Goal: Task Accomplishment & Management: Use online tool/utility

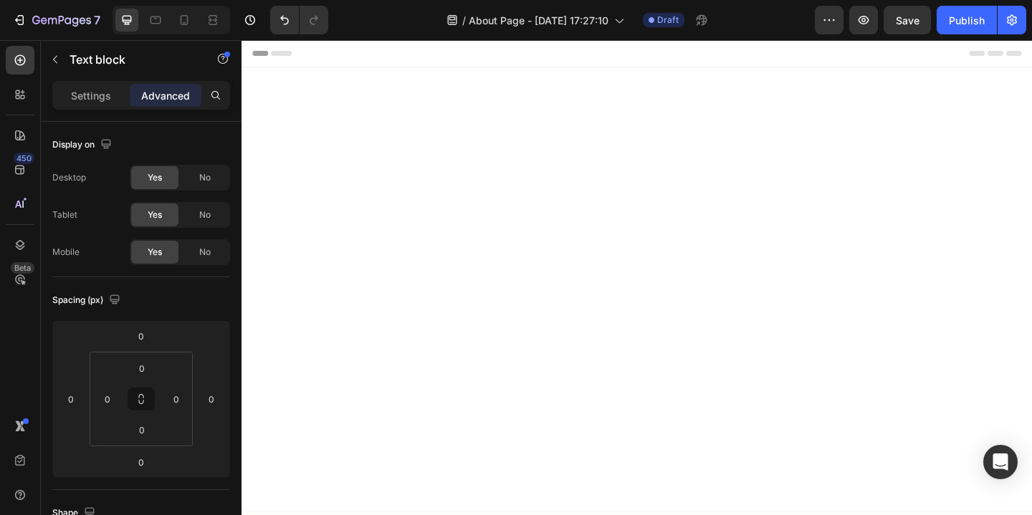
scroll to position [1872, 0]
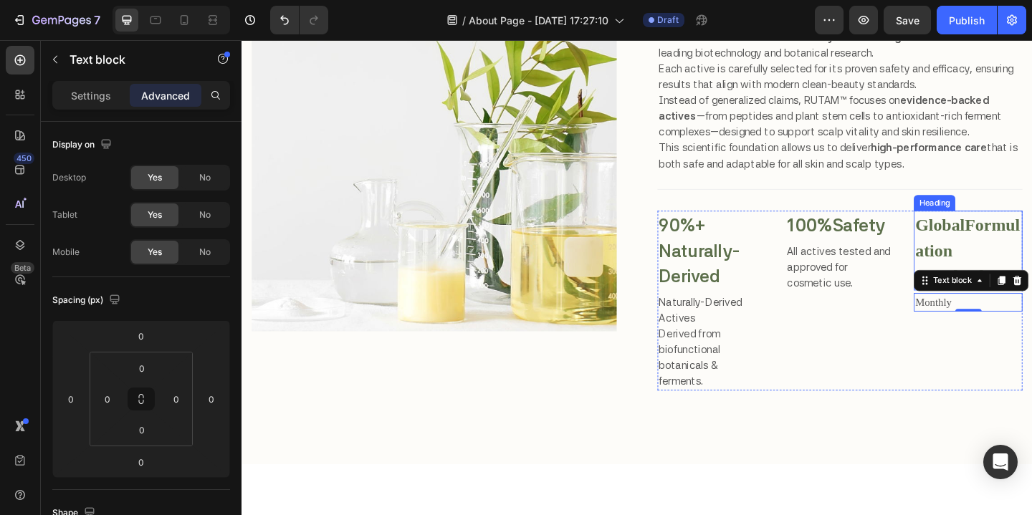
click at [997, 252] on p "⁠⁠⁠⁠⁠⁠⁠ Global Formulation Standards" at bounding box center [1031, 269] width 115 height 84
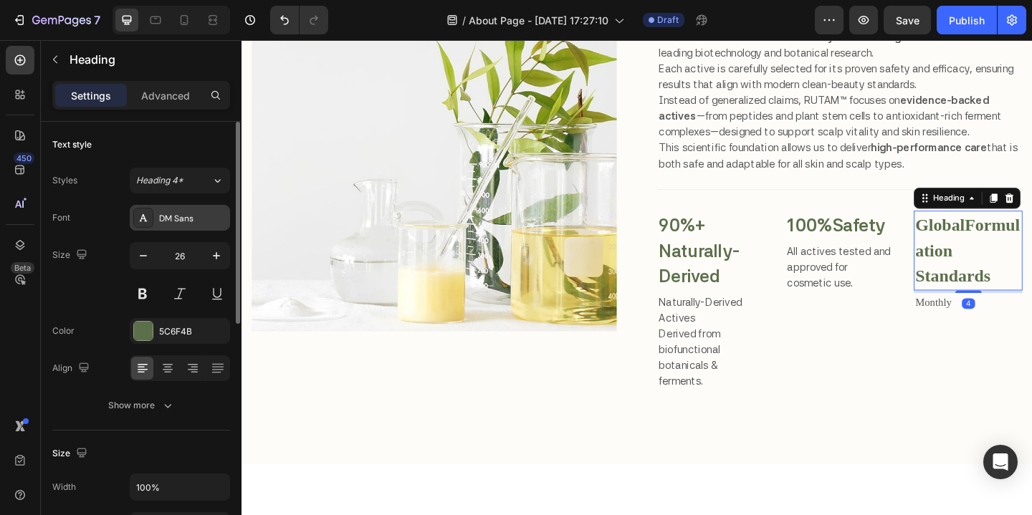
click at [191, 219] on div "DM Sans" at bounding box center [192, 218] width 67 height 13
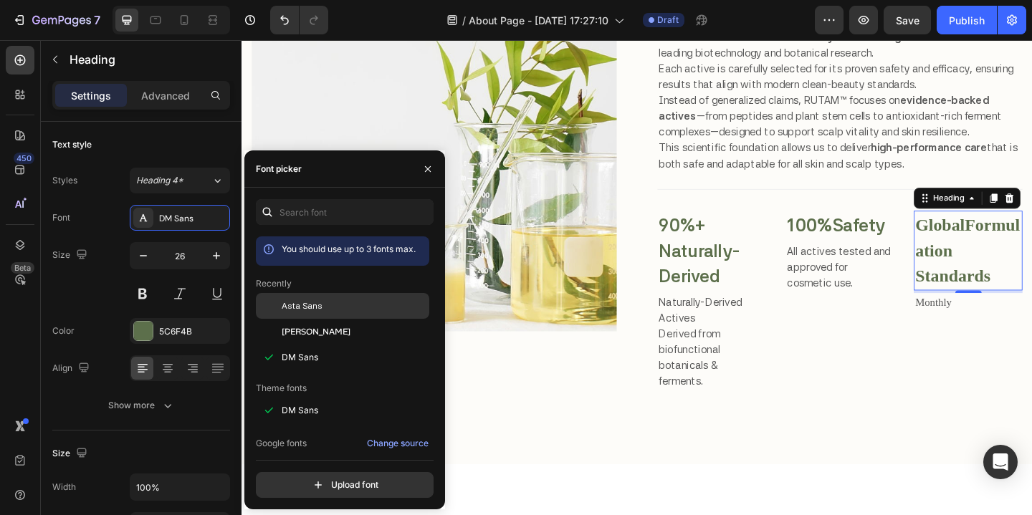
click at [318, 310] on span "Asta Sans" at bounding box center [302, 306] width 41 height 13
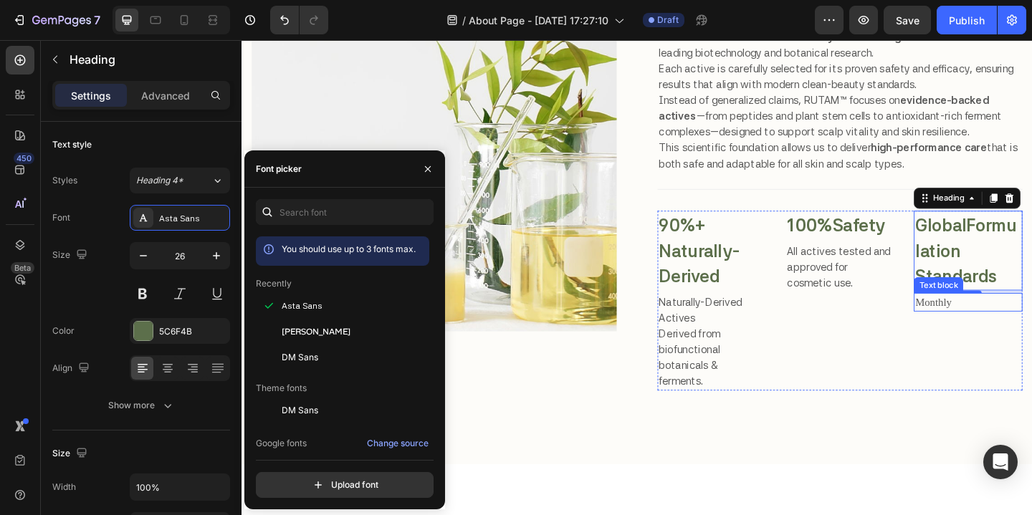
click at [1010, 330] on p "Monthly" at bounding box center [1031, 325] width 115 height 17
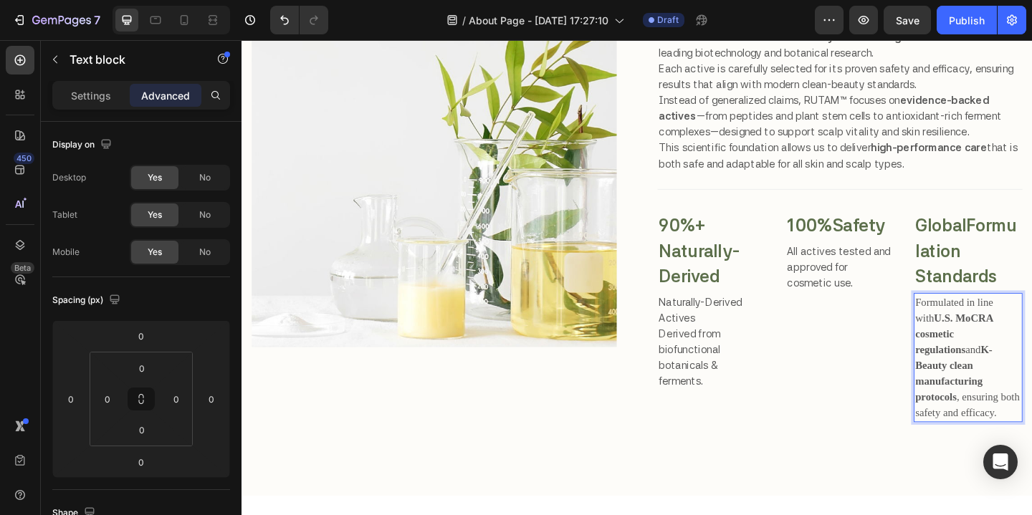
scroll to position [1875, 0]
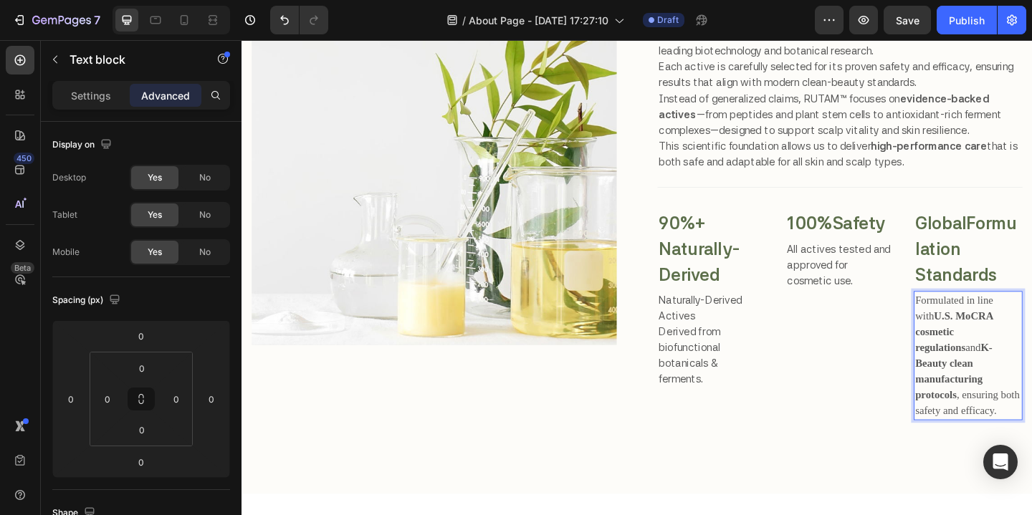
click at [1025, 348] on p "Formulated in line with U.S. MoCRA cosmetic regulations and K-Beauty clean manu…" at bounding box center [1031, 384] width 115 height 138
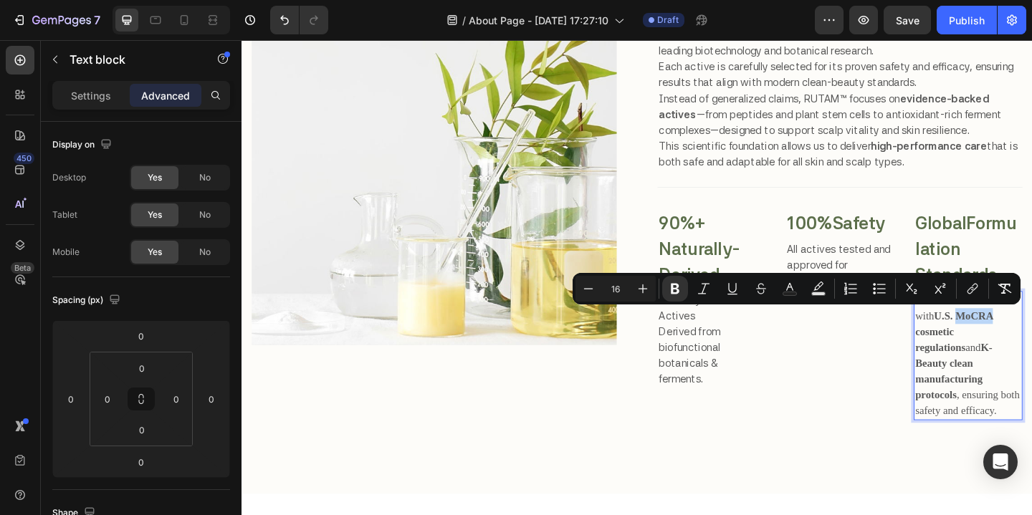
click at [1025, 348] on p "Formulated in line with U.S. MoCRA cosmetic regulations and K-Beauty clean manu…" at bounding box center [1031, 384] width 115 height 138
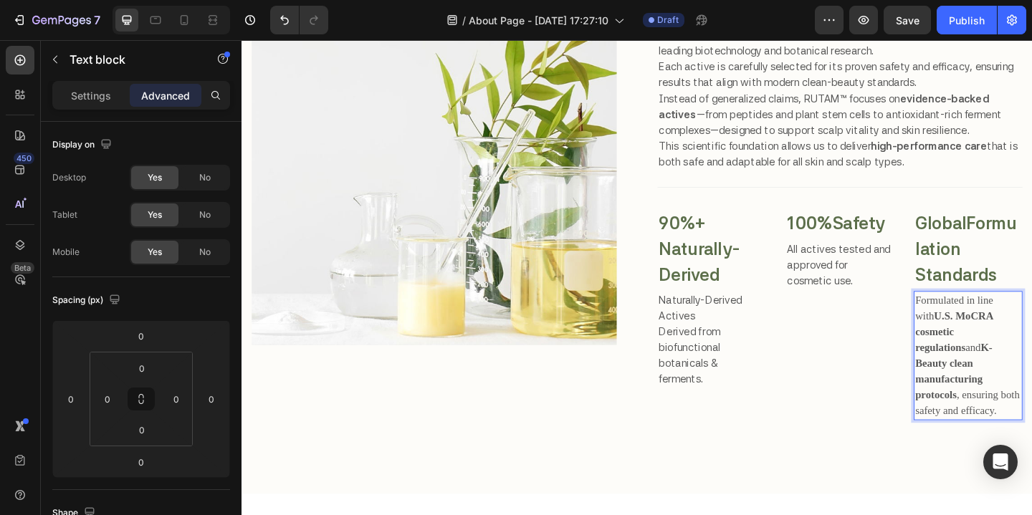
click at [1025, 348] on p "Formulated in line with U.S. MoCRA cosmetic regulations and K-Beauty clean manu…" at bounding box center [1031, 384] width 115 height 138
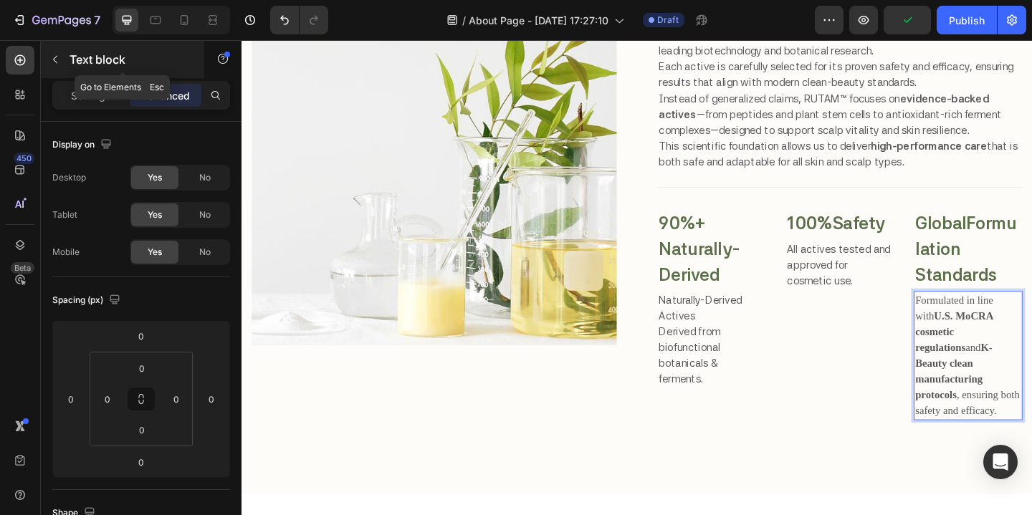
click at [59, 63] on icon "button" at bounding box center [54, 59] width 11 height 11
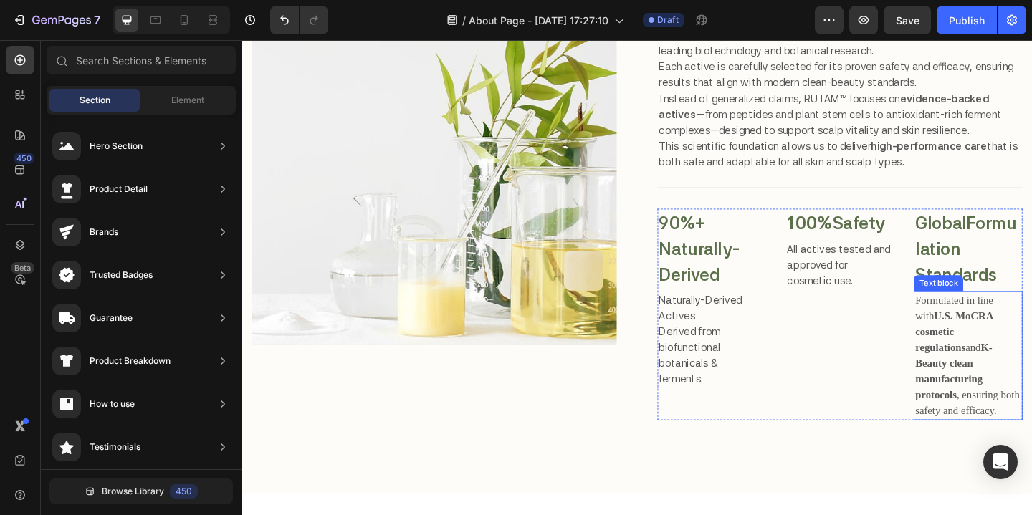
click at [1031, 351] on p "Formulated in line with U.S. MoCRA cosmetic regulations and K-Beauty clean manu…" at bounding box center [1031, 384] width 115 height 138
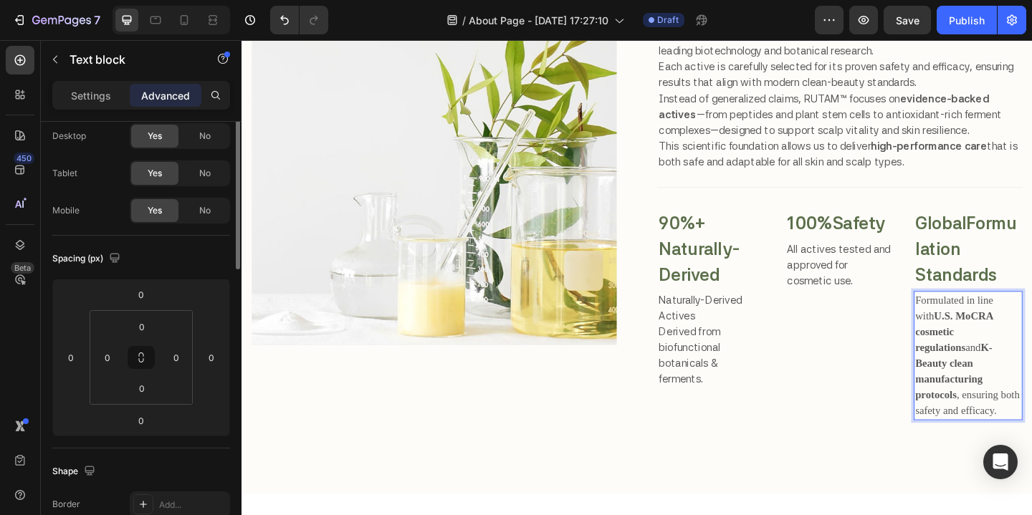
scroll to position [0, 0]
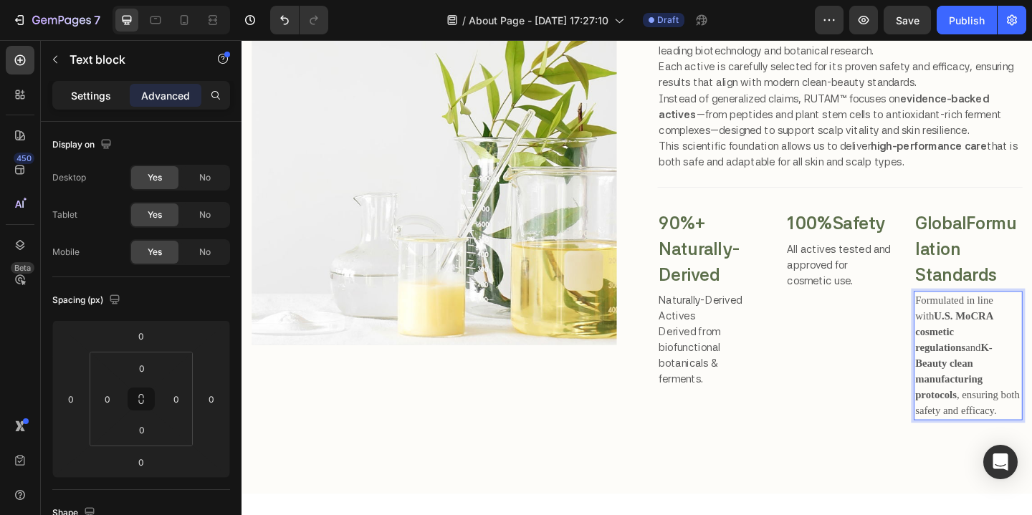
click at [98, 96] on p "Settings" at bounding box center [91, 95] width 40 height 15
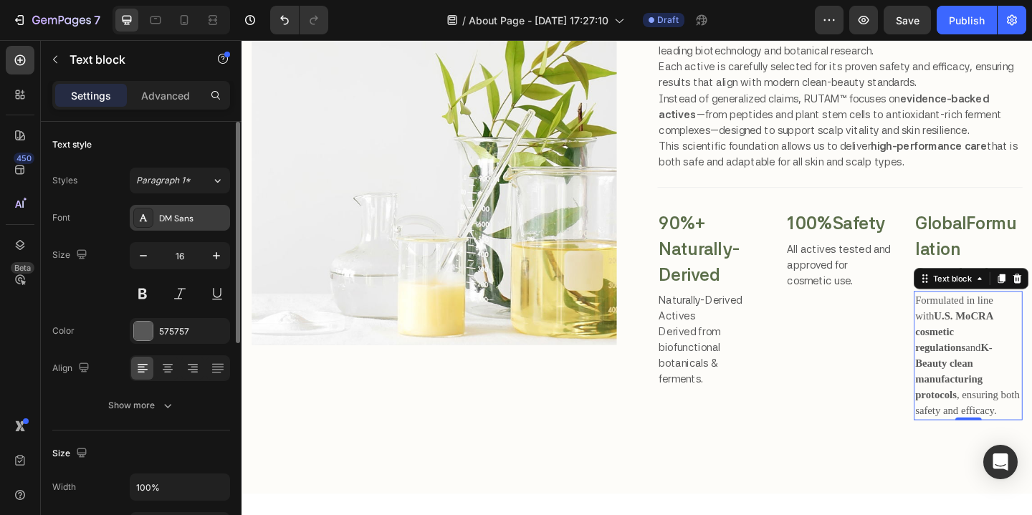
click at [186, 217] on div "DM Sans" at bounding box center [192, 218] width 67 height 13
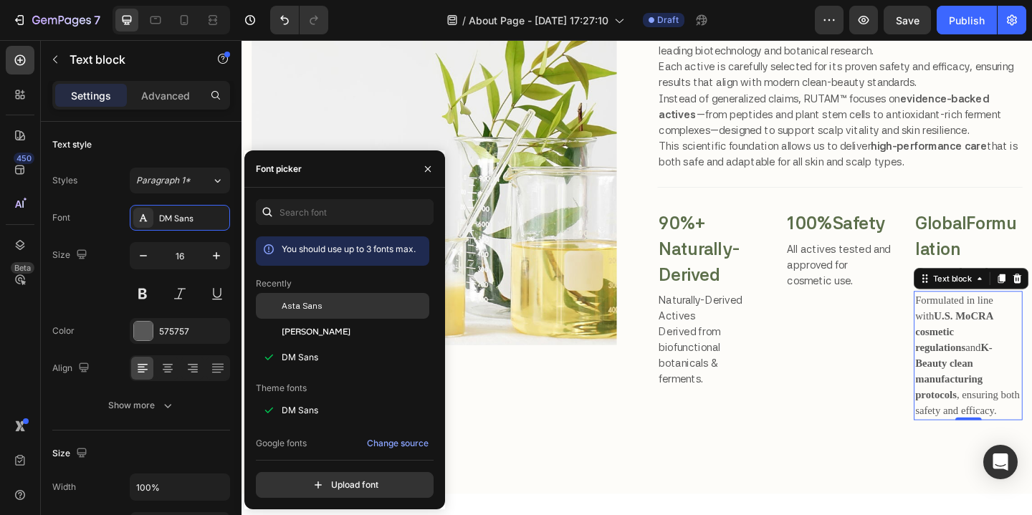
click at [348, 301] on div "Asta Sans" at bounding box center [354, 306] width 145 height 13
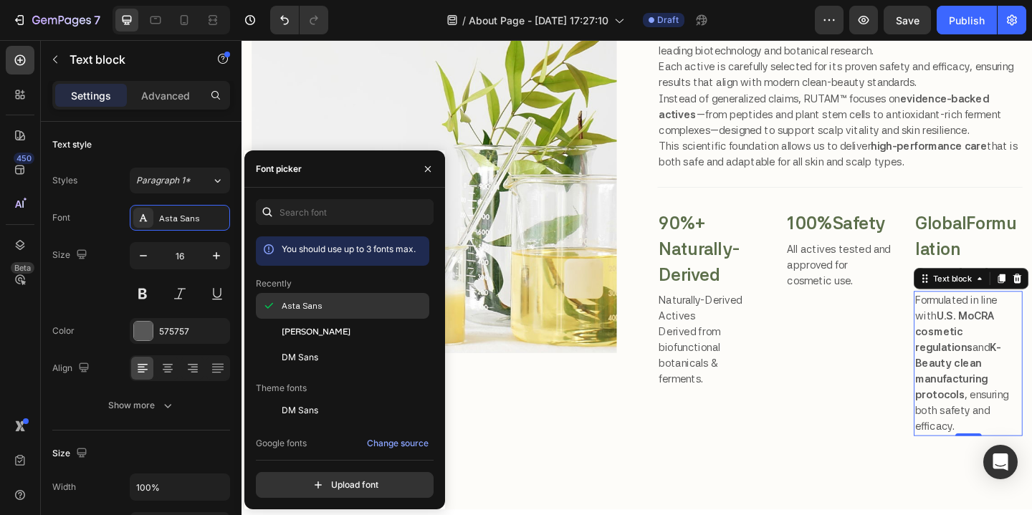
scroll to position [1883, 0]
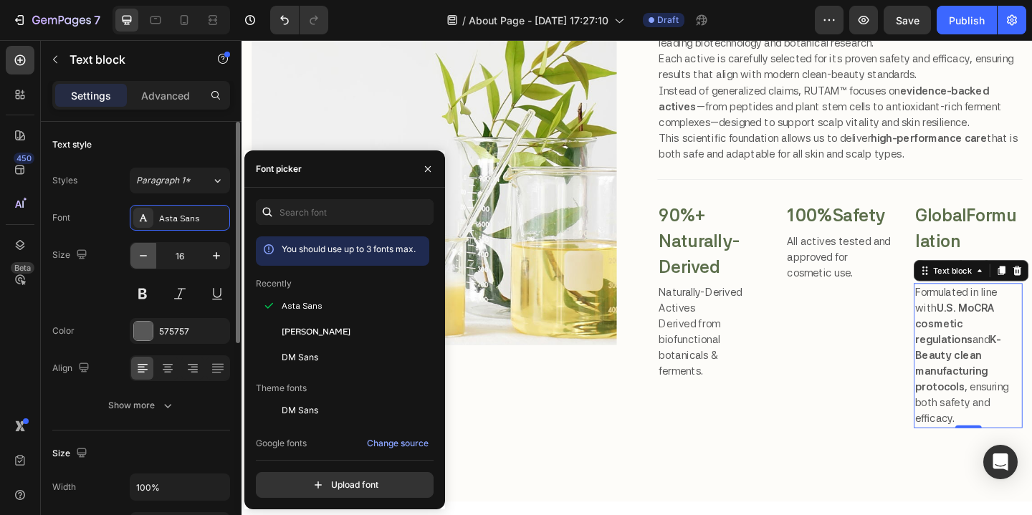
click at [145, 259] on icon "button" at bounding box center [143, 256] width 14 height 14
type input "15"
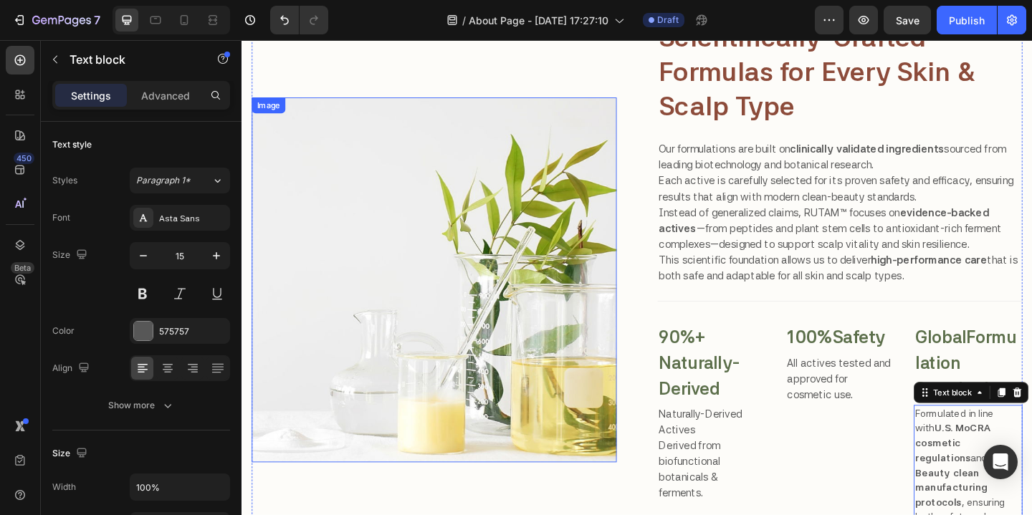
scroll to position [1757, 0]
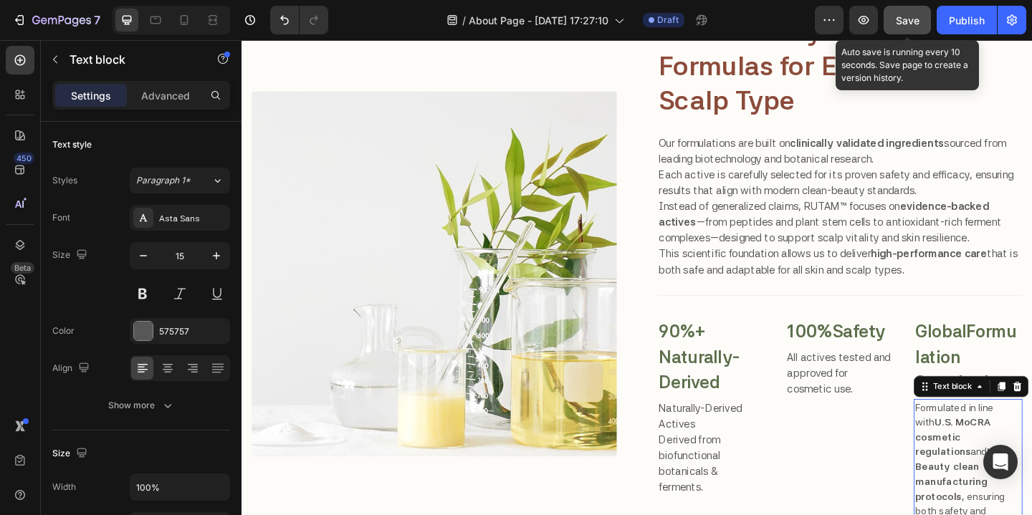
click at [908, 24] on span "Save" at bounding box center [908, 20] width 24 height 12
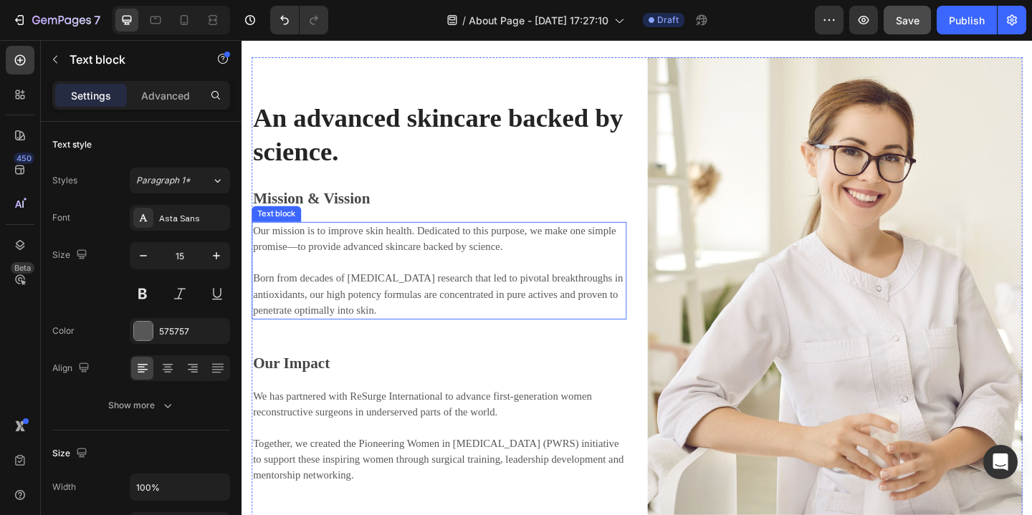
scroll to position [2413, 0]
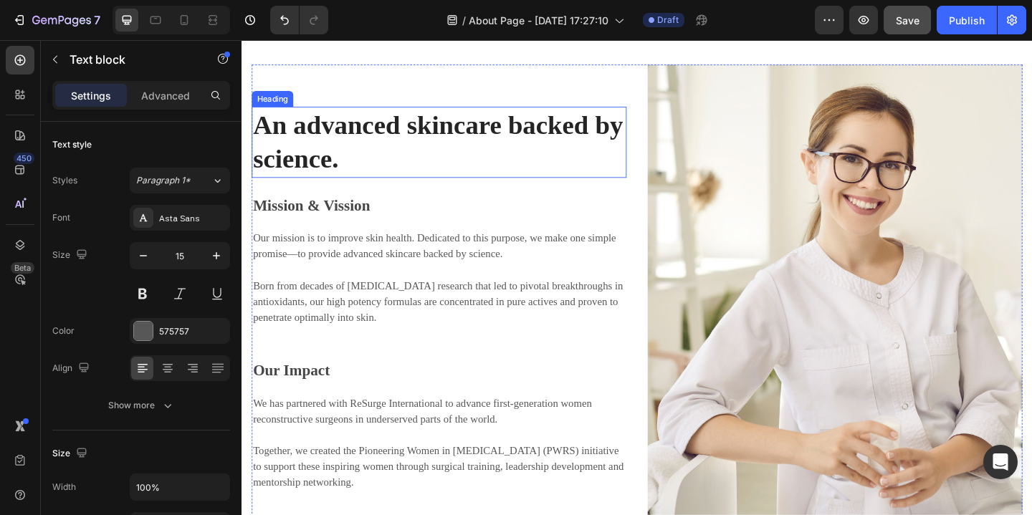
click at [348, 162] on p "An advanced skincare backed by science." at bounding box center [456, 151] width 405 height 75
click at [351, 171] on p "An advanced skincare backed by science." at bounding box center [456, 151] width 405 height 75
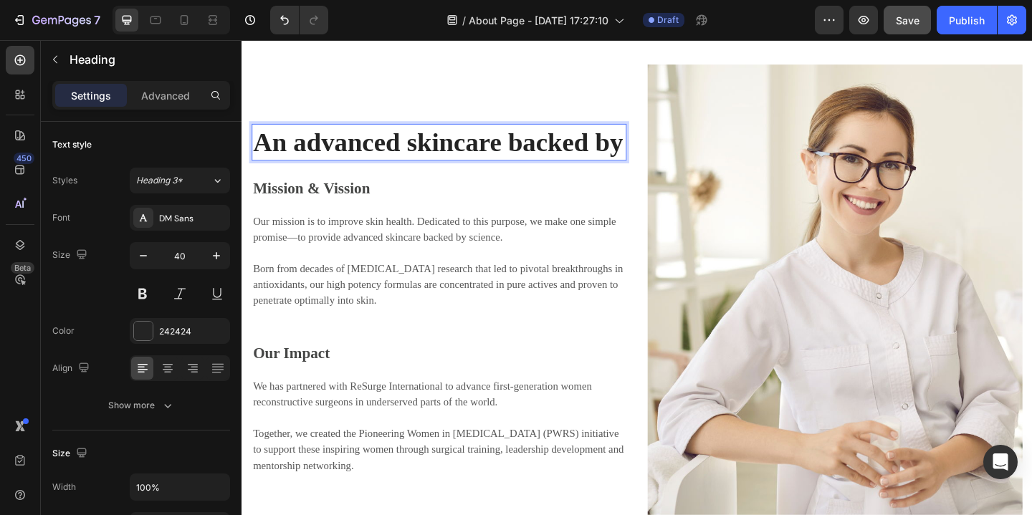
scroll to position [2432, 0]
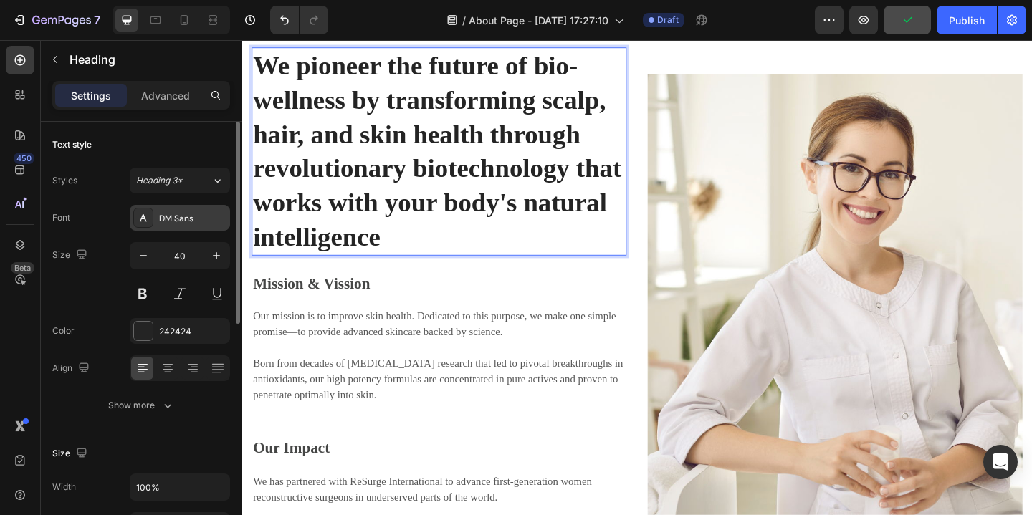
click at [201, 212] on div "DM Sans" at bounding box center [192, 218] width 67 height 13
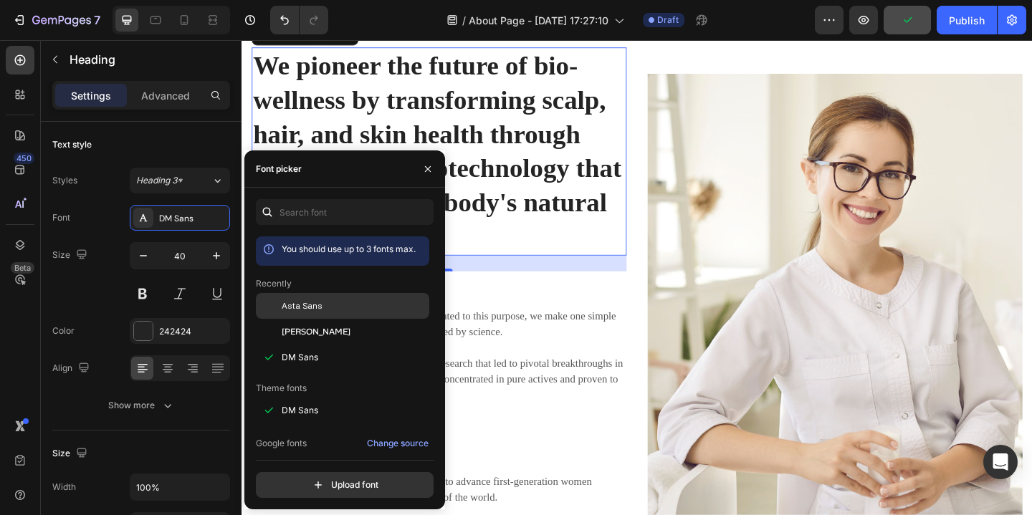
click at [316, 304] on span "Asta Sans" at bounding box center [302, 306] width 41 height 13
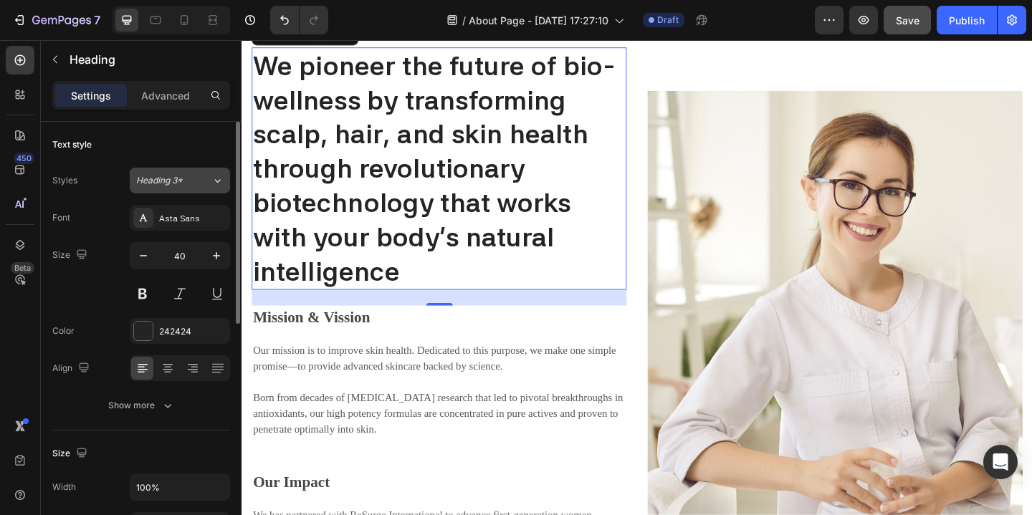
click at [215, 181] on icon at bounding box center [217, 180] width 12 height 14
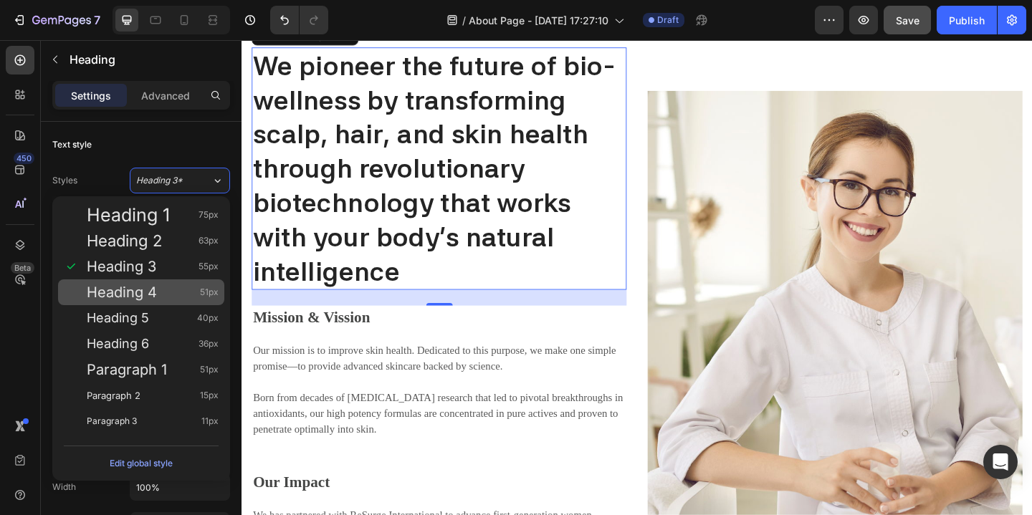
click at [155, 289] on span "Heading 4" at bounding box center [122, 292] width 70 height 14
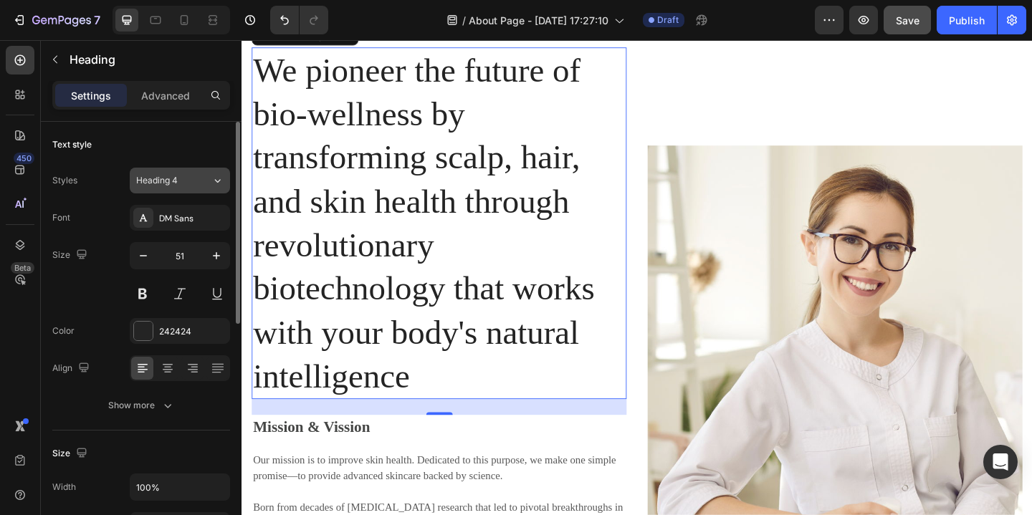
click at [215, 177] on icon at bounding box center [217, 180] width 12 height 14
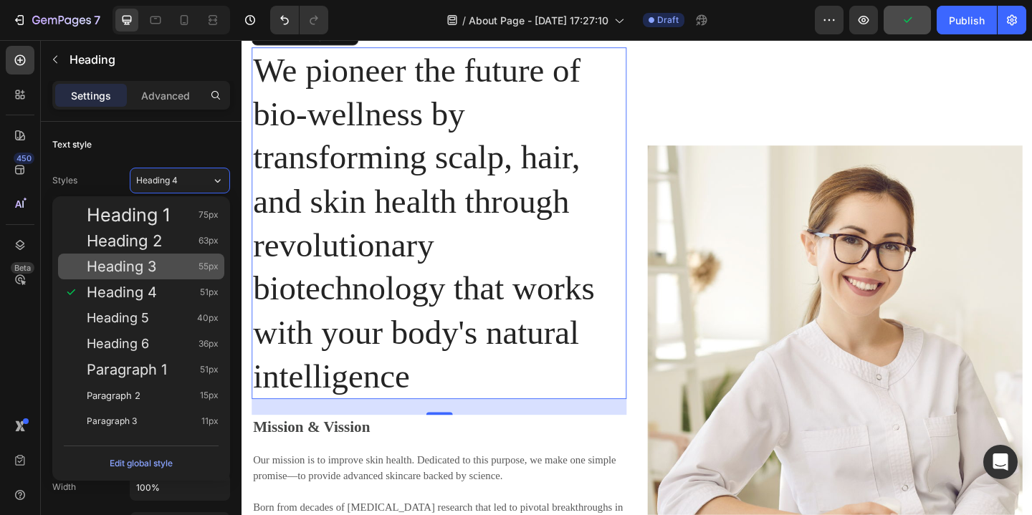
click at [131, 275] on div "Heading 3 55px" at bounding box center [141, 267] width 166 height 26
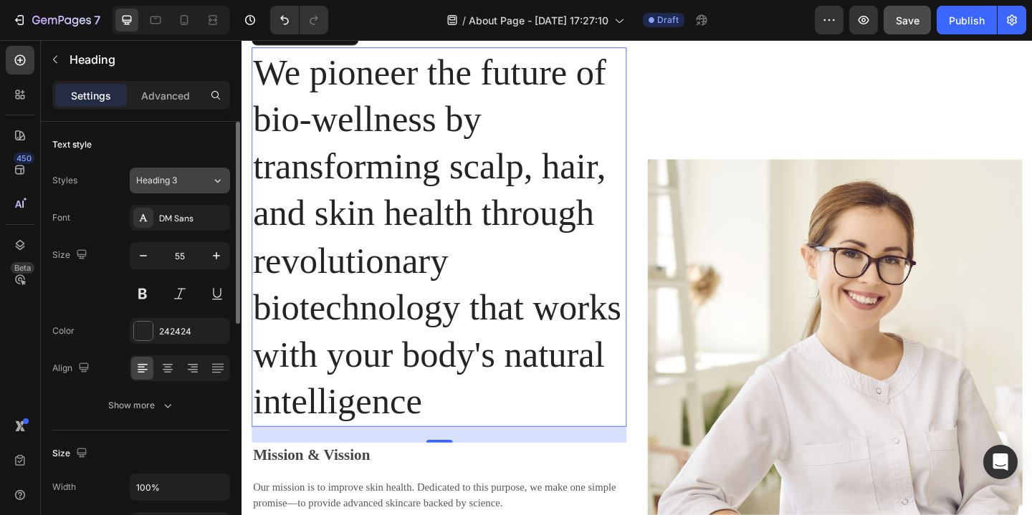
click at [215, 178] on icon at bounding box center [217, 180] width 12 height 14
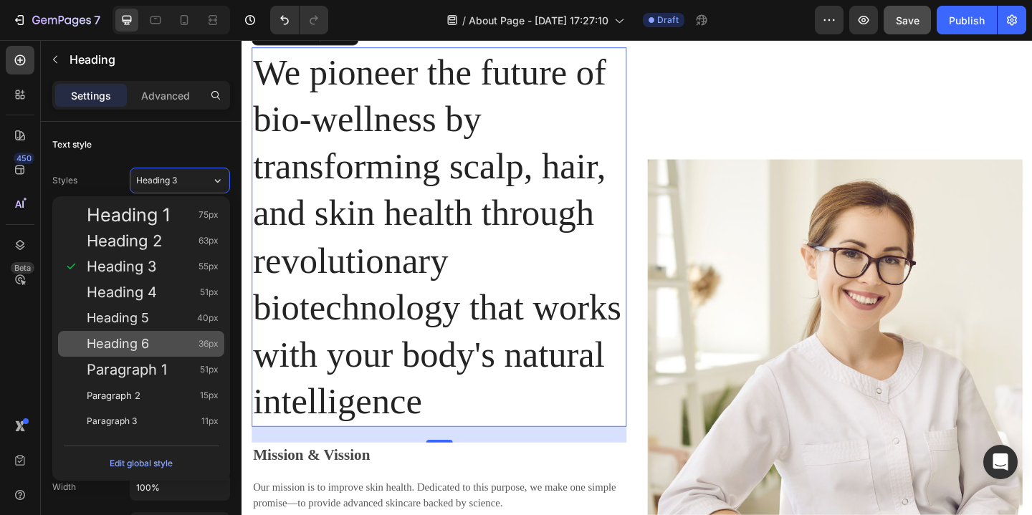
click at [145, 345] on span "Heading 6" at bounding box center [118, 344] width 62 height 14
type input "36"
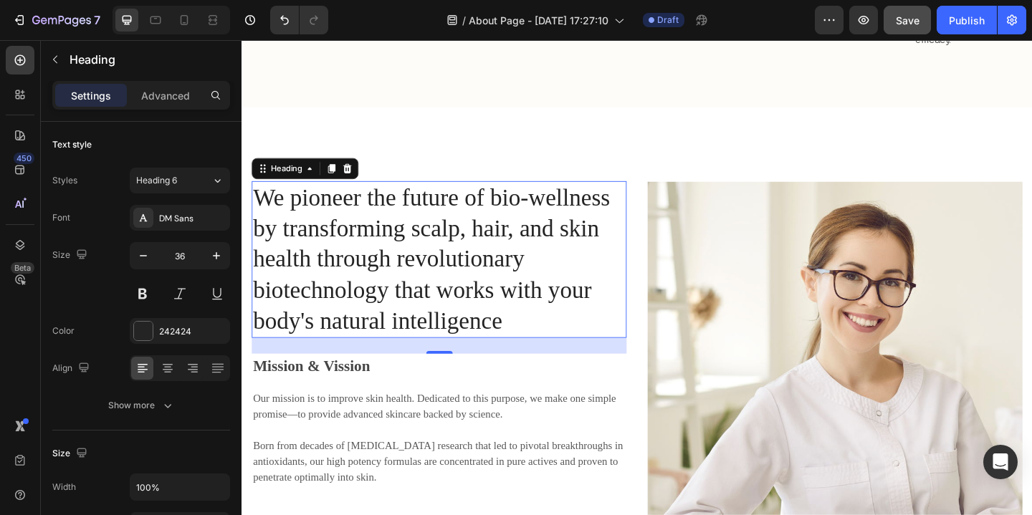
scroll to position [2292, 0]
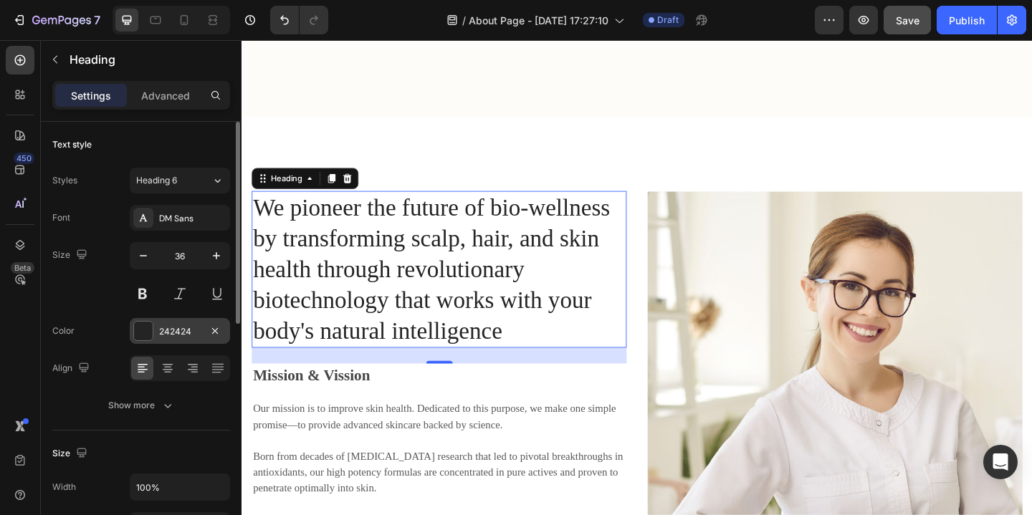
click at [148, 332] on div at bounding box center [143, 331] width 19 height 19
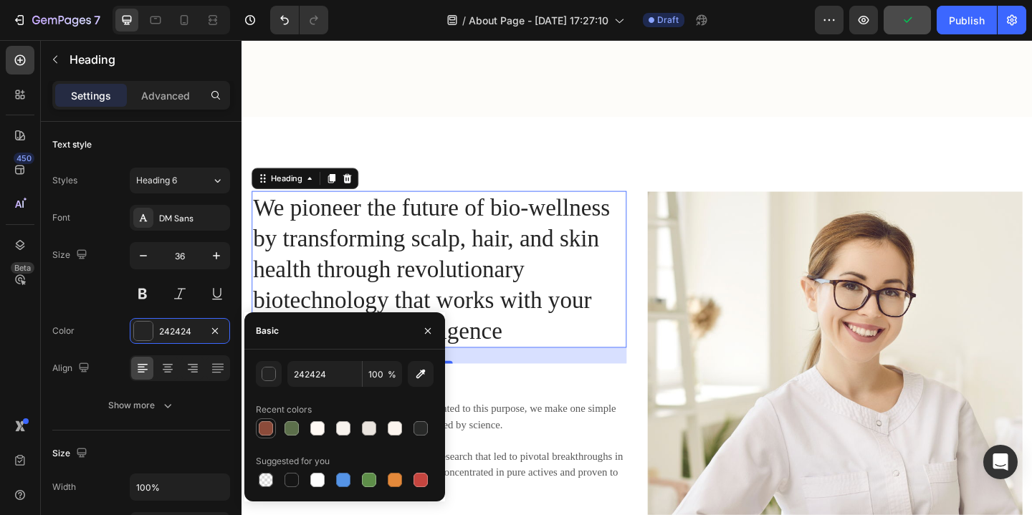
click at [262, 428] on div at bounding box center [266, 428] width 14 height 14
type input "8C4B3A"
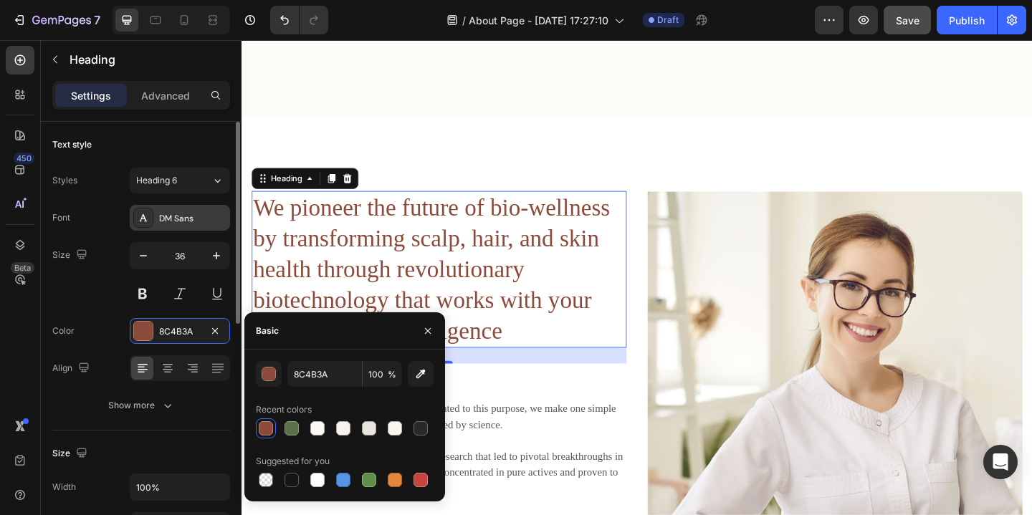
click at [201, 216] on div "DM Sans" at bounding box center [192, 218] width 67 height 13
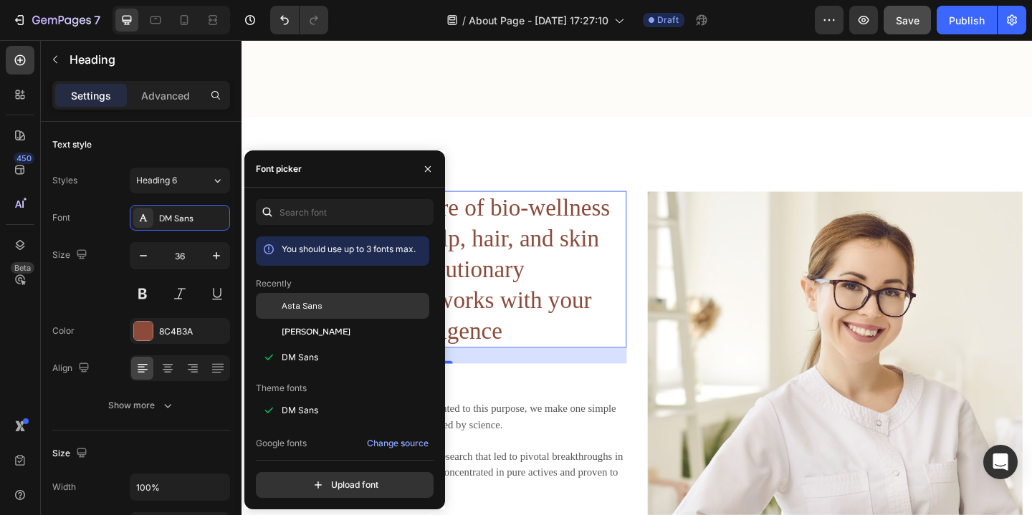
click at [311, 303] on span "Asta Sans" at bounding box center [302, 306] width 41 height 13
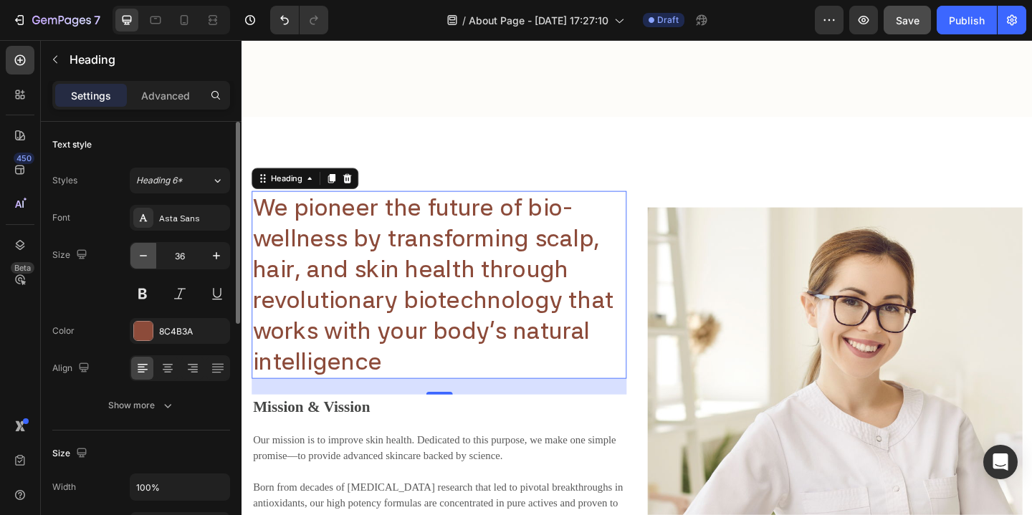
click at [136, 250] on icon "button" at bounding box center [143, 256] width 14 height 14
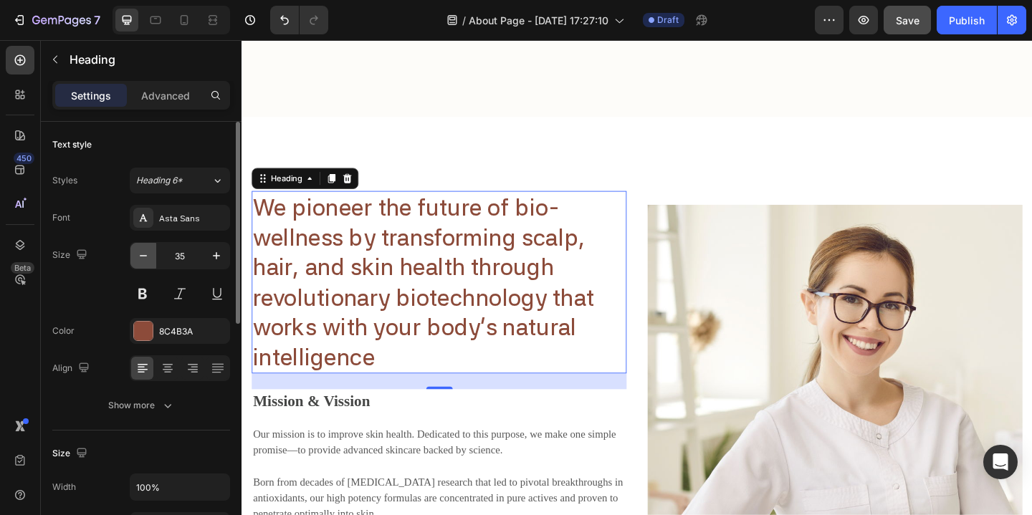
click at [136, 250] on icon "button" at bounding box center [143, 256] width 14 height 14
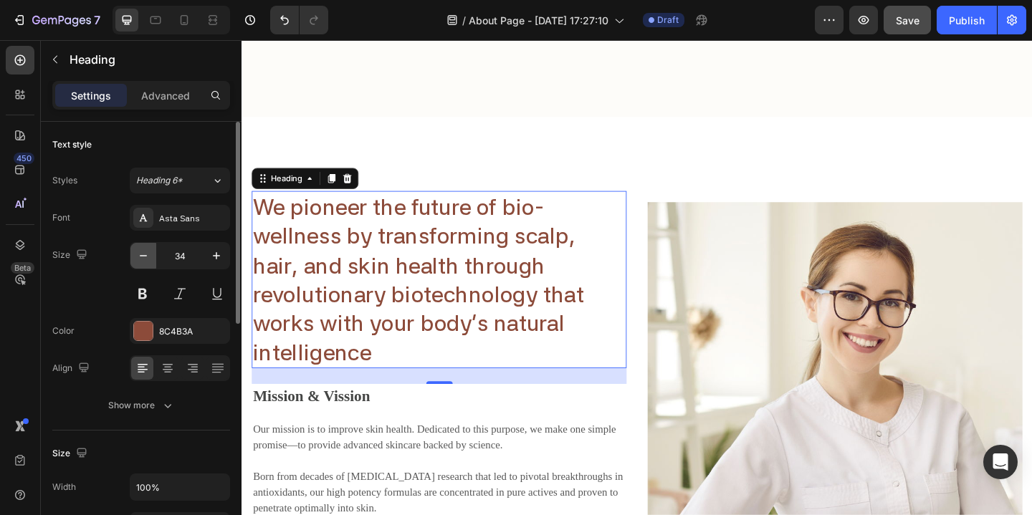
click at [136, 250] on icon "button" at bounding box center [143, 256] width 14 height 14
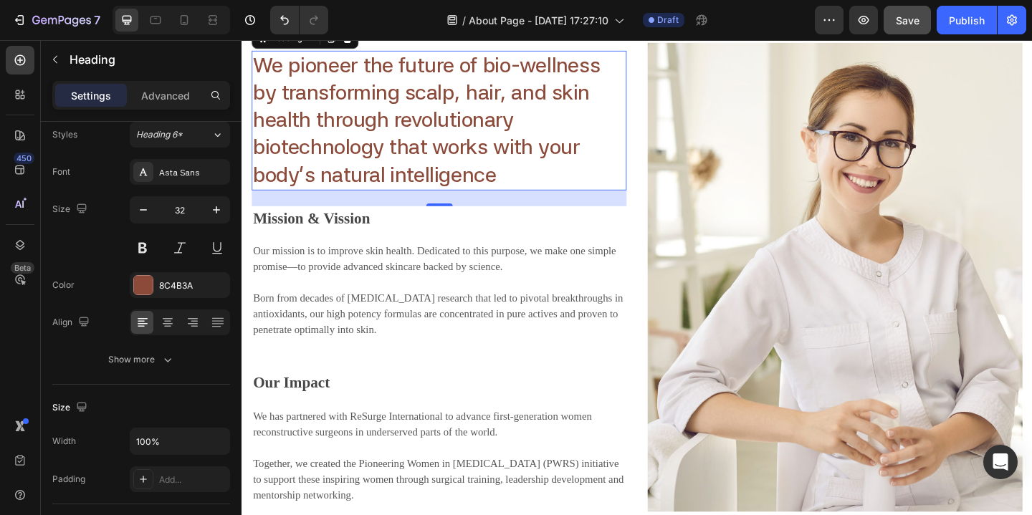
scroll to position [2441, 0]
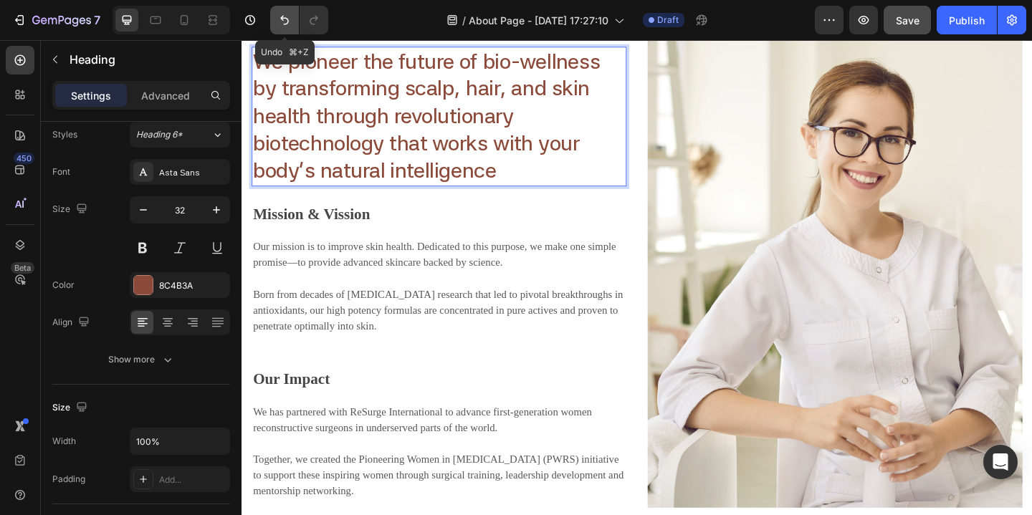
click at [288, 14] on icon "Undo/Redo" at bounding box center [284, 20] width 14 height 14
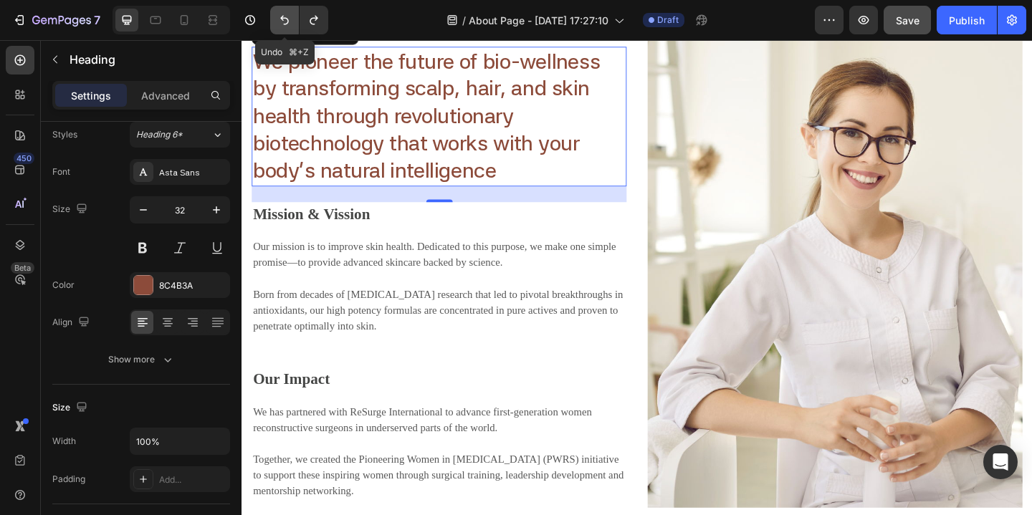
click at [284, 19] on icon "Undo/Redo" at bounding box center [284, 20] width 14 height 14
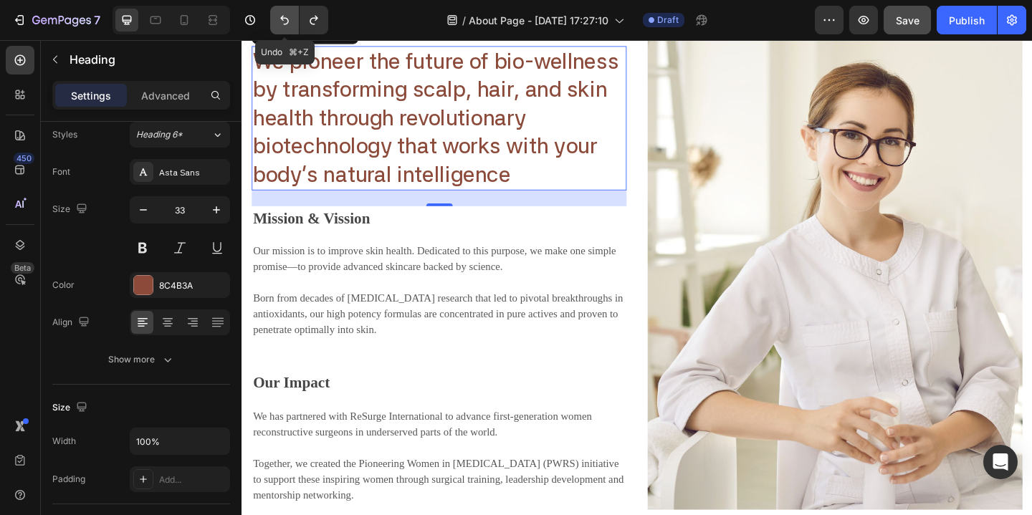
click at [284, 19] on icon "Undo/Redo" at bounding box center [284, 20] width 14 height 14
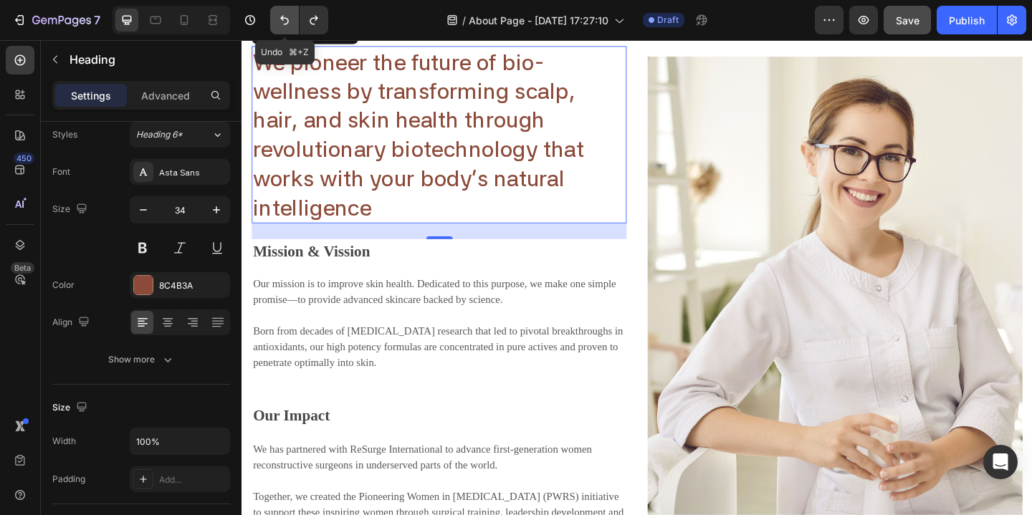
click at [284, 19] on icon "Undo/Redo" at bounding box center [284, 20] width 14 height 14
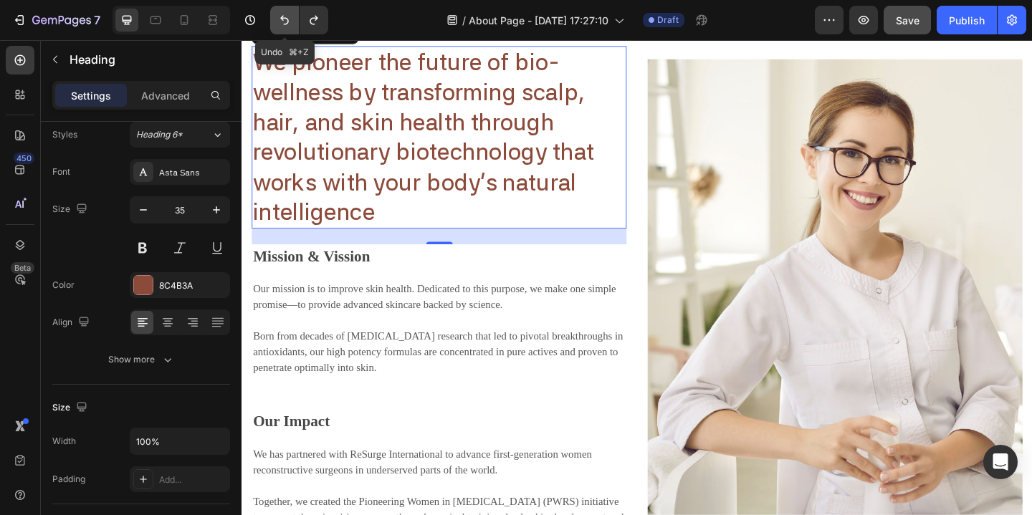
click at [284, 19] on icon "Undo/Redo" at bounding box center [284, 20] width 14 height 14
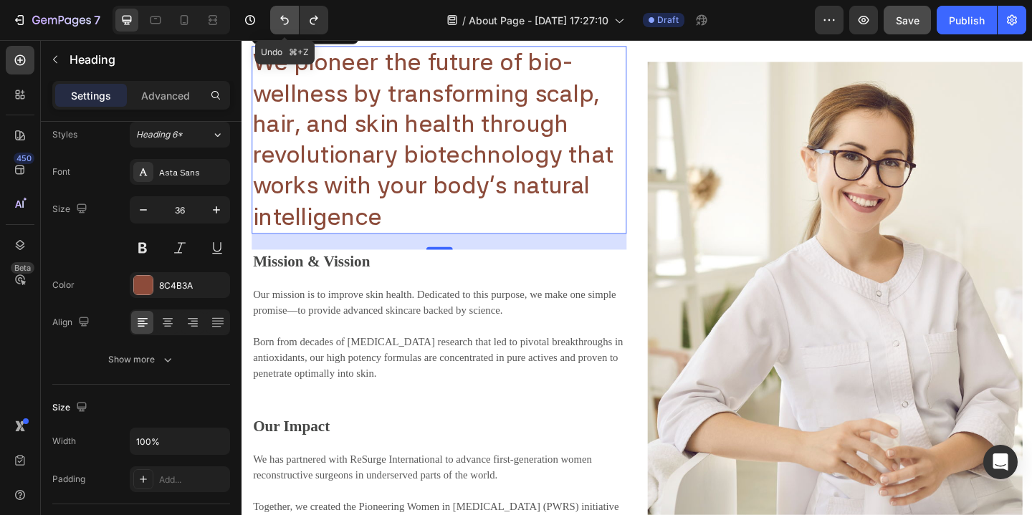
click at [284, 19] on icon "Undo/Redo" at bounding box center [284, 20] width 14 height 14
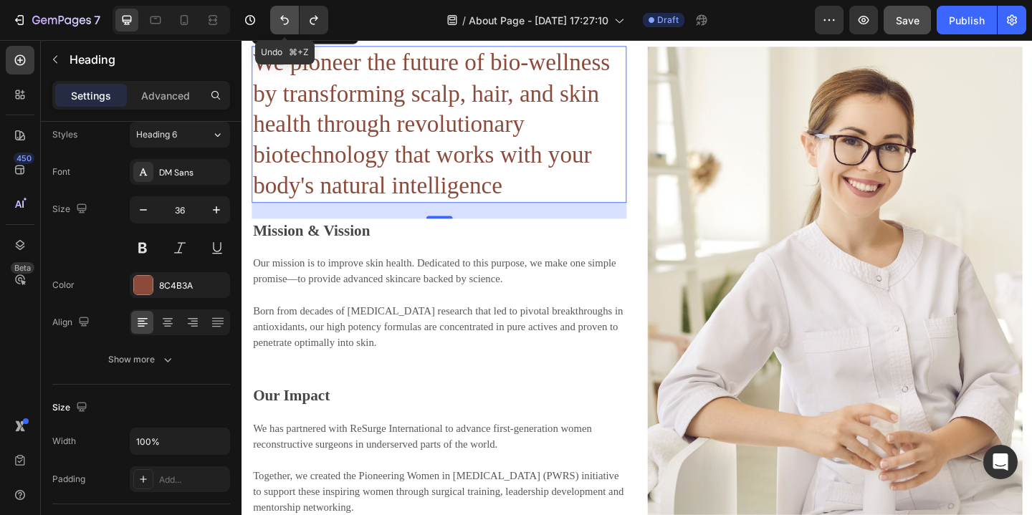
click at [284, 19] on icon "Undo/Redo" at bounding box center [284, 20] width 14 height 14
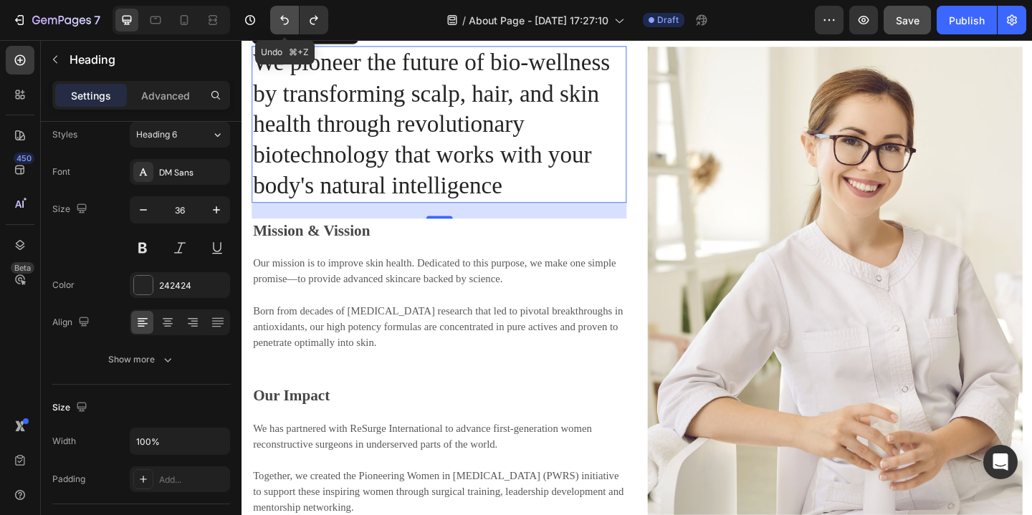
click at [284, 19] on icon "Undo/Redo" at bounding box center [284, 20] width 14 height 14
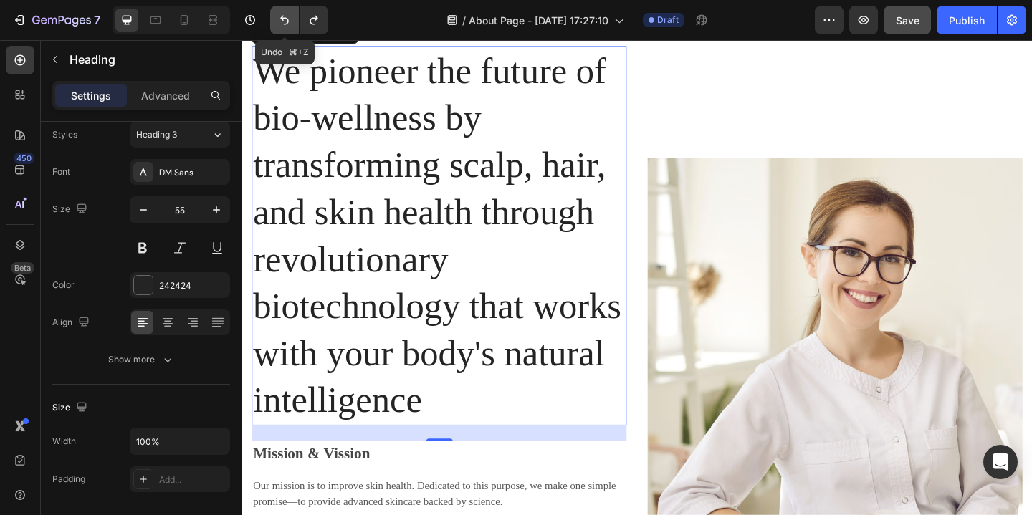
click at [284, 19] on icon "Undo/Redo" at bounding box center [284, 20] width 14 height 14
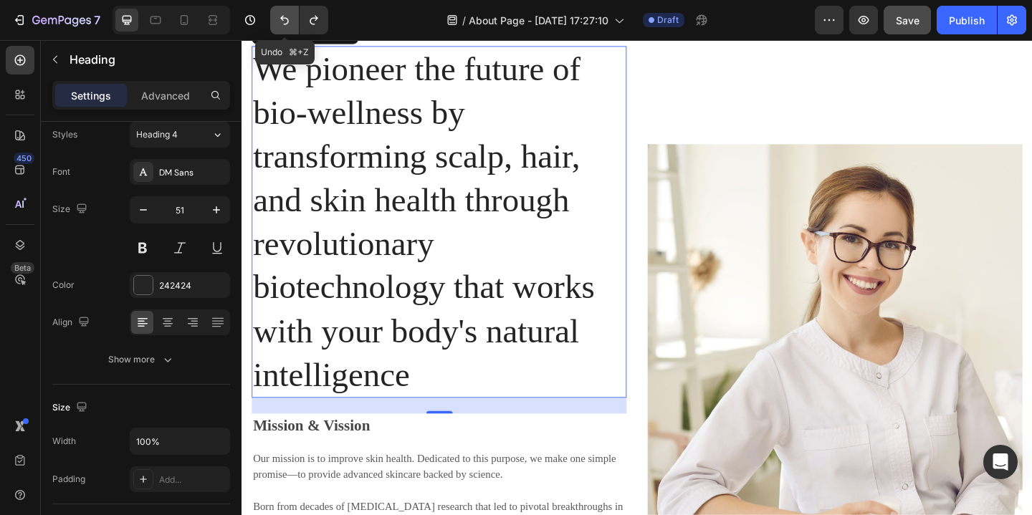
click at [284, 19] on icon "Undo/Redo" at bounding box center [284, 20] width 14 height 14
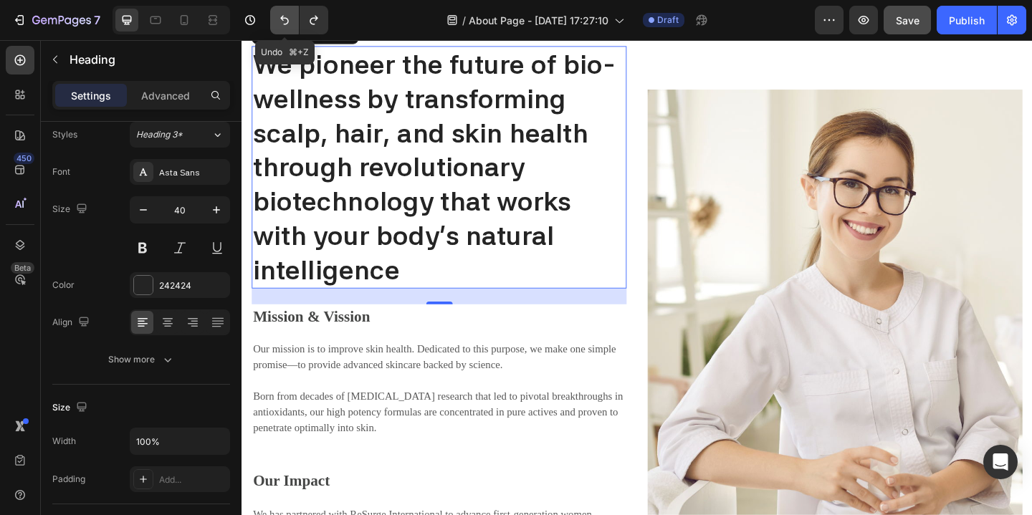
click at [284, 19] on icon "Undo/Redo" at bounding box center [284, 20] width 14 height 14
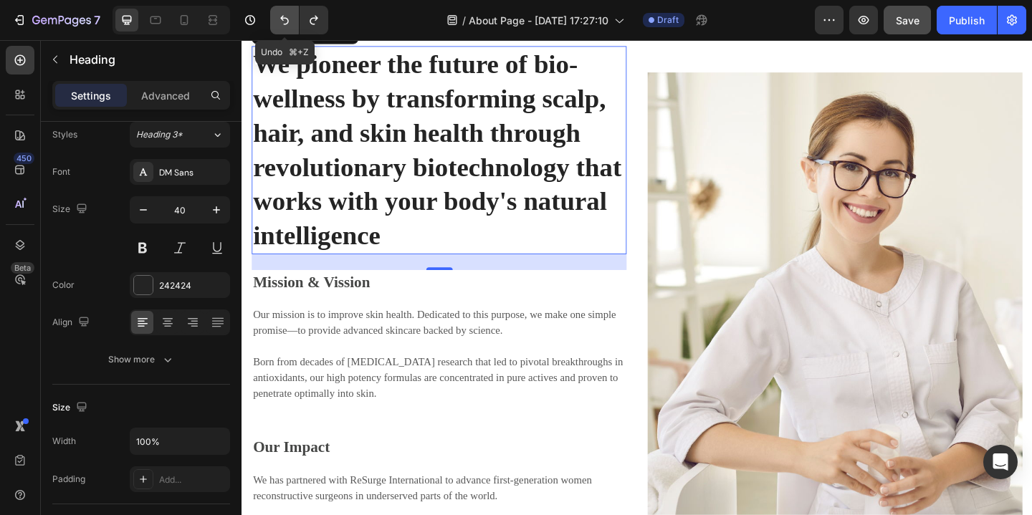
click at [284, 19] on icon "Undo/Redo" at bounding box center [284, 20] width 14 height 14
click at [284, 14] on icon "Undo/Redo" at bounding box center [284, 20] width 14 height 14
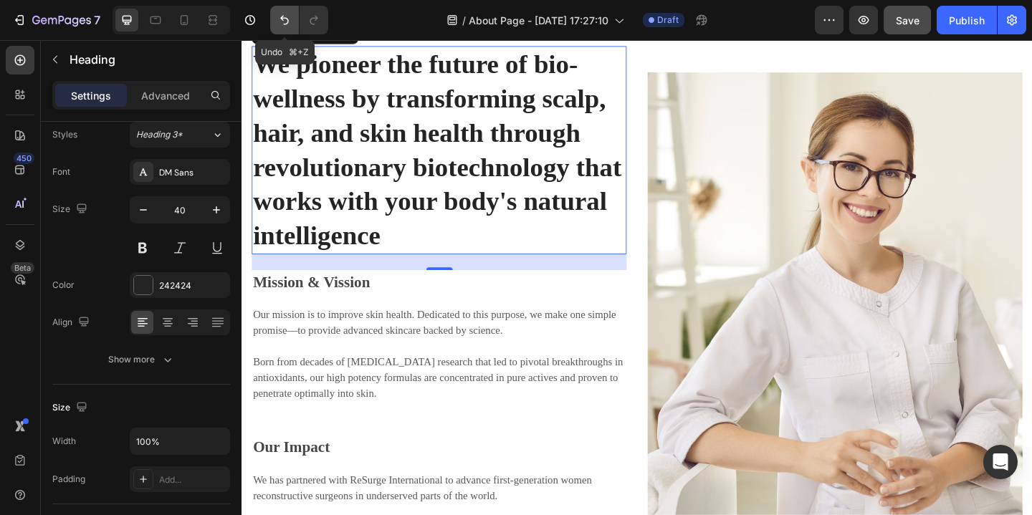
click at [284, 14] on icon "Undo/Redo" at bounding box center [284, 20] width 14 height 14
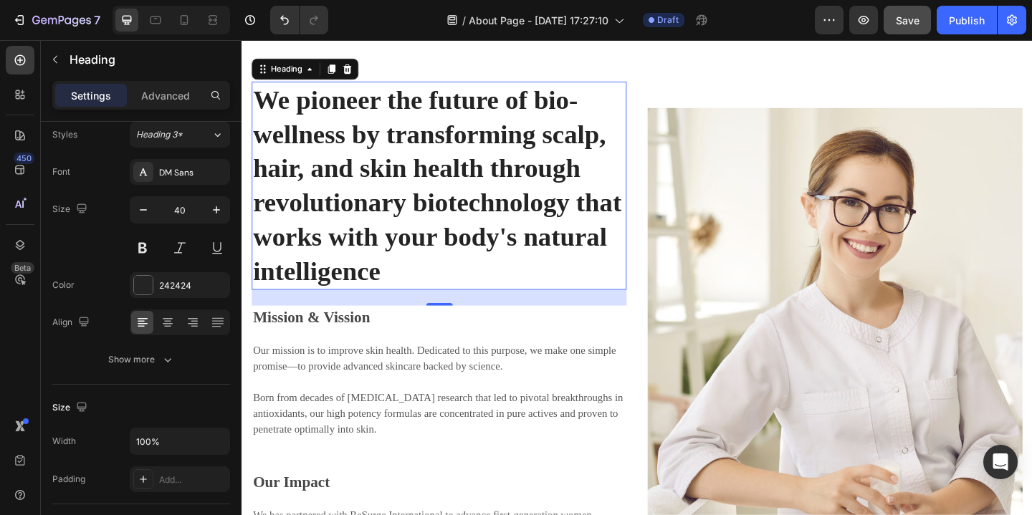
scroll to position [2380, 0]
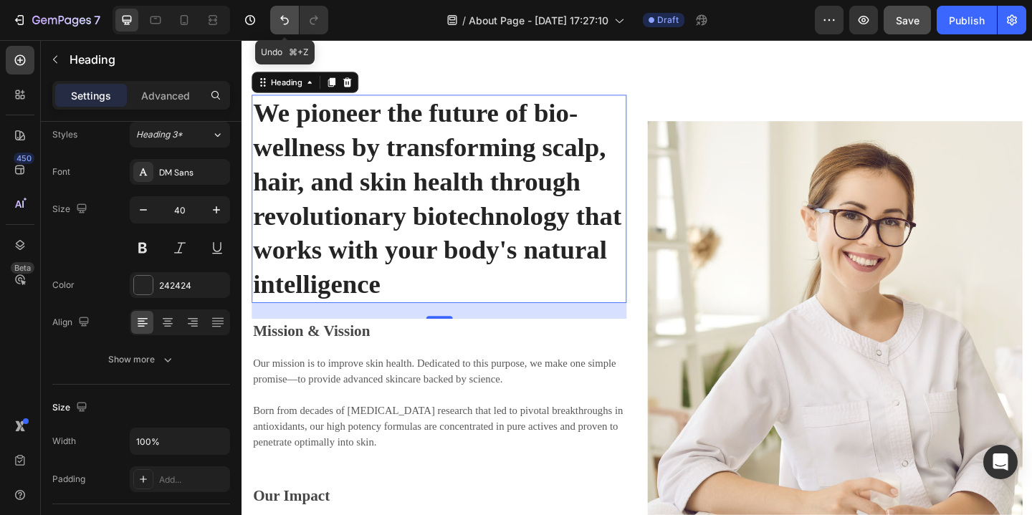
click at [280, 17] on icon "Undo/Redo" at bounding box center [284, 20] width 14 height 14
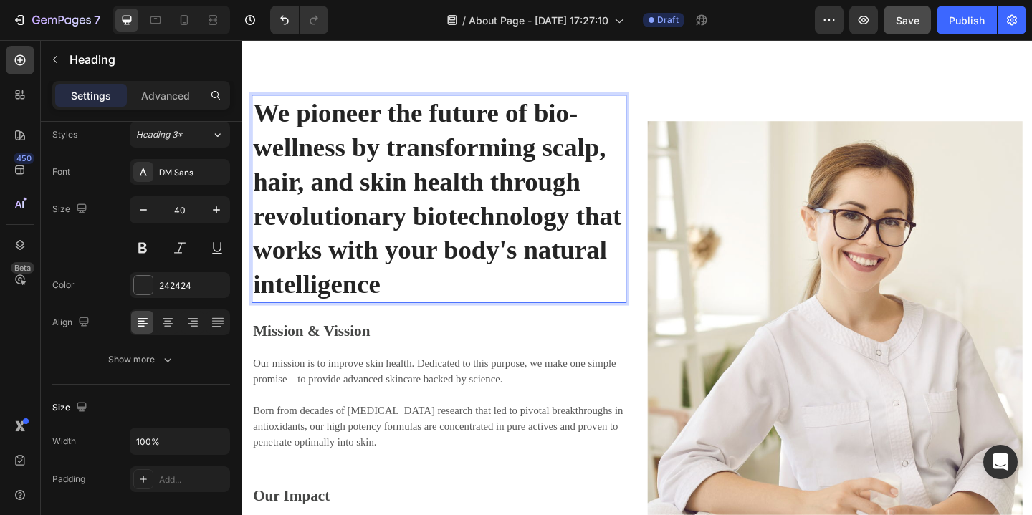
click at [429, 308] on h2 "We pioneer the future of bio-wellness by transforming scalp, hair, and skin hea…" at bounding box center [456, 213] width 408 height 226
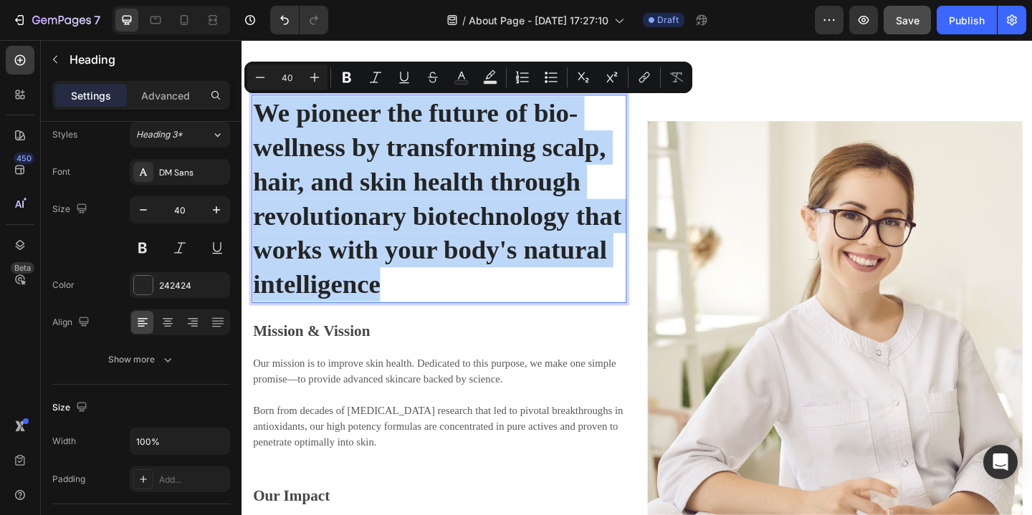
drag, startPoint x: 426, startPoint y: 303, endPoint x: 259, endPoint y: 105, distance: 259.3
click at [259, 105] on p "We pioneer the future of bio-wellness by transforming scalp, hair, and skin hea…" at bounding box center [456, 213] width 405 height 224
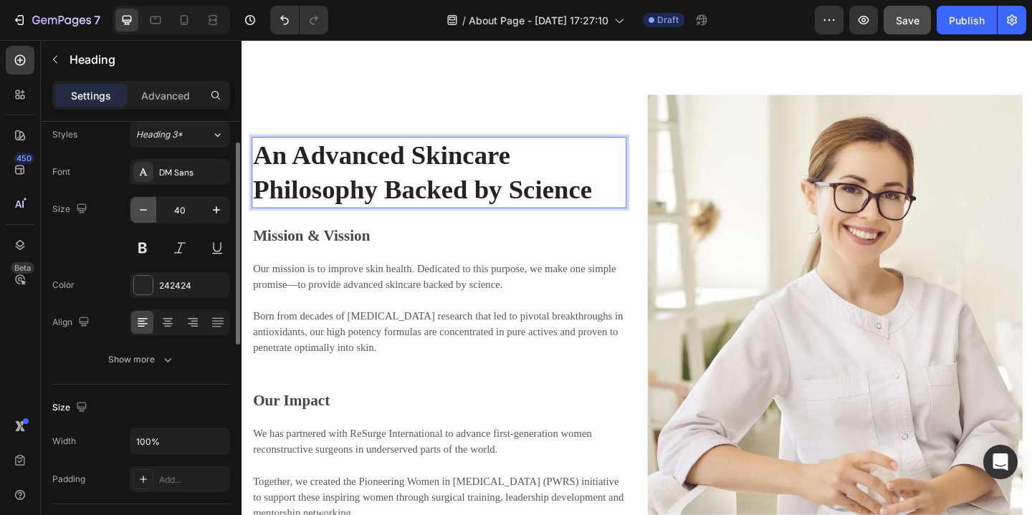
click at [146, 210] on icon "button" at bounding box center [143, 210] width 14 height 14
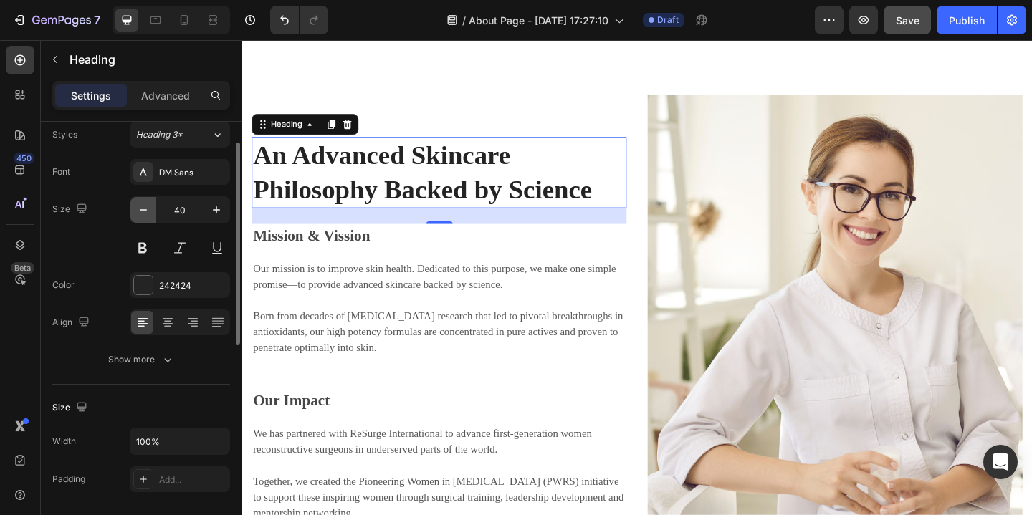
type input "39"
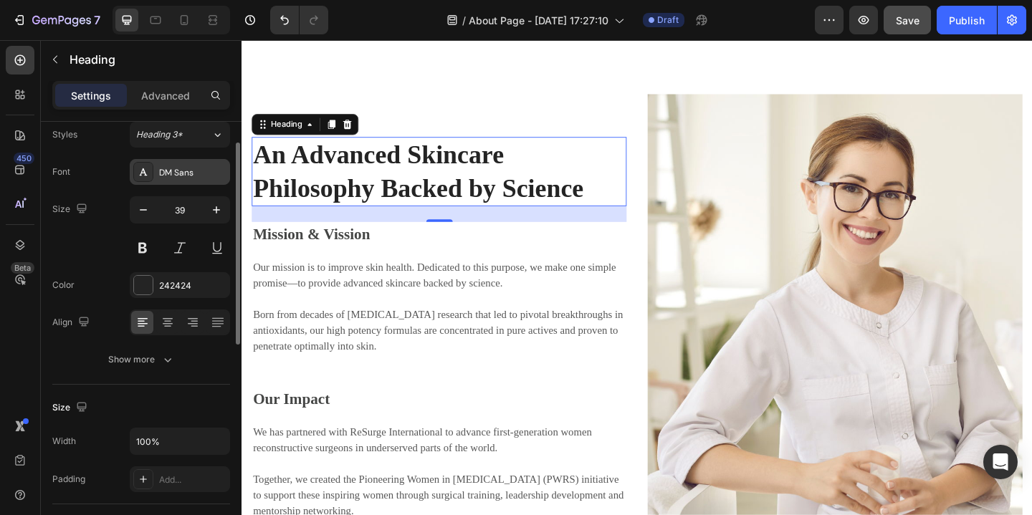
click at [204, 171] on div "DM Sans" at bounding box center [192, 172] width 67 height 13
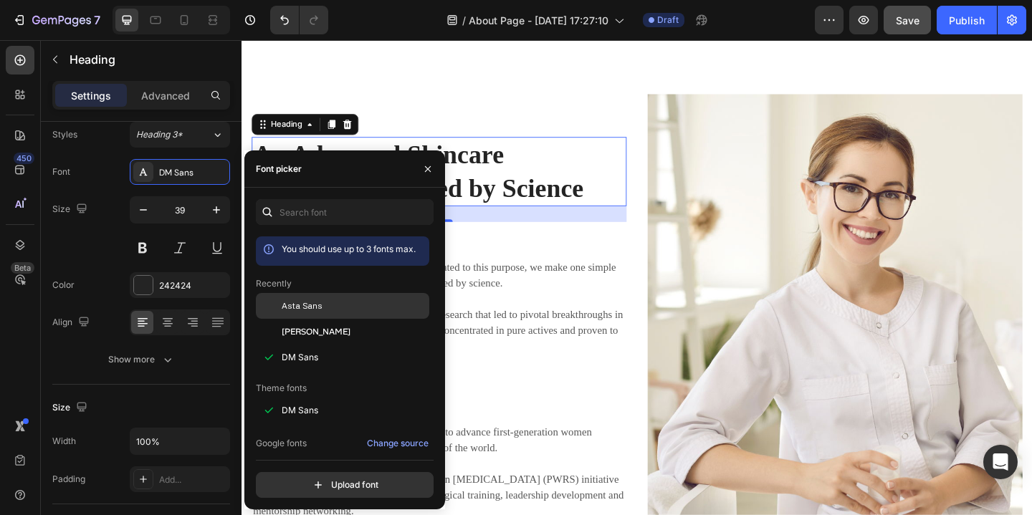
click at [320, 304] on span "Asta Sans" at bounding box center [302, 306] width 41 height 13
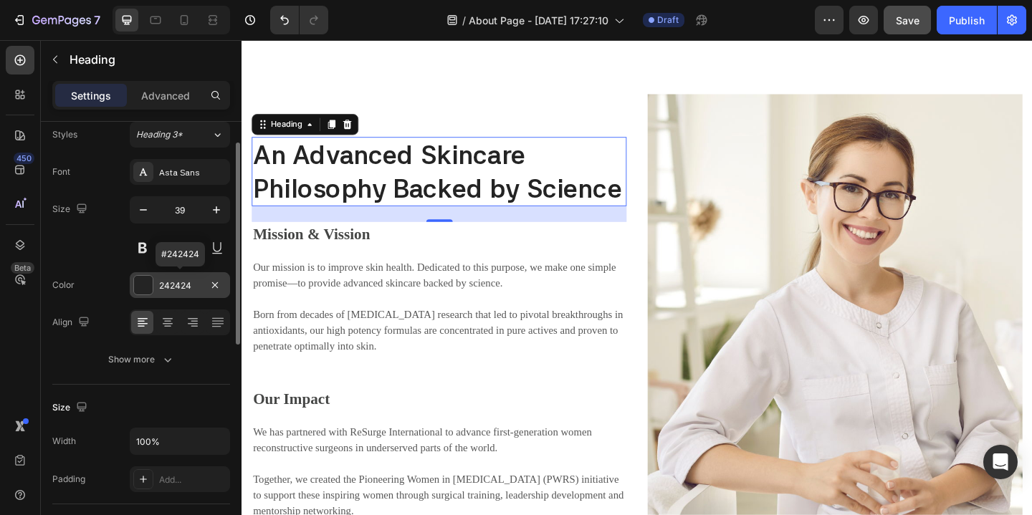
click at [145, 283] on div at bounding box center [143, 285] width 19 height 19
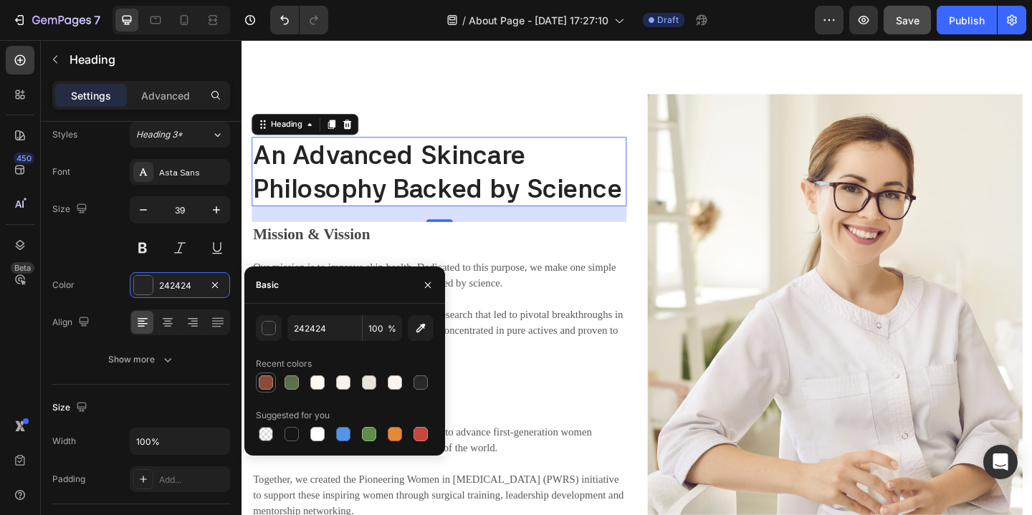
click at [264, 382] on div at bounding box center [266, 382] width 14 height 14
type input "8C4B3A"
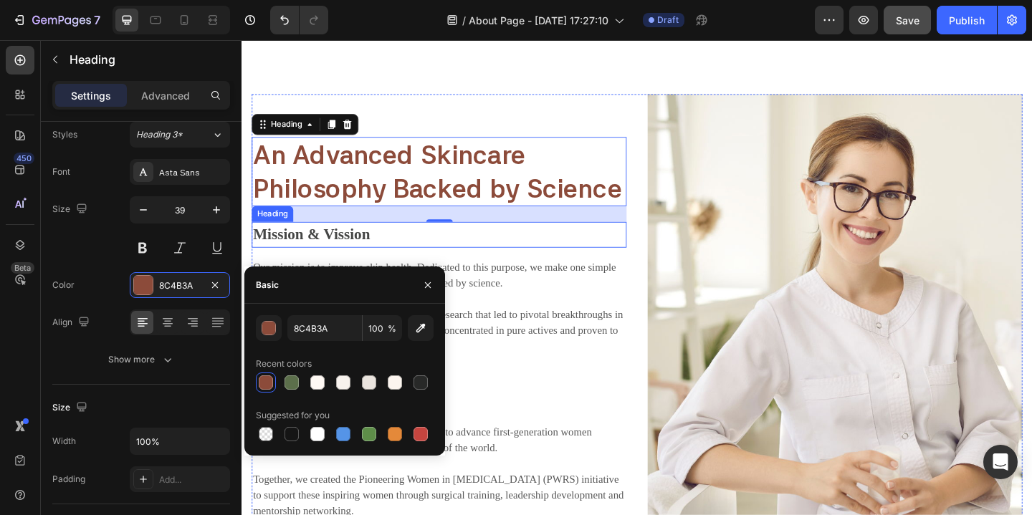
click at [447, 254] on p "Mission & Vission" at bounding box center [456, 251] width 405 height 25
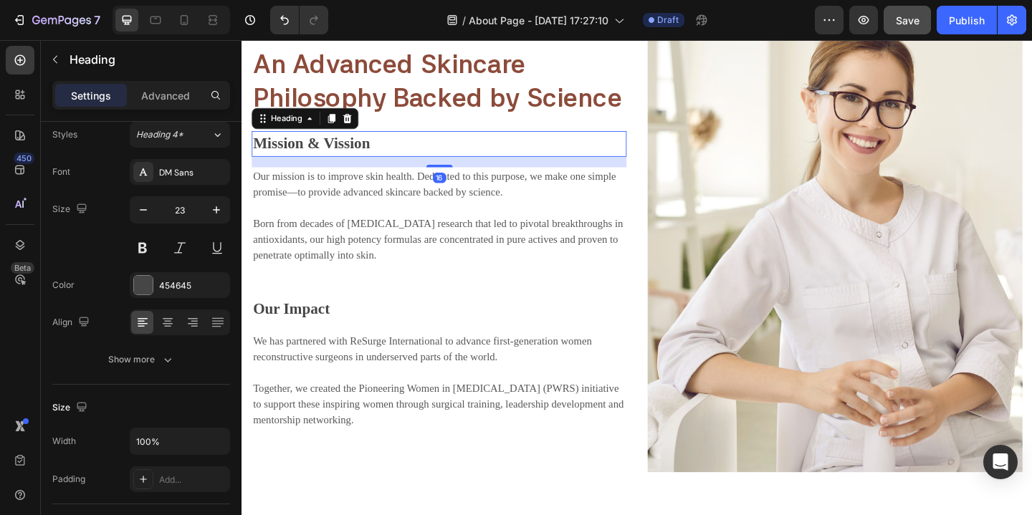
scroll to position [2484, 0]
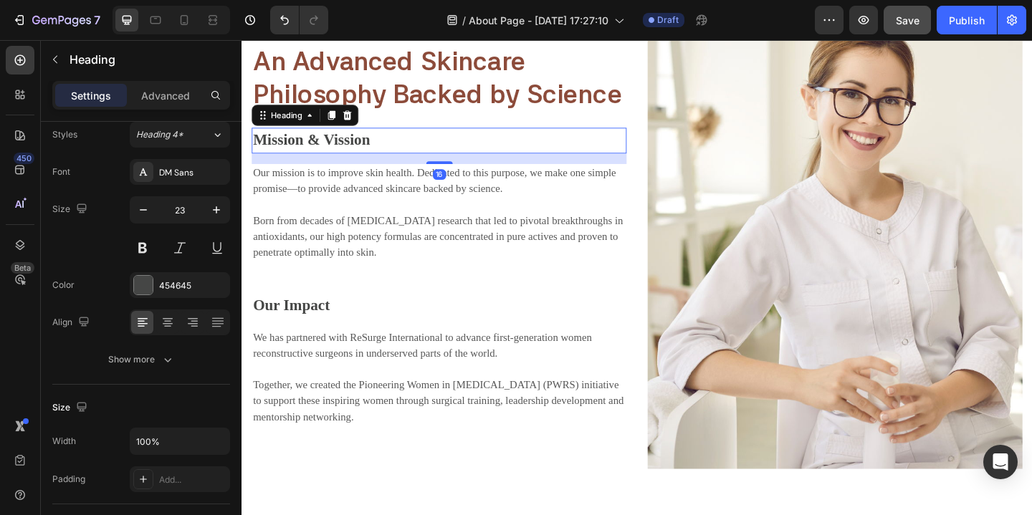
click at [394, 149] on p "Mission & Vission" at bounding box center [456, 149] width 405 height 25
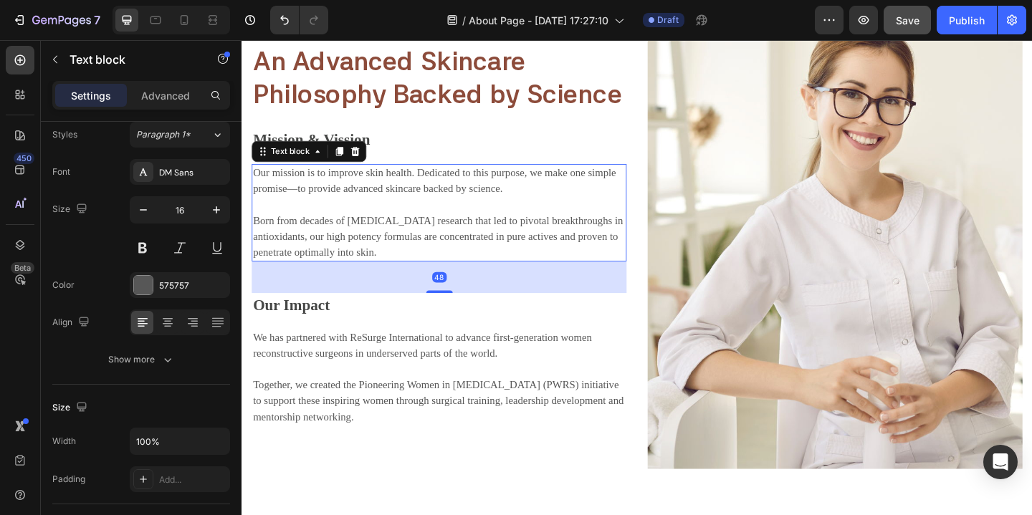
click at [458, 266] on p "Our mission is to improve skin health. Dedicated to this purpose, we make one s…" at bounding box center [456, 227] width 405 height 103
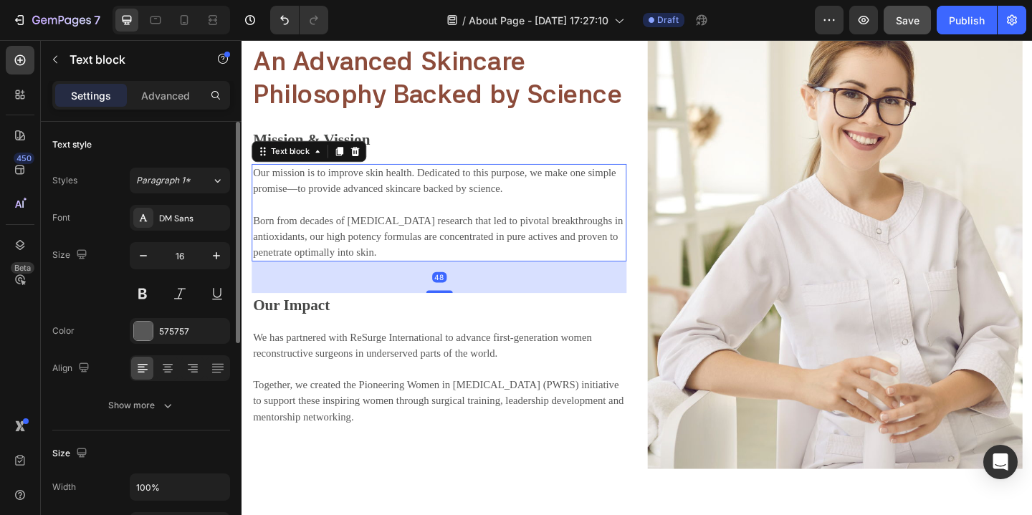
click at [389, 259] on p "Our mission is to improve skin health. Dedicated to this purpose, we make one s…" at bounding box center [456, 227] width 405 height 103
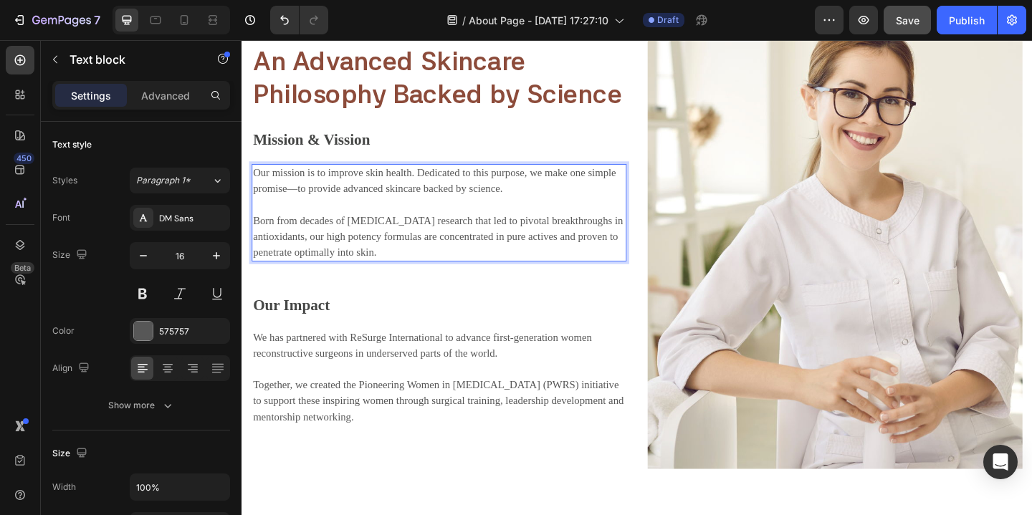
click at [400, 274] on p "Our mission is to improve skin health. Dedicated to this purpose, we make one s…" at bounding box center [456, 227] width 405 height 103
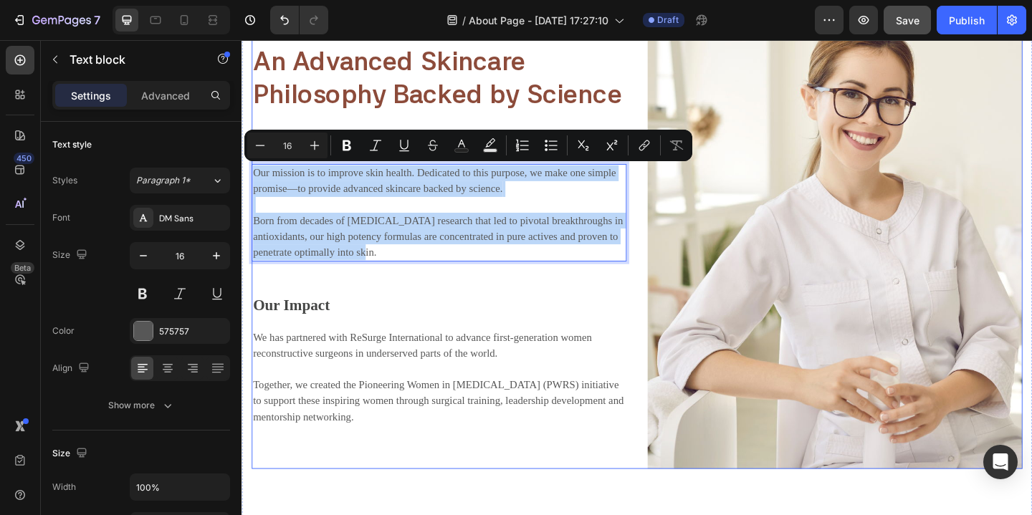
drag, startPoint x: 400, startPoint y: 274, endPoint x: 271, endPoint y: 171, distance: 165.2
click at [271, 171] on div "An Advanced Skincare Philosophy Backed by Science Heading Mission & Vission Hea…" at bounding box center [456, 251] width 408 height 511
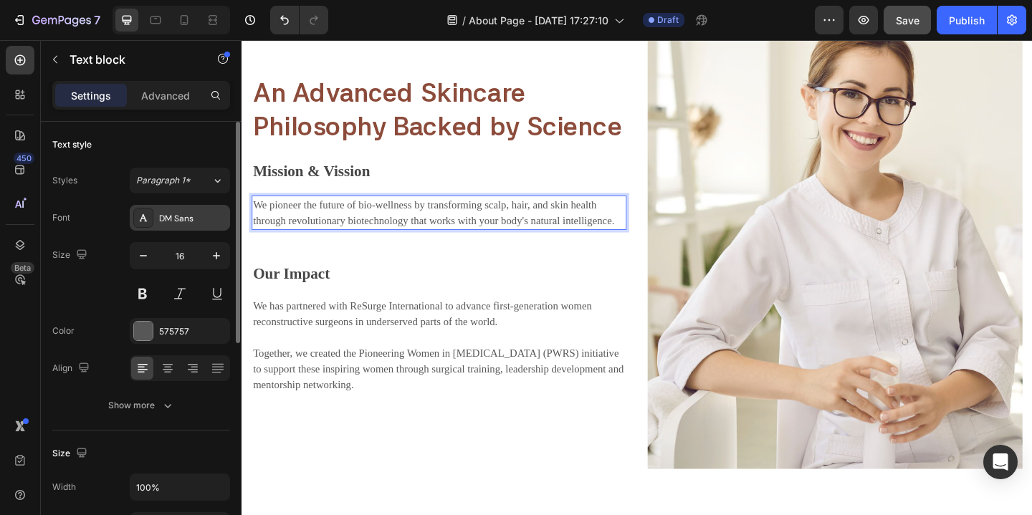
click at [206, 221] on div "DM Sans" at bounding box center [192, 218] width 67 height 13
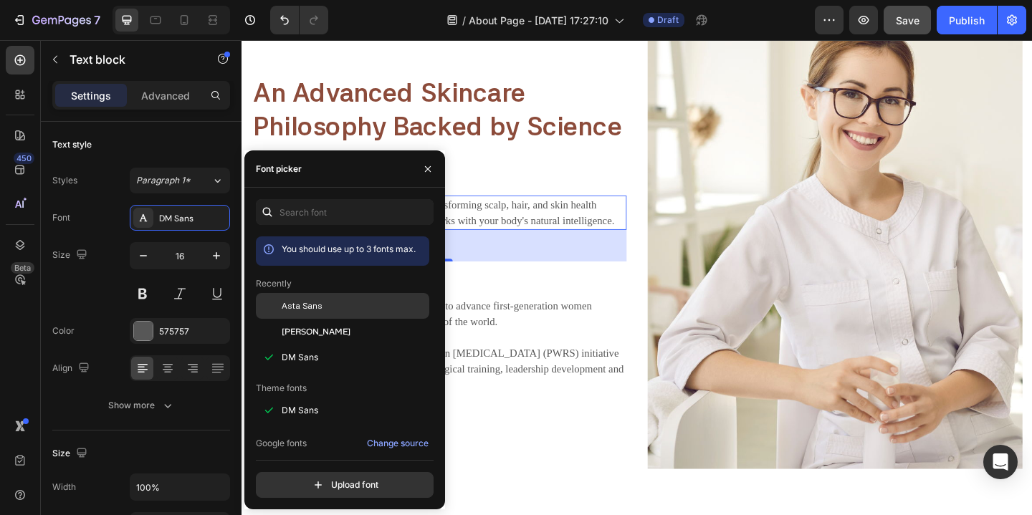
click at [304, 305] on span "Asta Sans" at bounding box center [302, 306] width 41 height 13
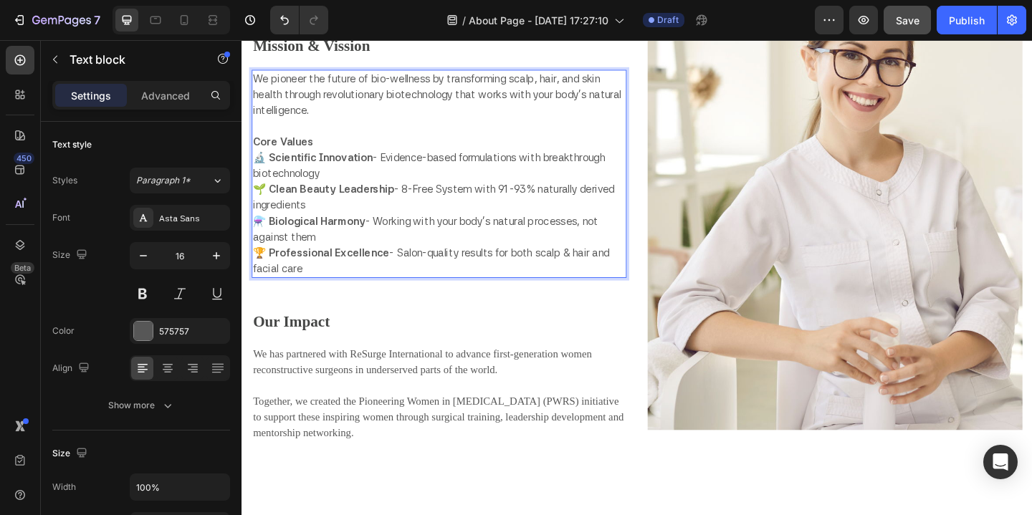
scroll to position [2537, 0]
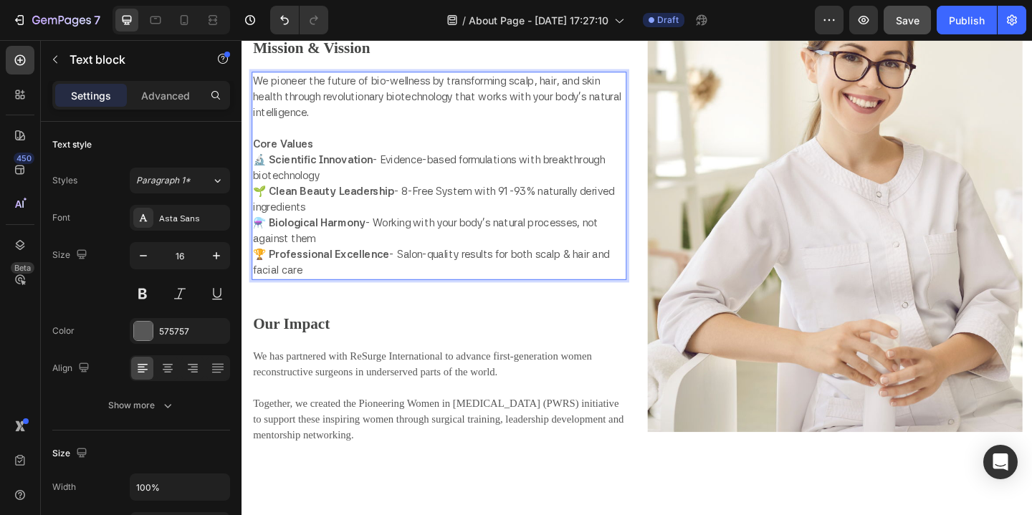
click at [388, 118] on p "We pioneer the future of bio-wellness by transforming scalp, hair, and skin hea…" at bounding box center [456, 102] width 405 height 52
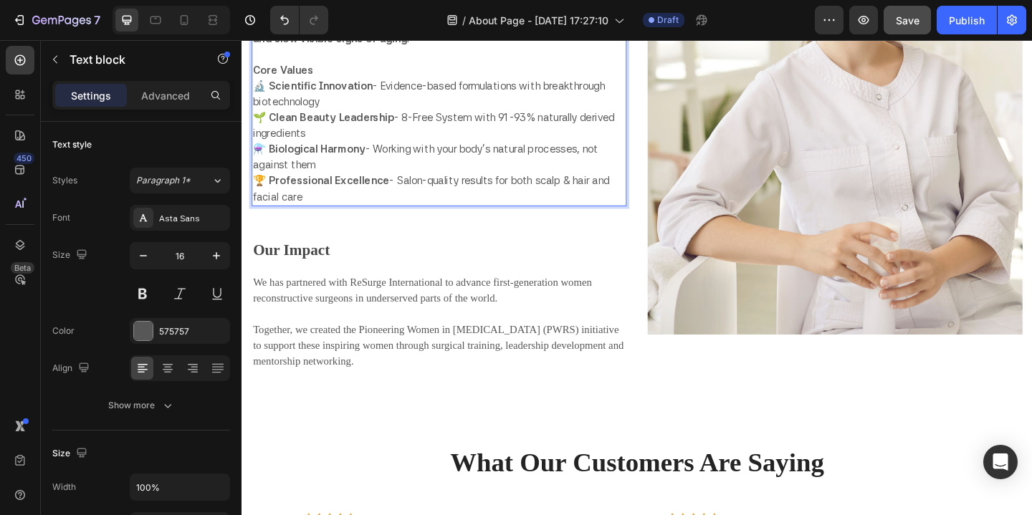
scroll to position [2694, 0]
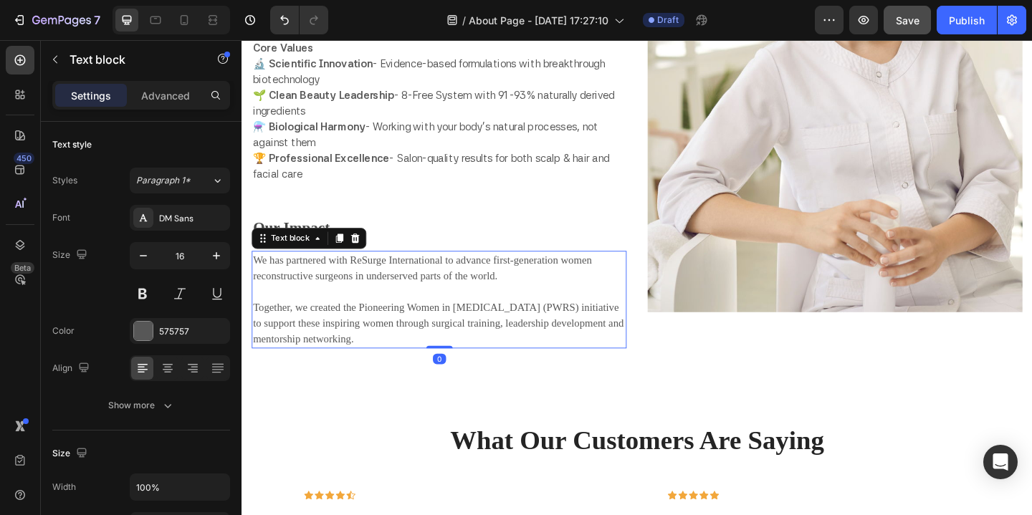
click at [445, 356] on p "We has partnered with ReSurge International to advance first-generation women r…" at bounding box center [456, 322] width 405 height 103
click at [445, 360] on p "We has partnered with ReSurge International to advance first-generation women r…" at bounding box center [456, 322] width 405 height 103
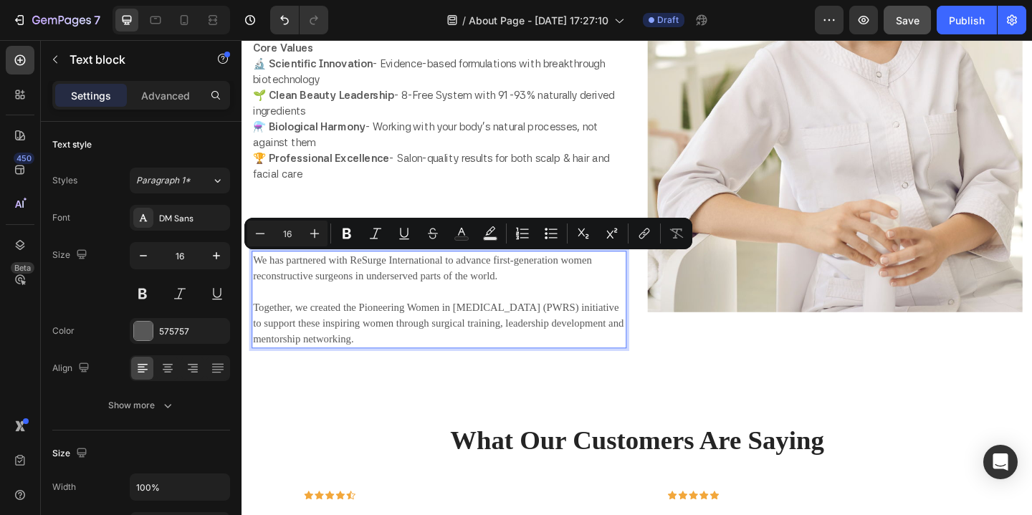
drag, startPoint x: 447, startPoint y: 363, endPoint x: 304, endPoint y: 286, distance: 162.9
click at [254, 272] on p "We has partnered with ReSurge International to advance first-generation women r…" at bounding box center [456, 322] width 405 height 103
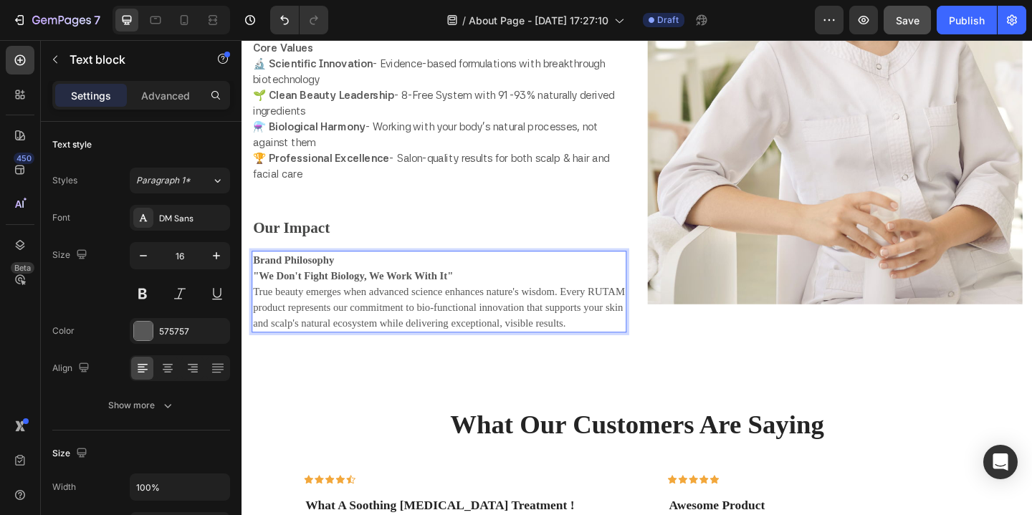
click at [349, 275] on p "Brand Philosophy" at bounding box center [456, 279] width 405 height 17
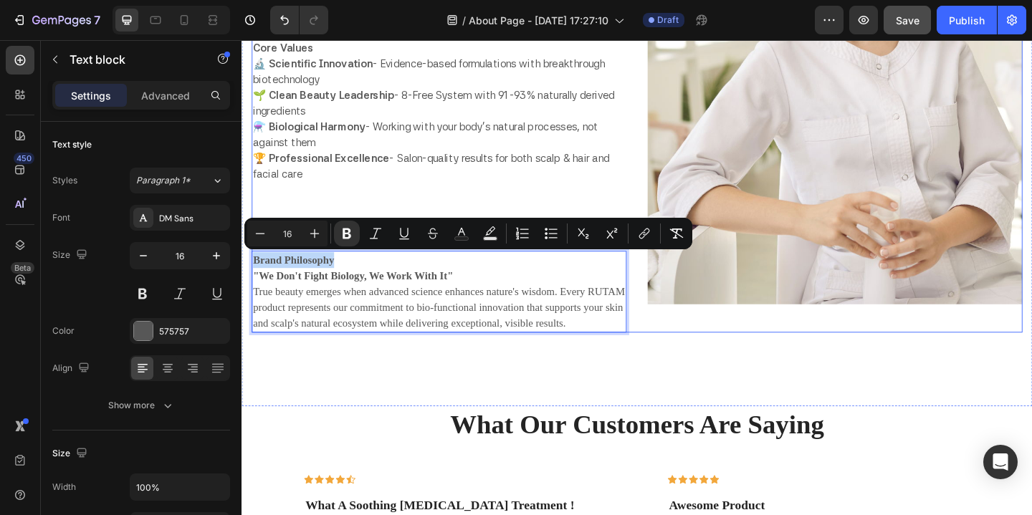
drag, startPoint x: 348, startPoint y: 275, endPoint x: 272, endPoint y: 267, distance: 76.4
click at [272, 267] on div "An Advanced Skincare Philosophy Backed by Science Heading Mission & Vission Hea…" at bounding box center [456, 72] width 408 height 572
copy strong "Brand Philosophy"
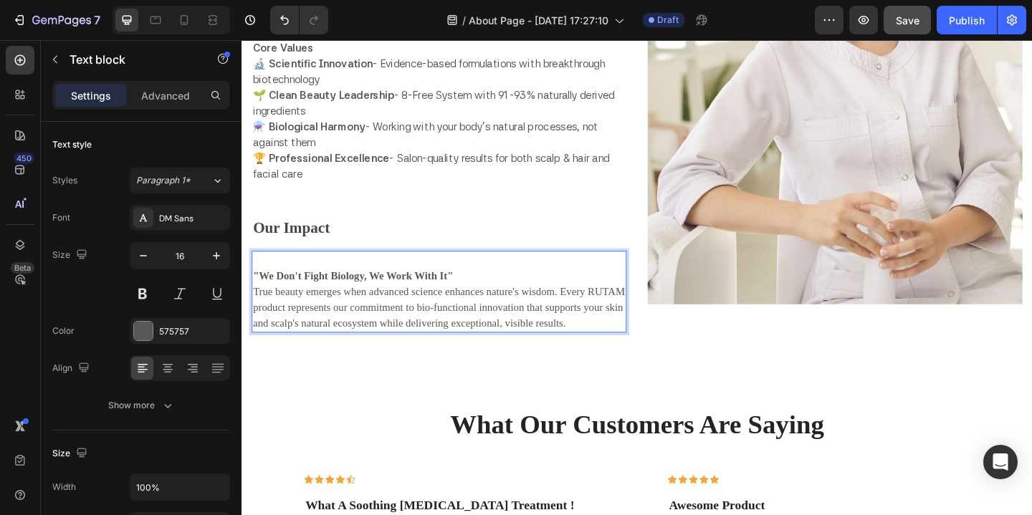
click at [258, 292] on strong ""We Don't Fight Biology, We Work With It"" at bounding box center [363, 296] width 218 height 12
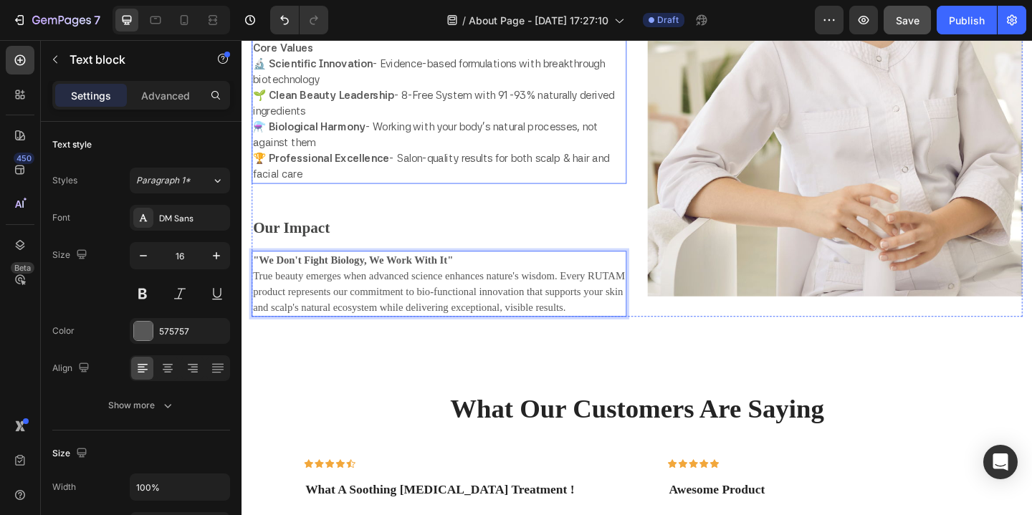
scroll to position [2691, 0]
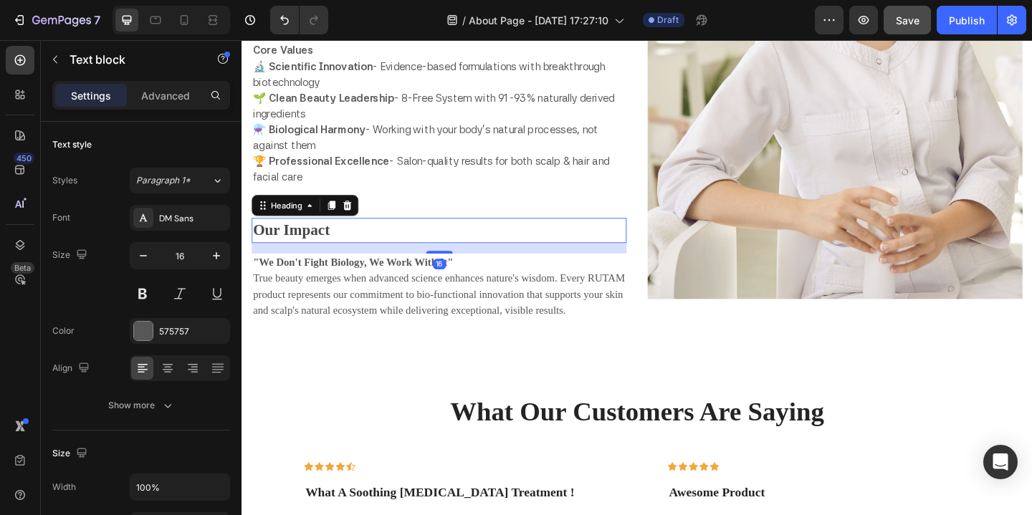
click at [343, 244] on p "Our Impact" at bounding box center [456, 247] width 405 height 25
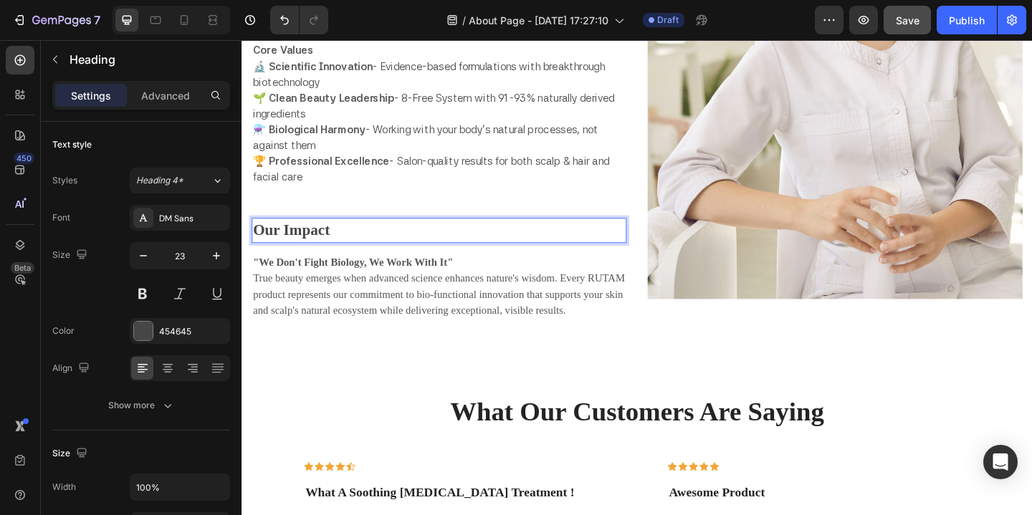
click at [343, 244] on p "Our Impact" at bounding box center [456, 247] width 405 height 25
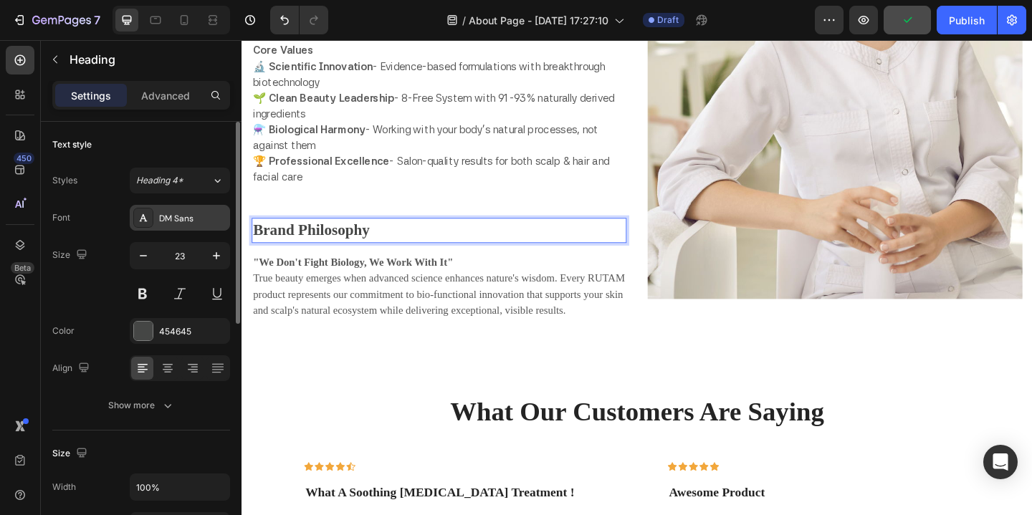
click at [196, 221] on div "DM Sans" at bounding box center [192, 218] width 67 height 13
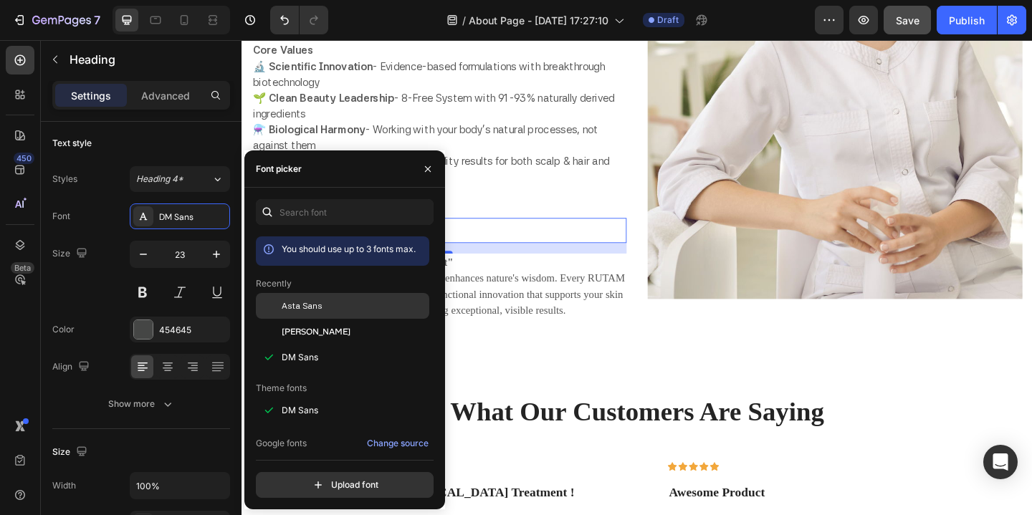
click at [313, 305] on span "Asta Sans" at bounding box center [302, 306] width 41 height 13
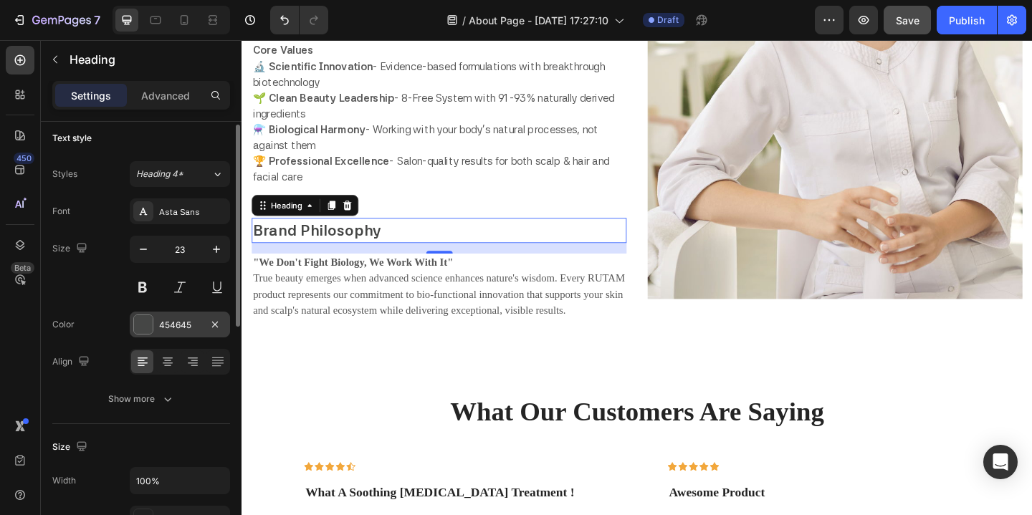
click at [147, 327] on div at bounding box center [143, 324] width 19 height 19
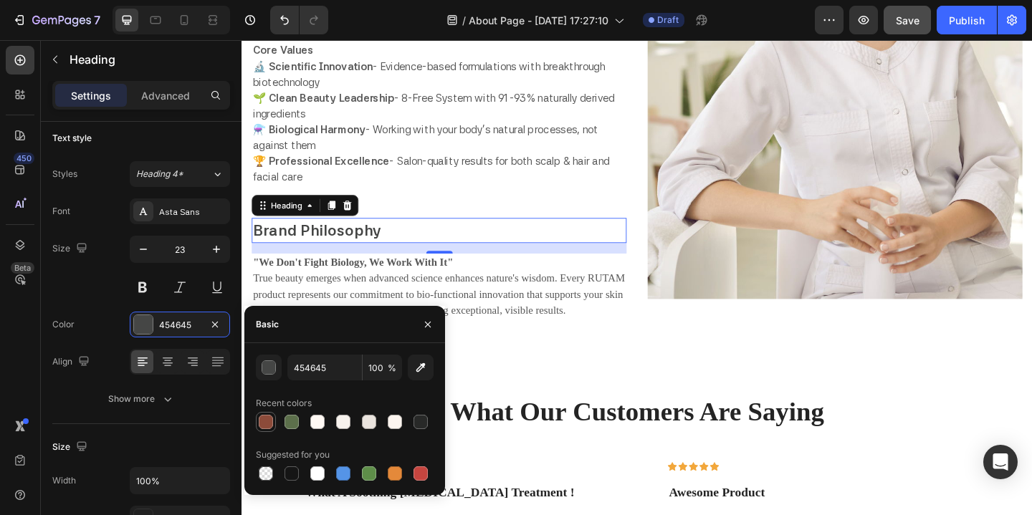
click at [264, 423] on div at bounding box center [266, 422] width 14 height 14
type input "8C4B3A"
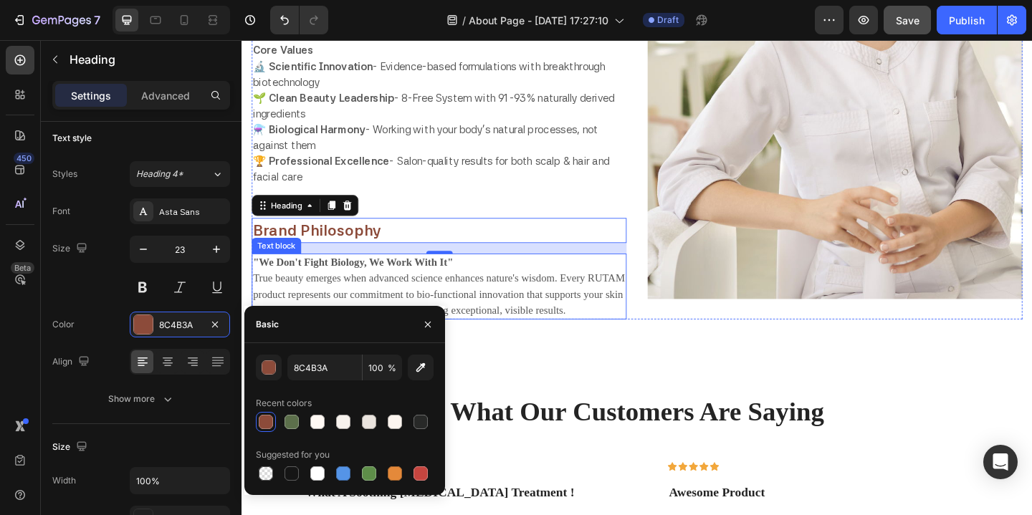
click at [322, 279] on strong ""We Don't Fight Biology, We Work With It"" at bounding box center [363, 282] width 218 height 12
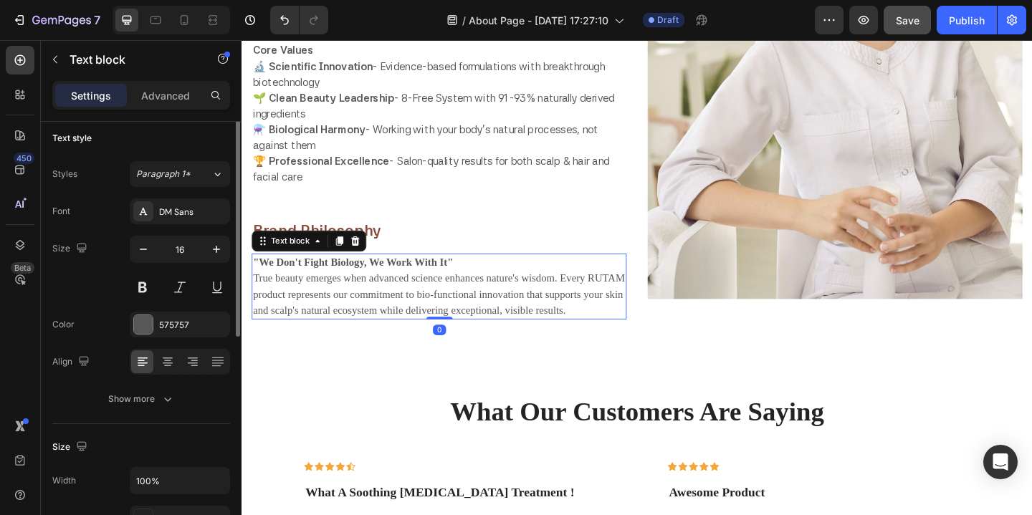
scroll to position [0, 0]
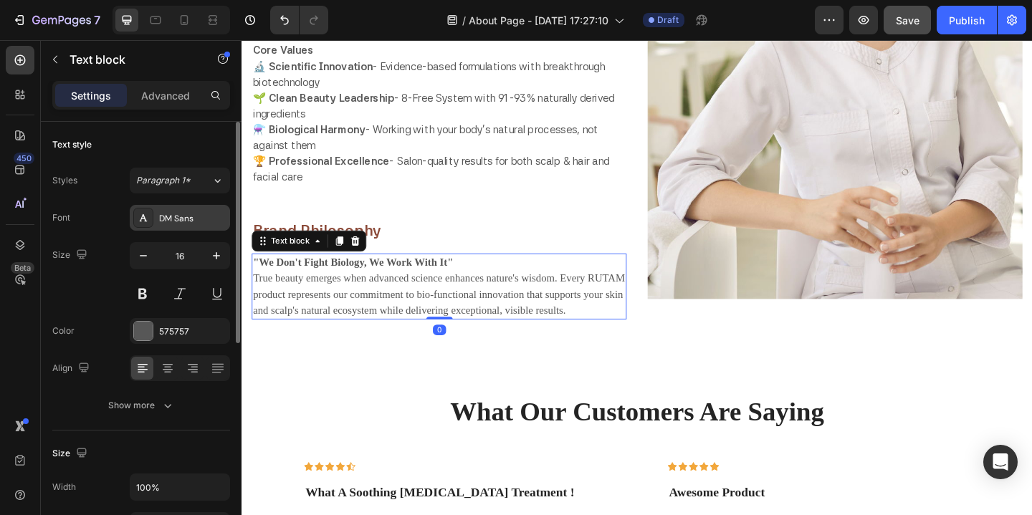
click at [200, 208] on div "DM Sans" at bounding box center [180, 218] width 100 height 26
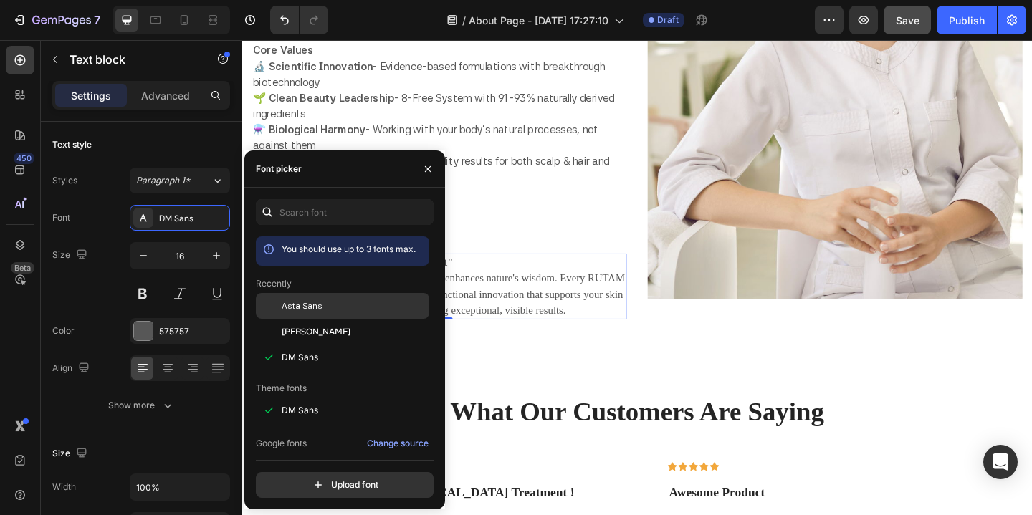
click at [302, 306] on span "Asta Sans" at bounding box center [302, 306] width 41 height 13
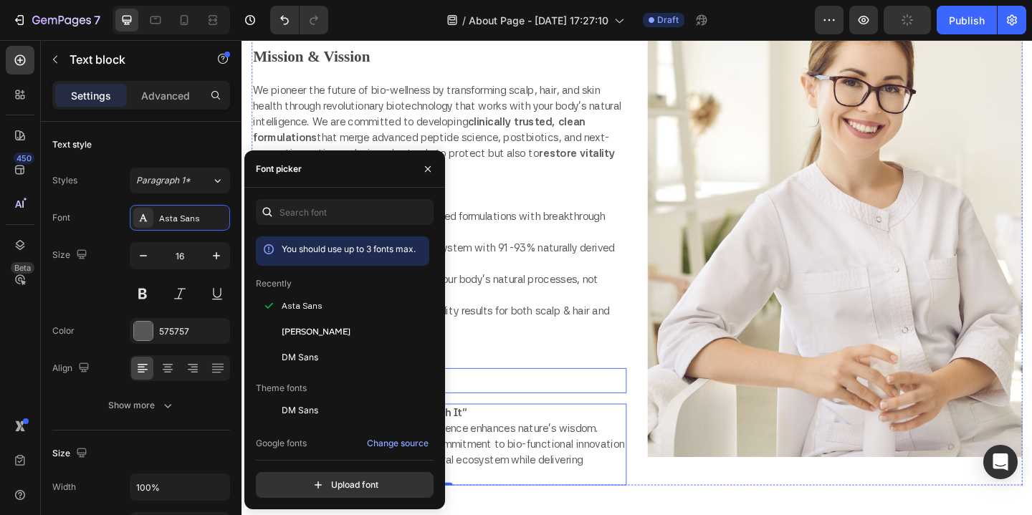
scroll to position [2488, 0]
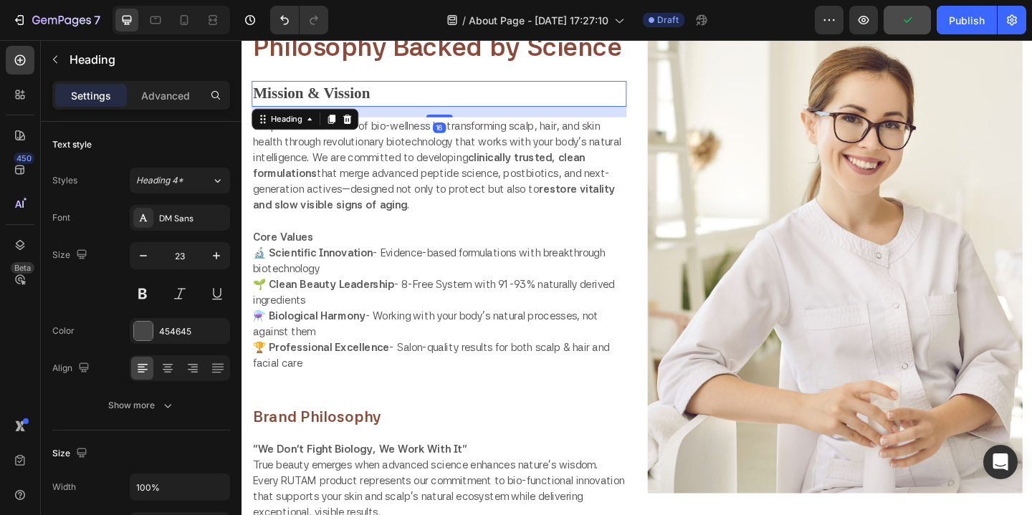
click at [556, 92] on p "Mission & Vission" at bounding box center [456, 98] width 405 height 25
click at [383, 446] on strong "Brand Philosophy" at bounding box center [323, 450] width 139 height 20
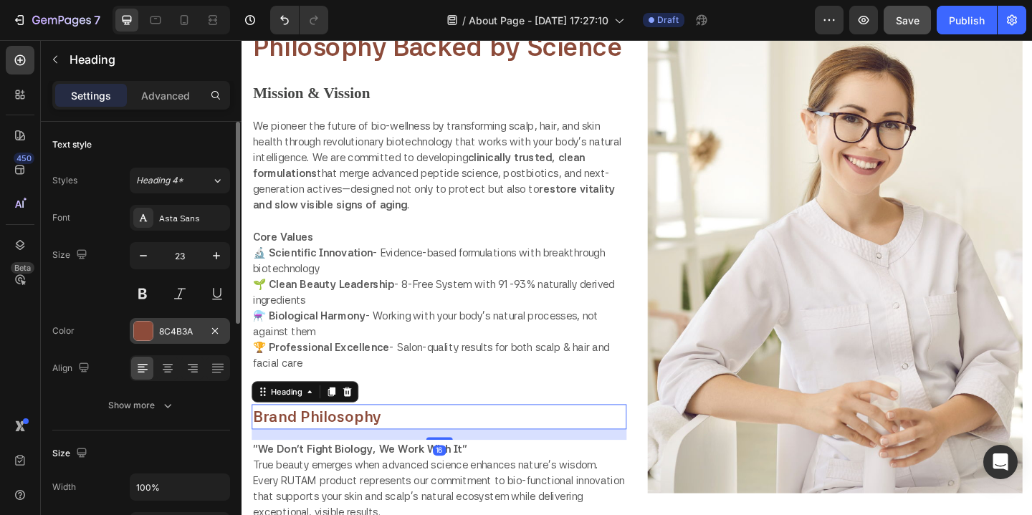
click at [138, 327] on div at bounding box center [143, 331] width 19 height 19
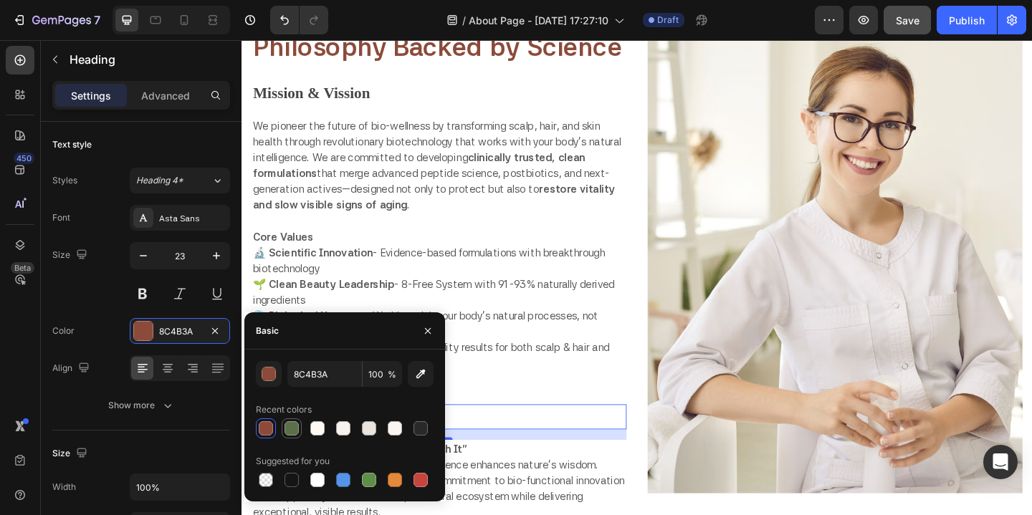
click at [289, 430] on div at bounding box center [291, 428] width 14 height 14
type input "5C6F4B"
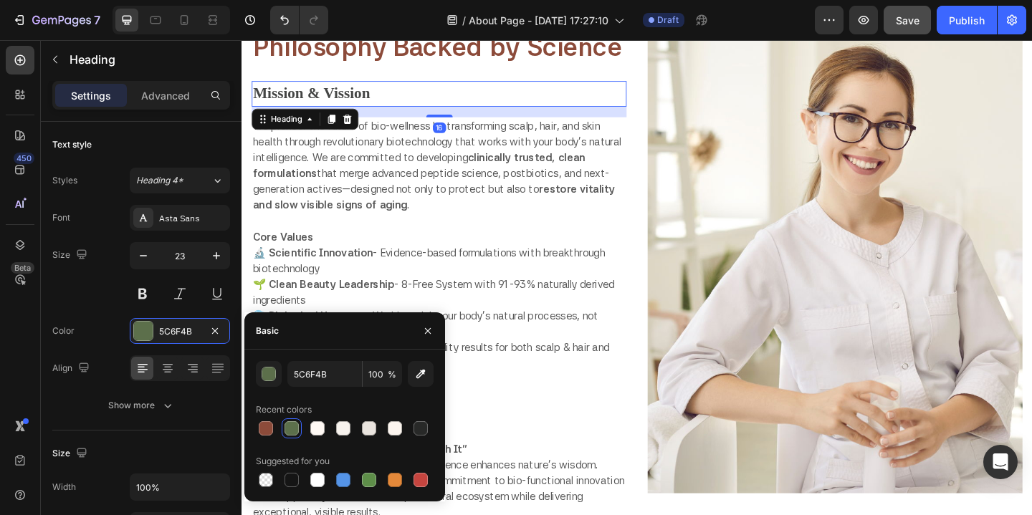
click at [383, 100] on p "Mission & Vission" at bounding box center [456, 98] width 405 height 25
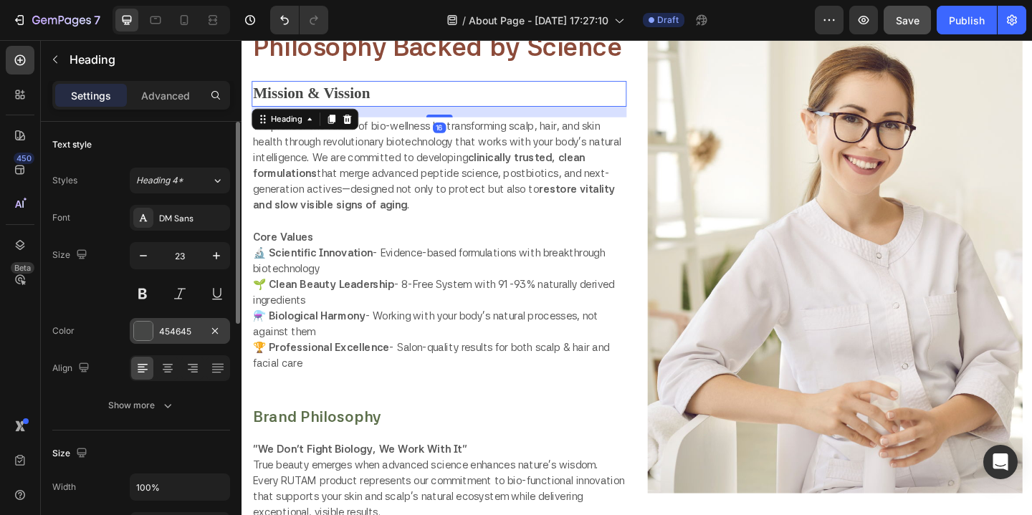
click at [148, 332] on div at bounding box center [143, 331] width 19 height 19
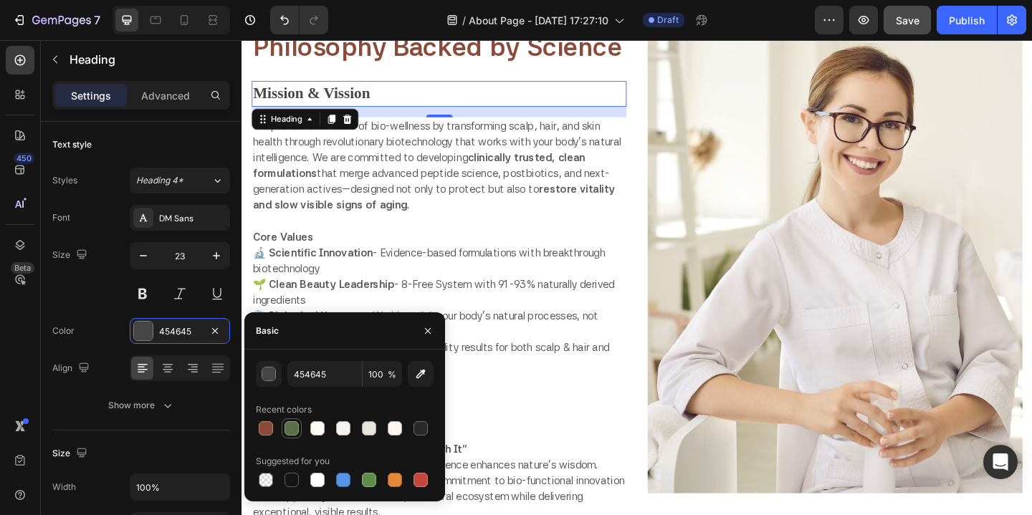
click at [295, 429] on div at bounding box center [291, 428] width 14 height 14
type input "5C6F4B"
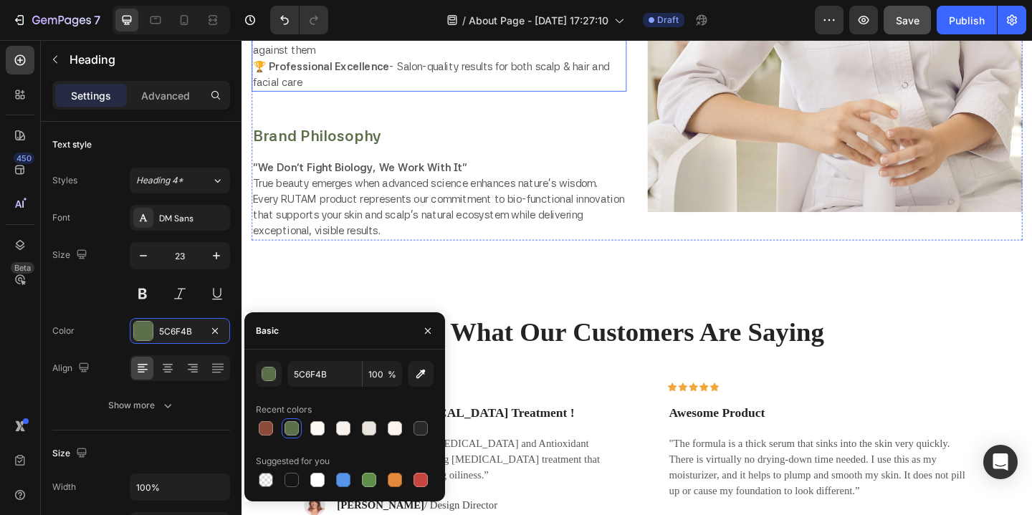
scroll to position [2795, 0]
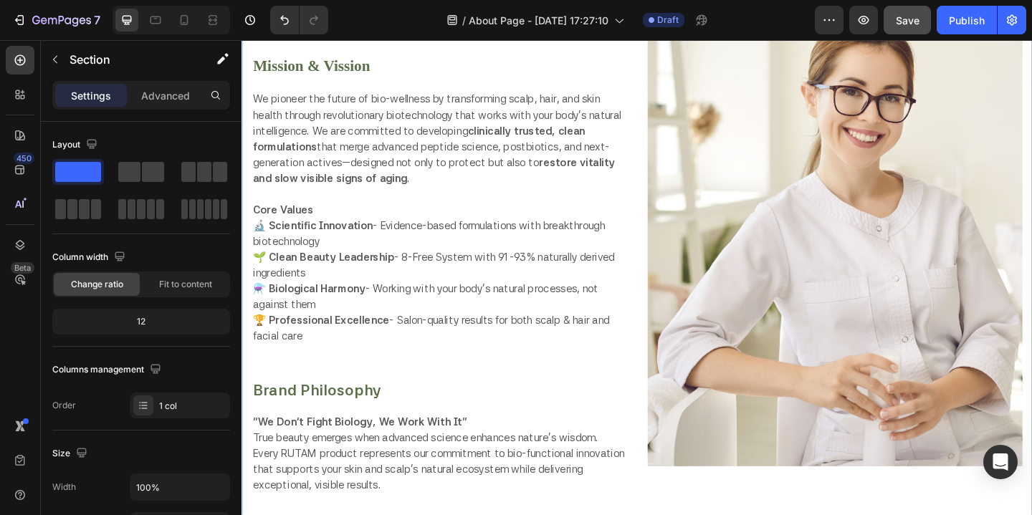
scroll to position [2416, 0]
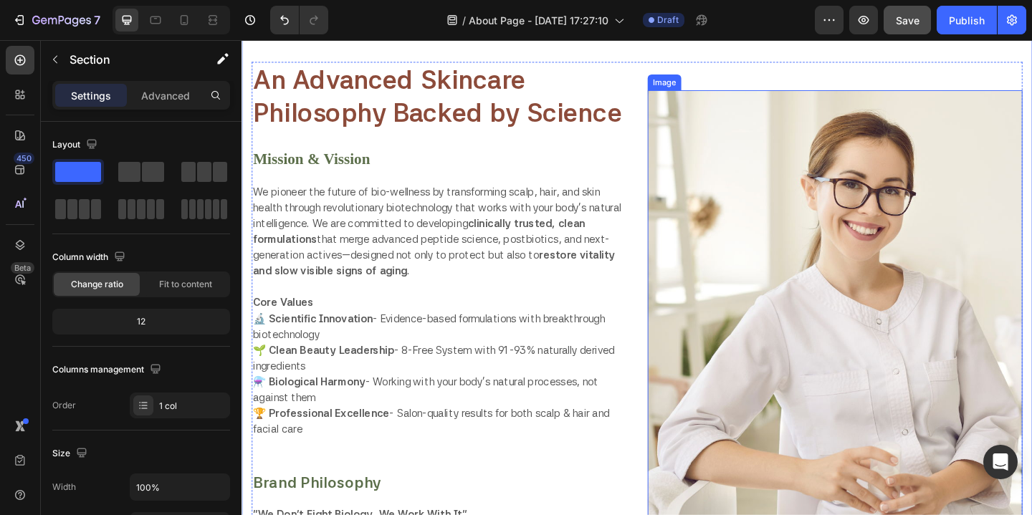
click at [837, 287] on img at bounding box center [887, 350] width 408 height 511
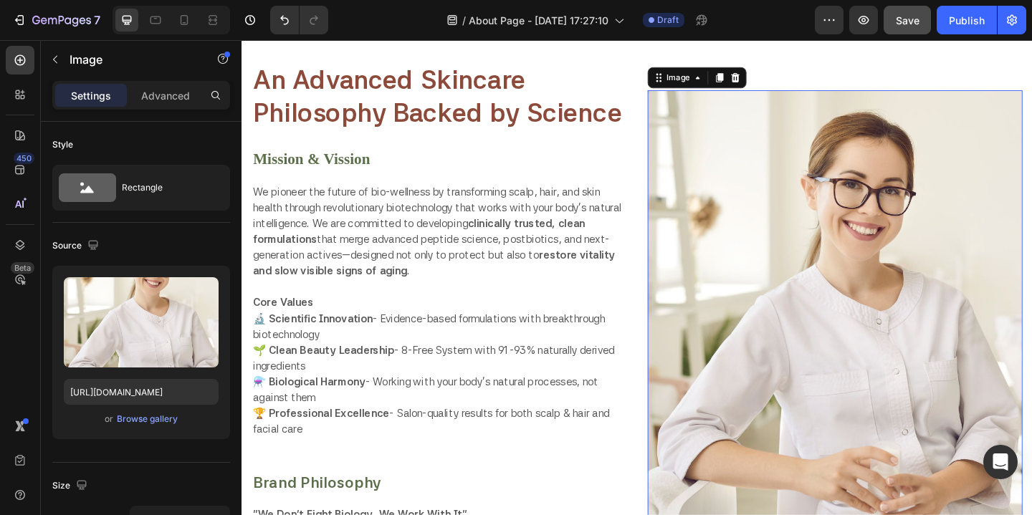
scroll to position [2416, 0]
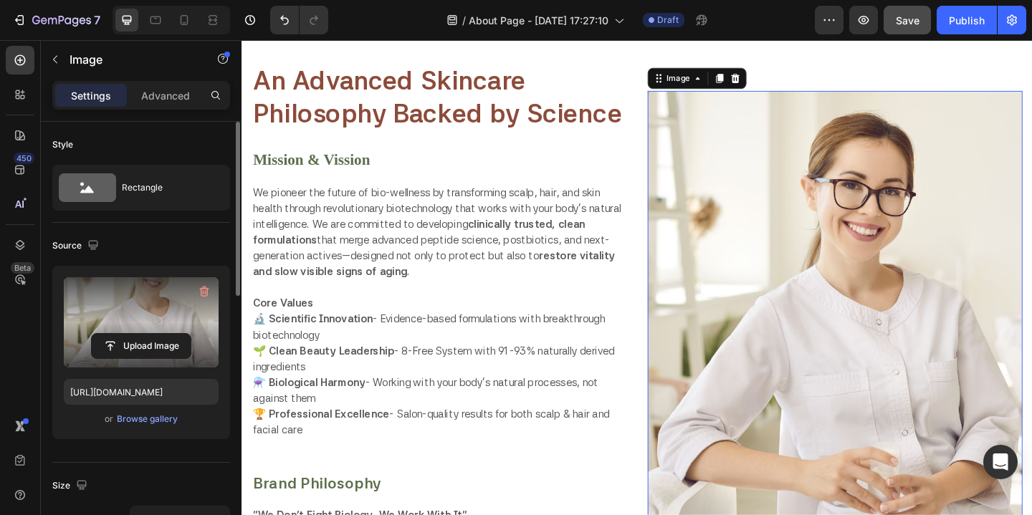
click at [154, 328] on label at bounding box center [141, 322] width 155 height 90
click at [154, 334] on input "file" at bounding box center [141, 346] width 99 height 24
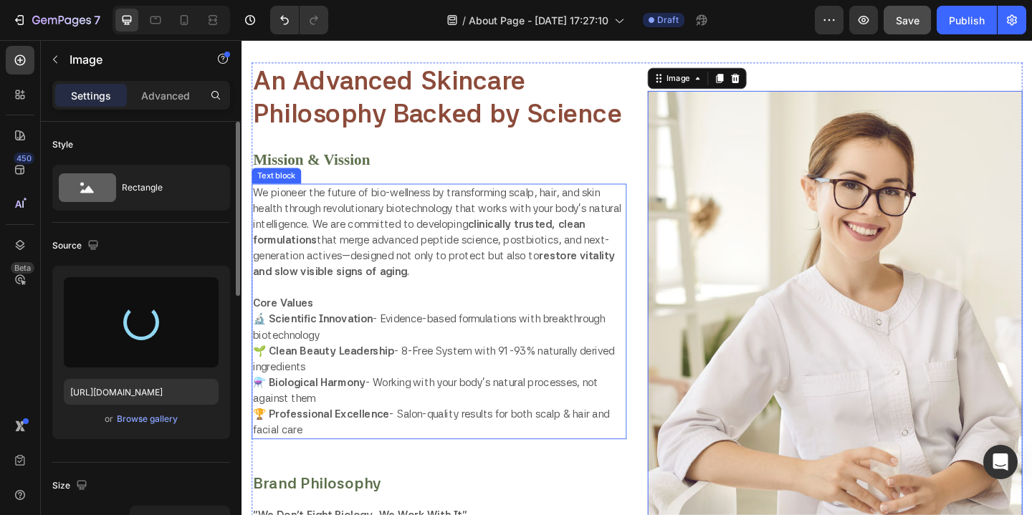
type input "[URL][DOMAIN_NAME]"
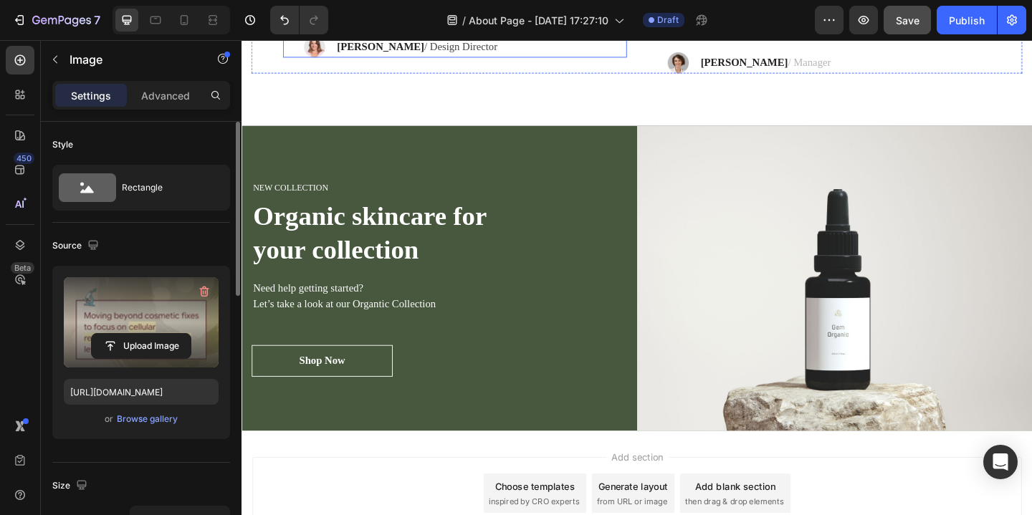
scroll to position [3280, 0]
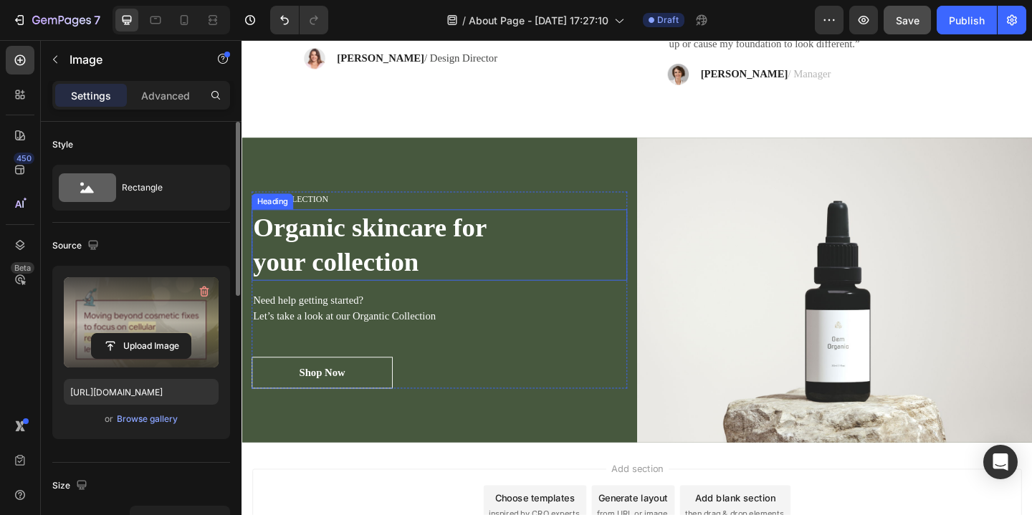
click at [350, 246] on p "Organic skincare for your collection" at bounding box center [457, 263] width 406 height 75
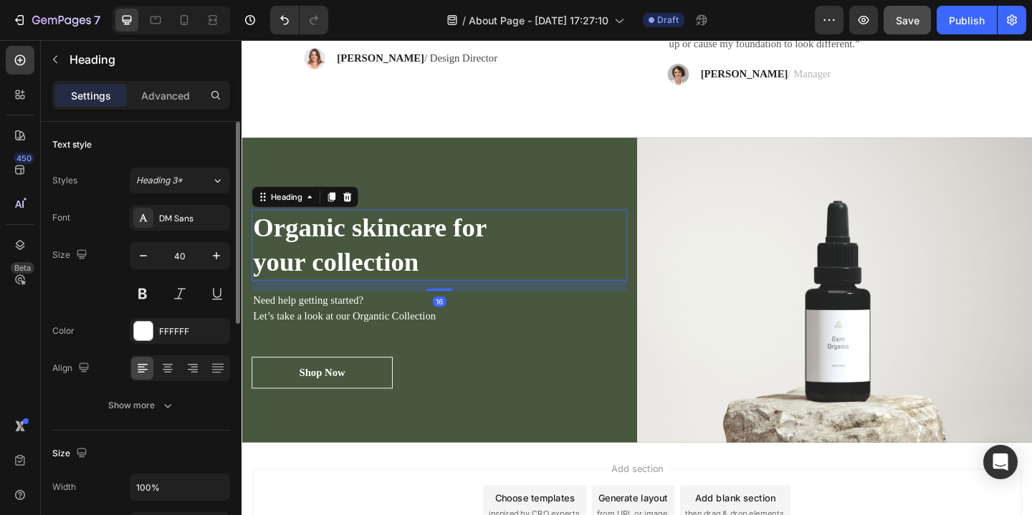
click at [358, 246] on p "Organic skincare for your collection" at bounding box center [457, 263] width 406 height 75
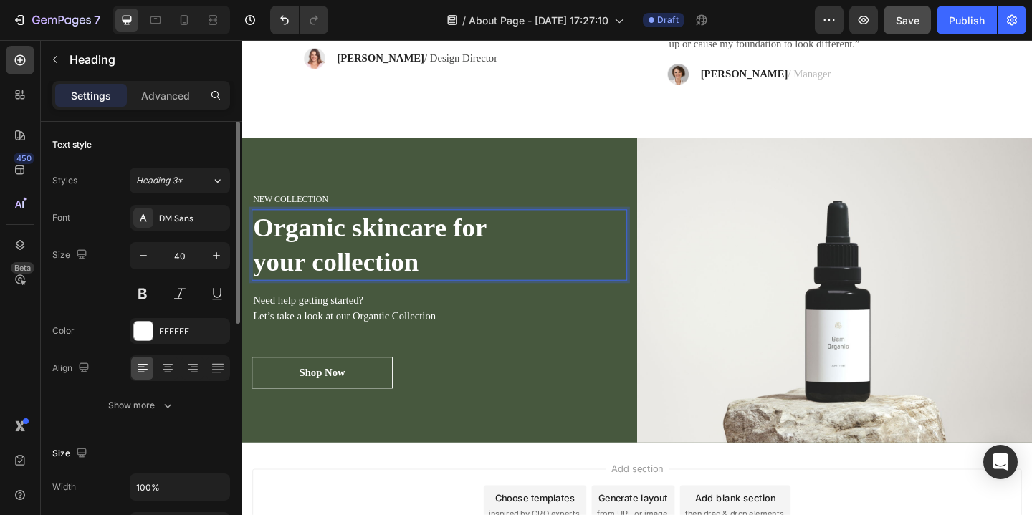
click at [352, 246] on p "Organic skincare for your collection" at bounding box center [457, 263] width 406 height 75
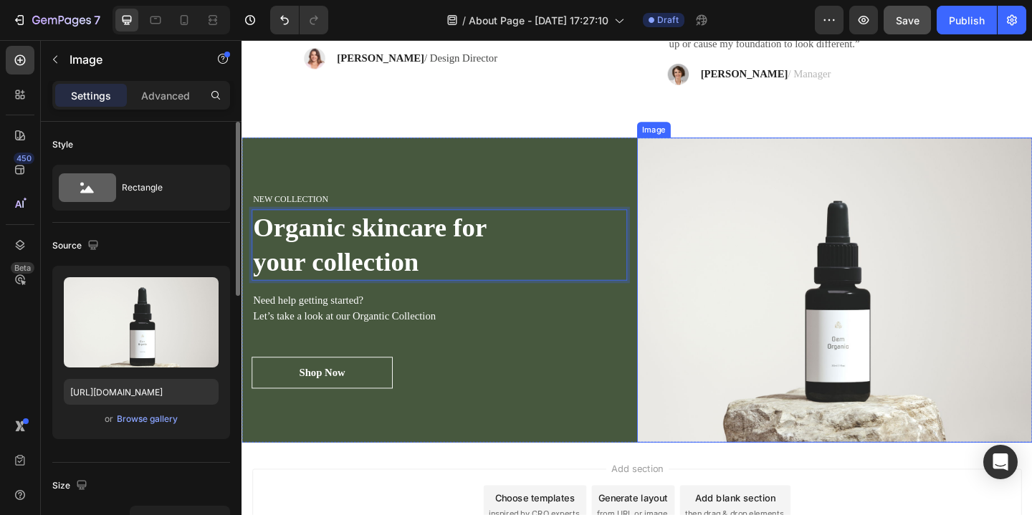
click at [694, 153] on img at bounding box center [886, 312] width 430 height 332
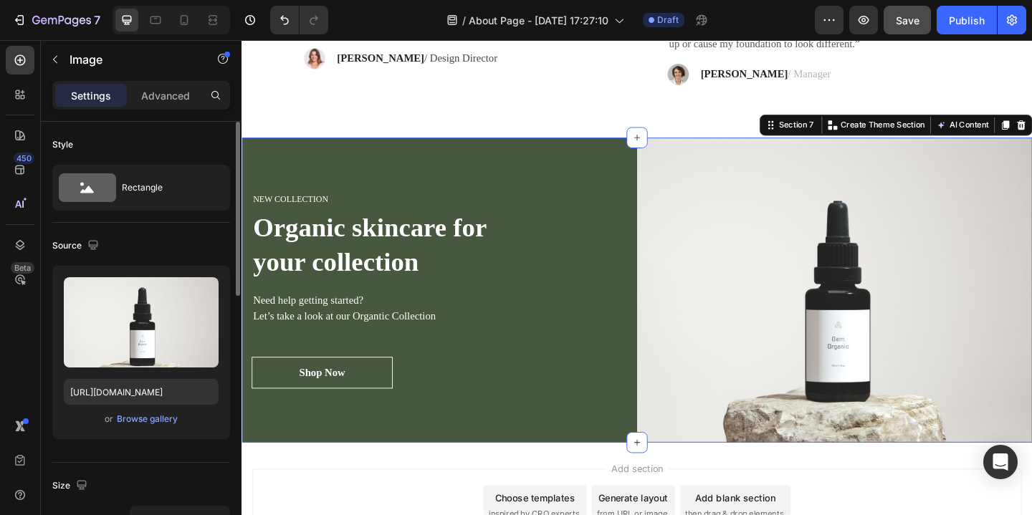
click at [632, 153] on div "NEW COLLECTION Heading Organic skincare for your collection Heading Need help g…" at bounding box center [456, 312] width 430 height 332
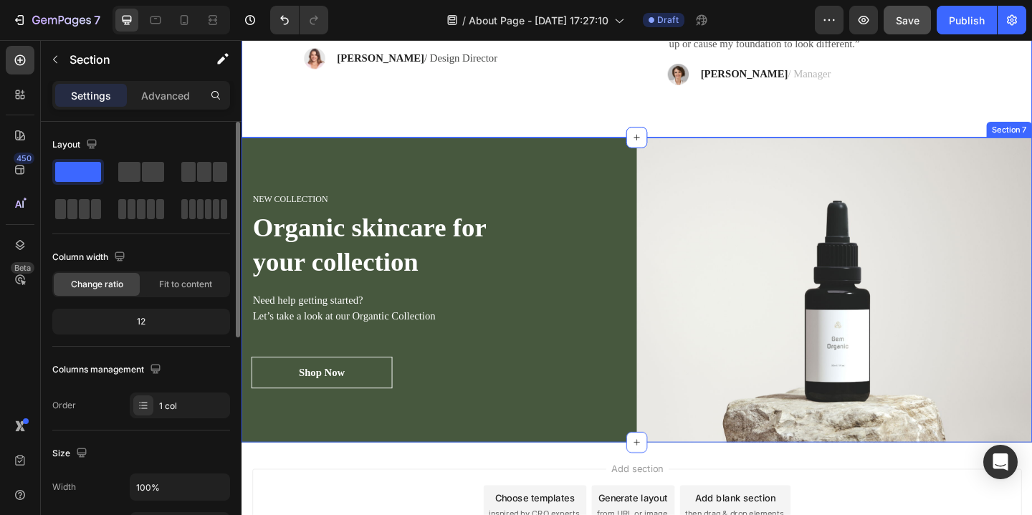
click at [597, 146] on div "NEW COLLECTION Heading Organic skincare for your collection Heading Need help g…" at bounding box center [456, 312] width 430 height 332
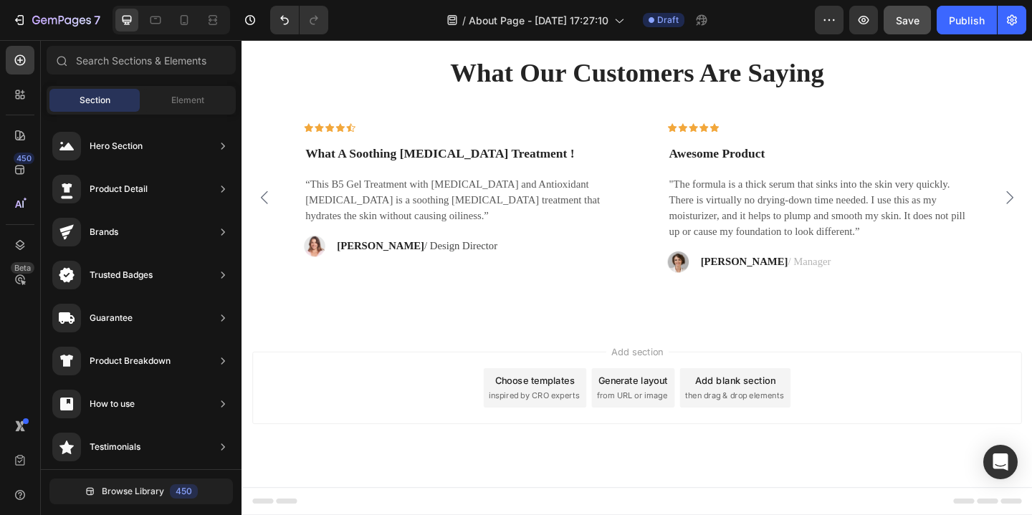
scroll to position [3076, 0]
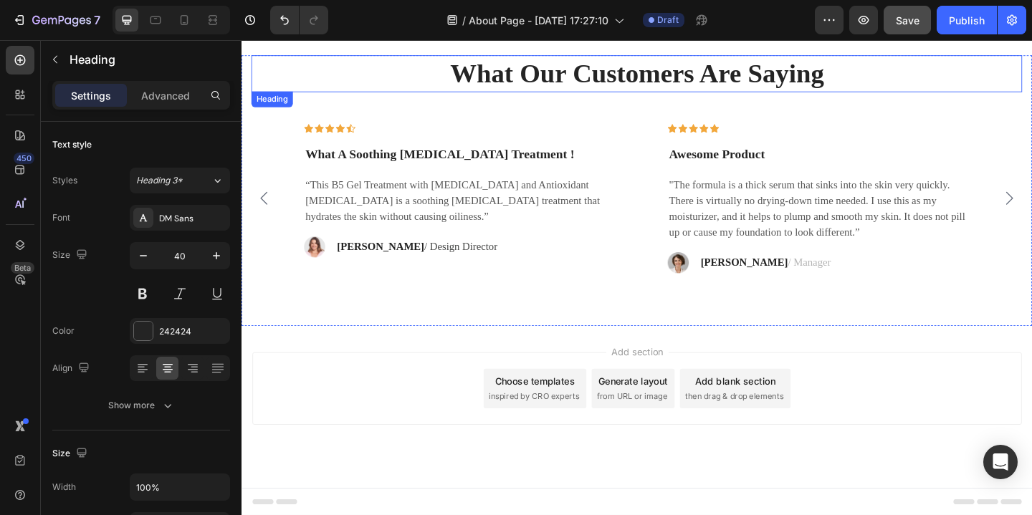
click at [931, 63] on p "What Our Customers Are Saying" at bounding box center [672, 76] width 836 height 37
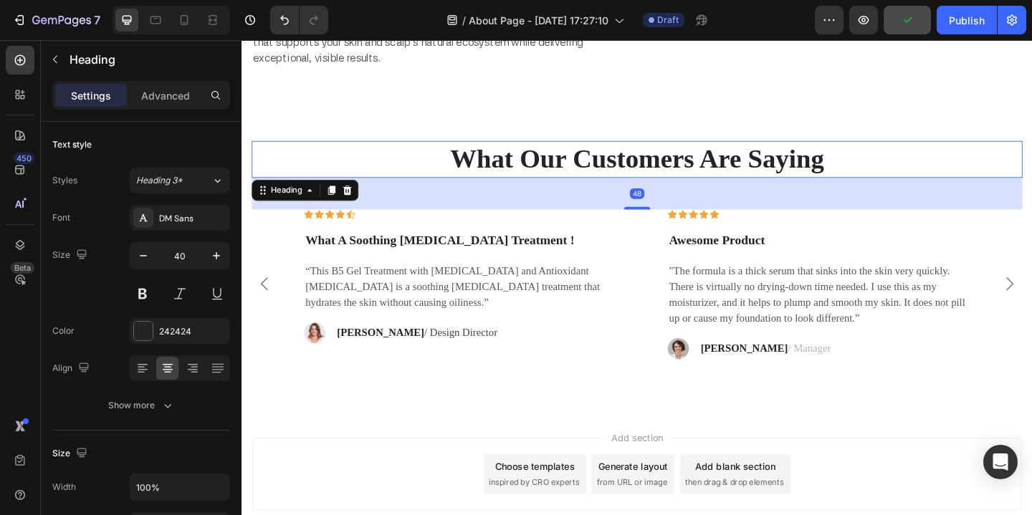
scroll to position [2983, 0]
click at [949, 218] on div "48" at bounding box center [671, 206] width 838 height 34
click at [818, 194] on div "48" at bounding box center [671, 206] width 838 height 34
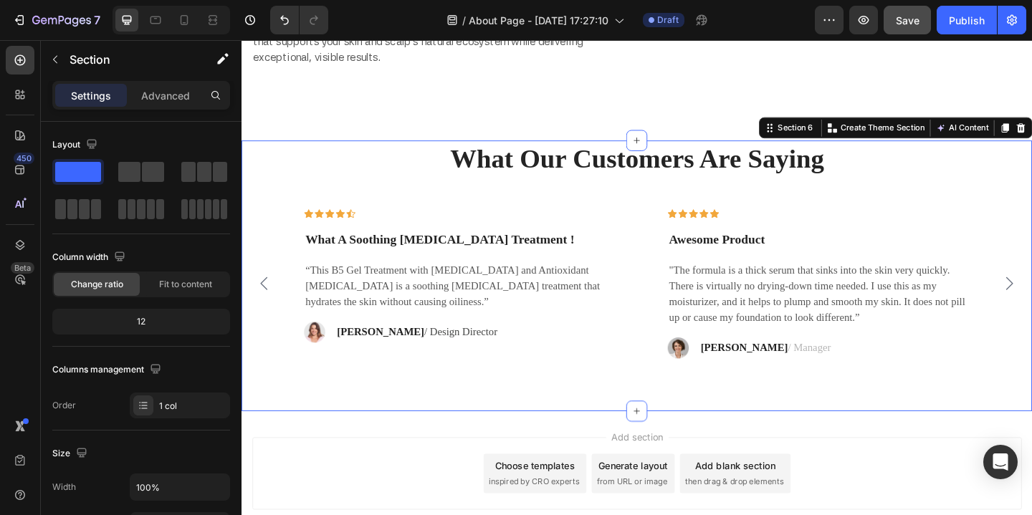
click at [640, 437] on div "What Our Customers Are Saying Heading Icon Icon Icon Icon Icon Row What A Sooth…" at bounding box center [671, 296] width 860 height 295
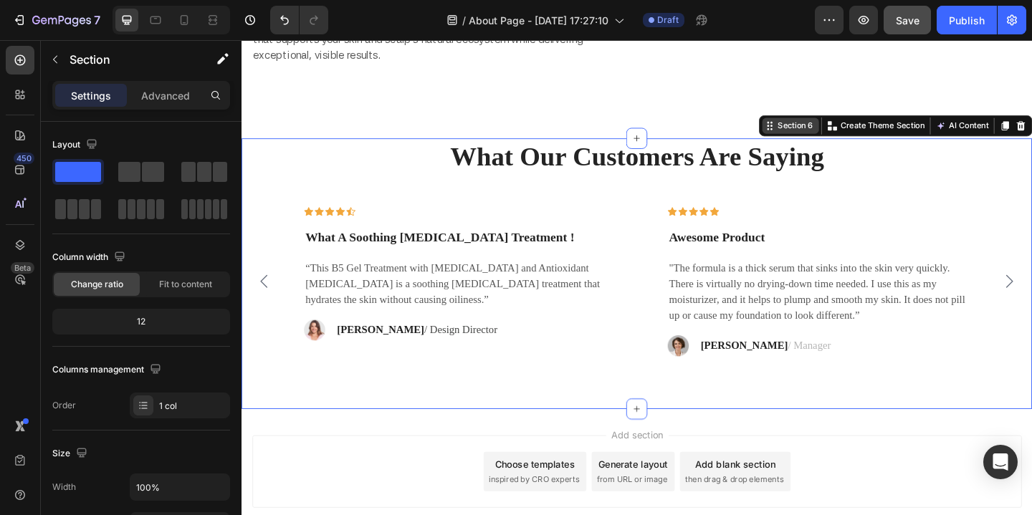
click at [816, 136] on icon at bounding box center [815, 133] width 11 height 11
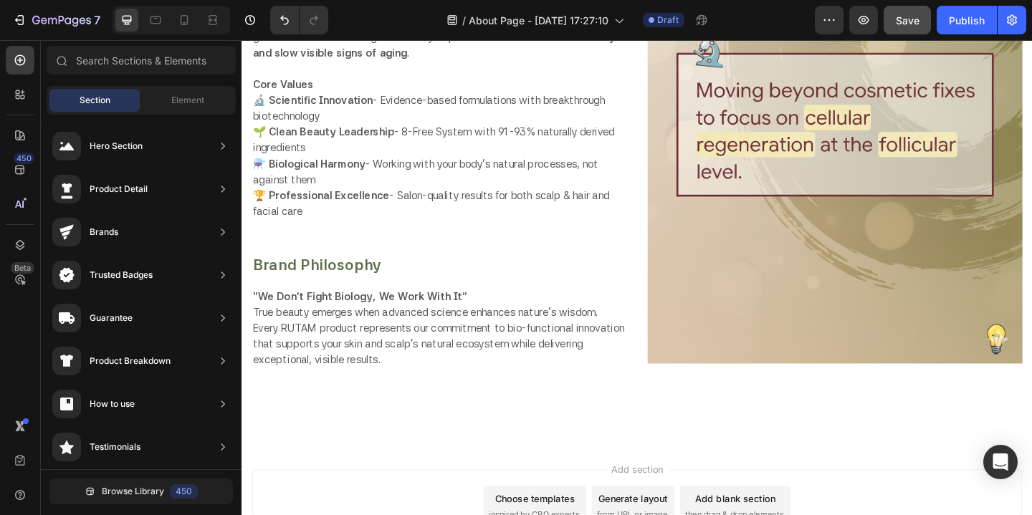
scroll to position [2781, 0]
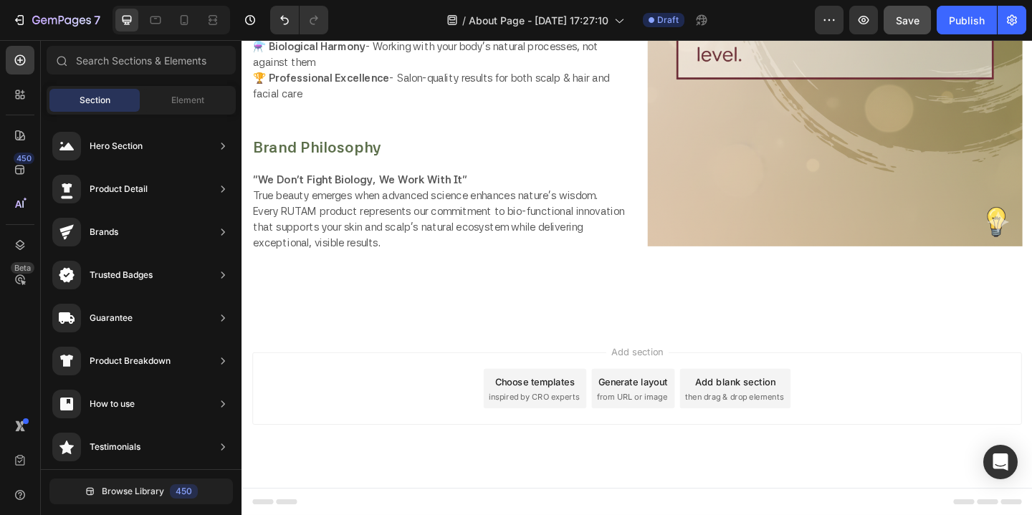
click at [538, 410] on div "Choose templates" at bounding box center [560, 411] width 87 height 15
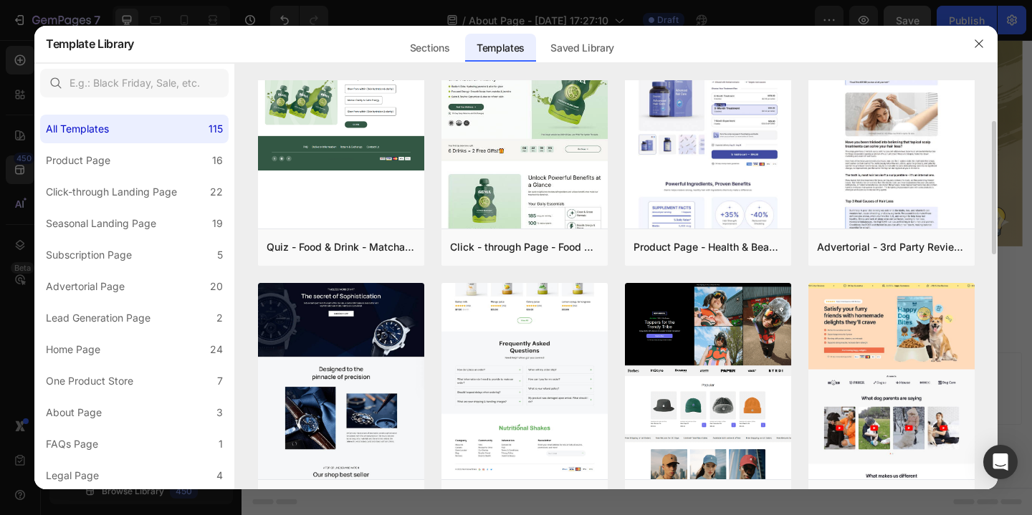
scroll to position [74, 0]
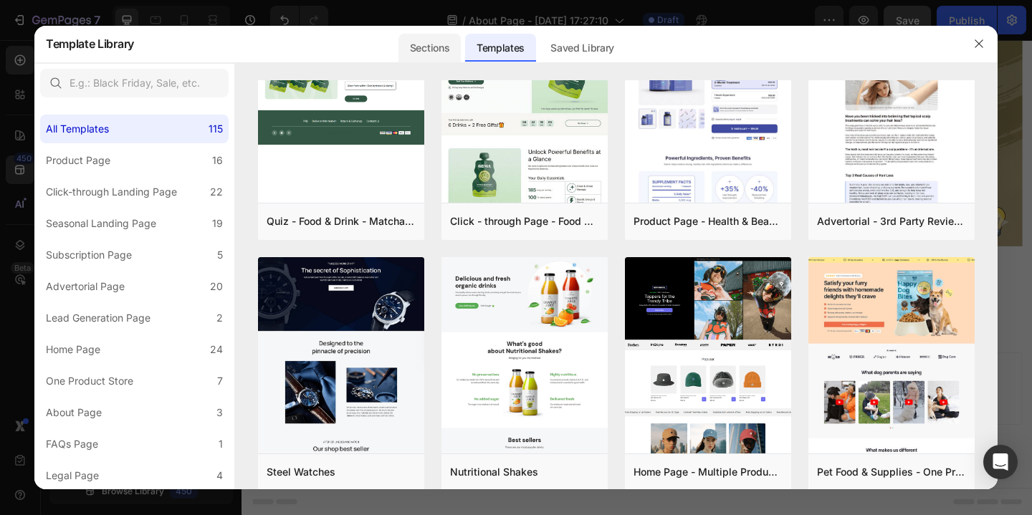
click at [441, 43] on div "Sections" at bounding box center [429, 48] width 62 height 29
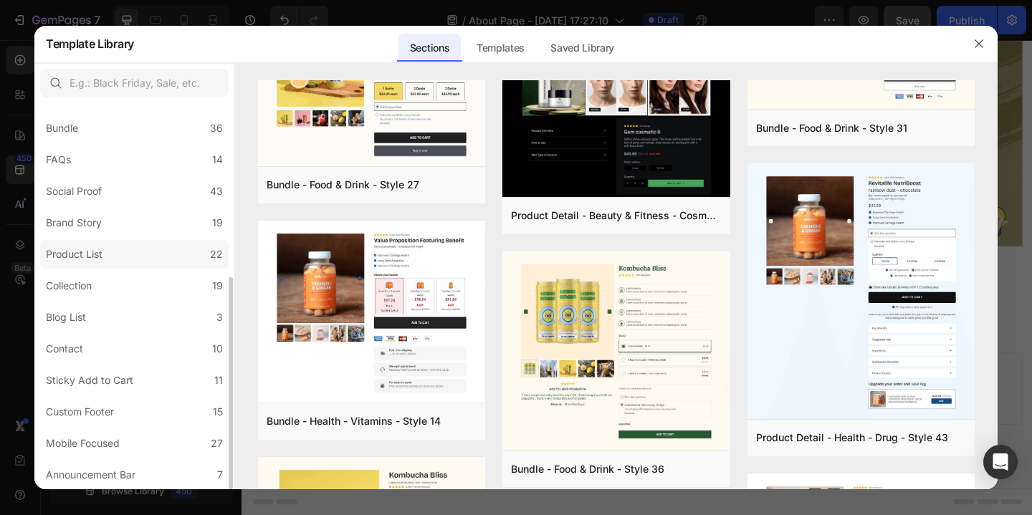
scroll to position [312, 0]
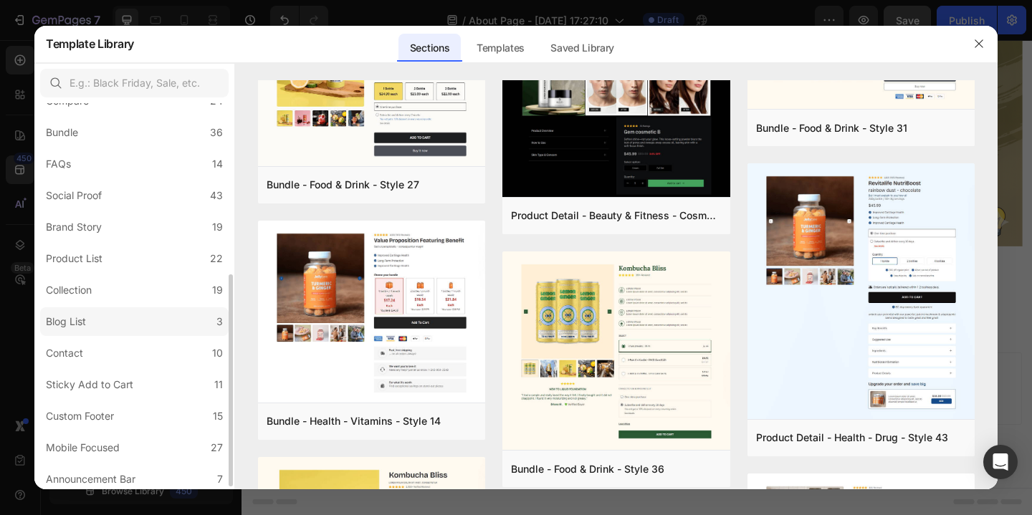
click at [97, 320] on label "Blog List 3" at bounding box center [134, 321] width 188 height 29
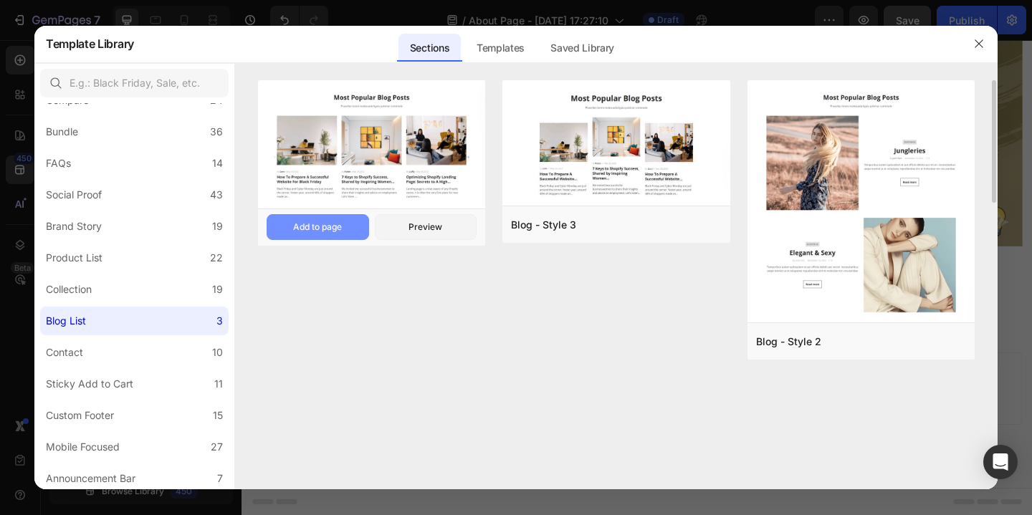
click at [334, 226] on div "Add to page" at bounding box center [317, 227] width 49 height 13
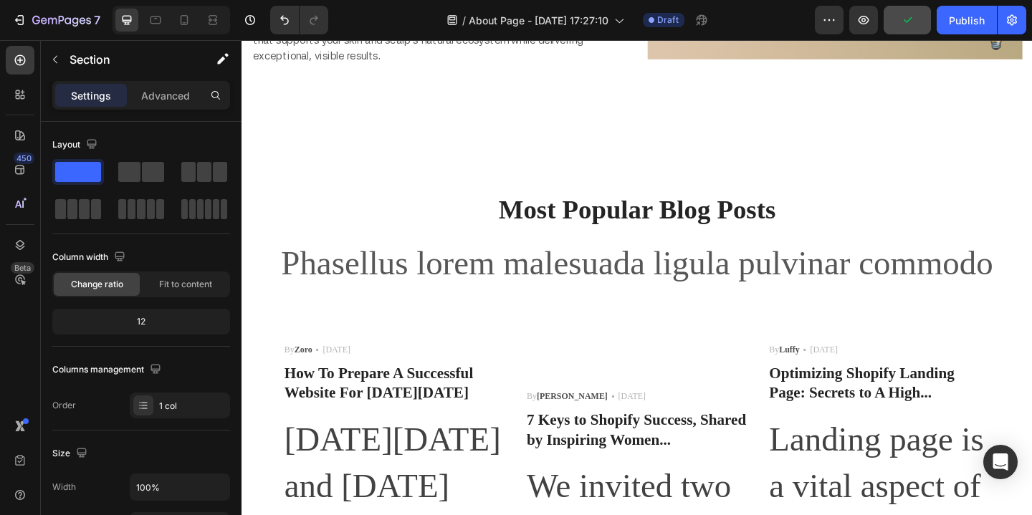
scroll to position [2750, 0]
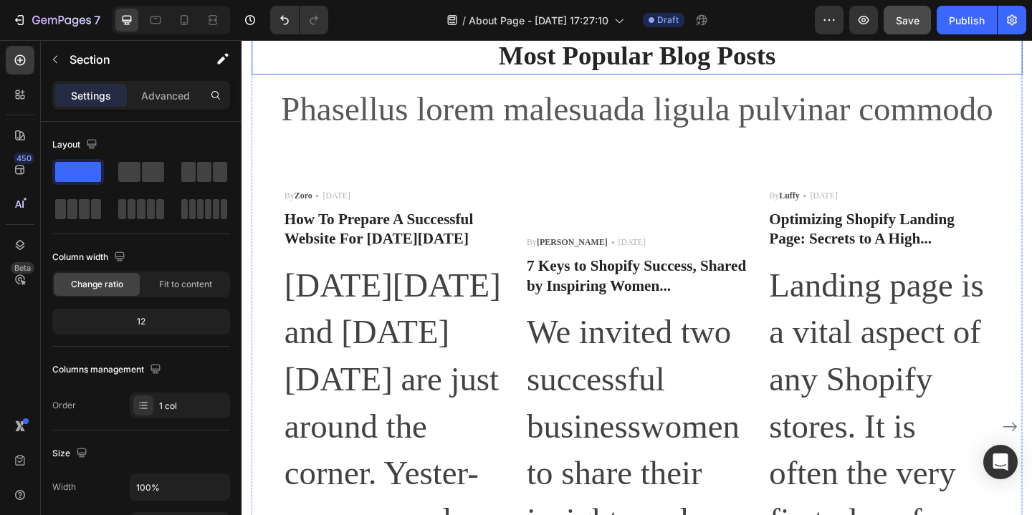
scroll to position [3129, 0]
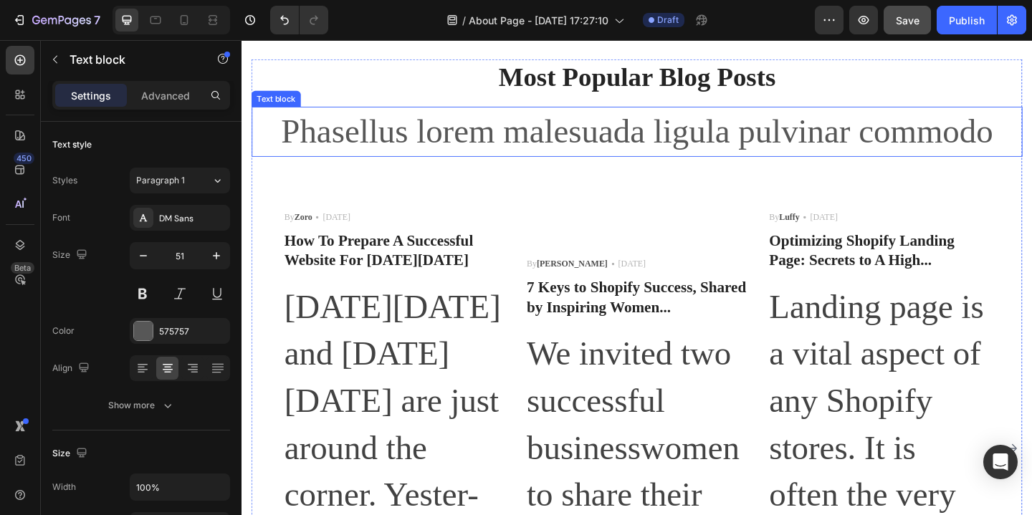
click at [478, 150] on p "Phasellus lorem malesuada ligula pulvinar commodo" at bounding box center [672, 139] width 836 height 51
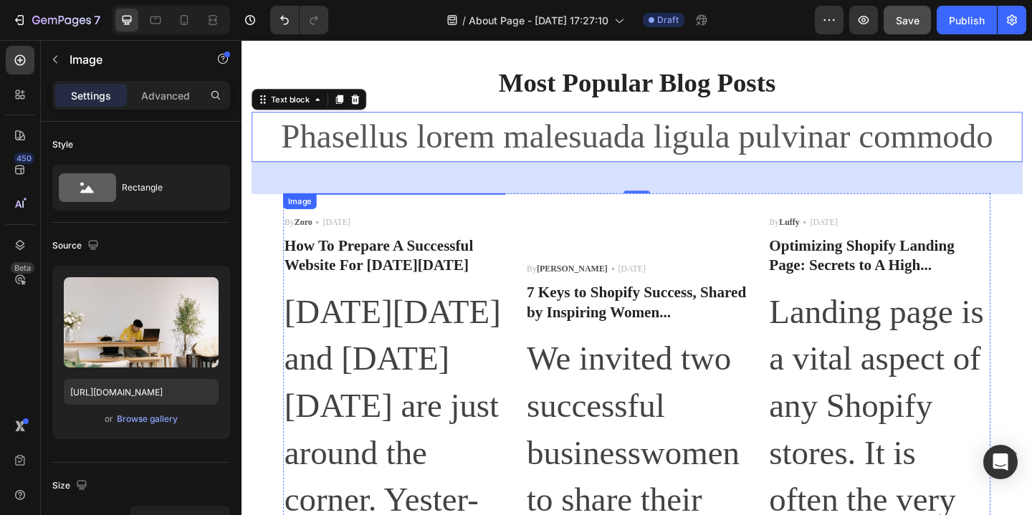
click at [418, 207] on img at bounding box center [408, 207] width 242 height 0
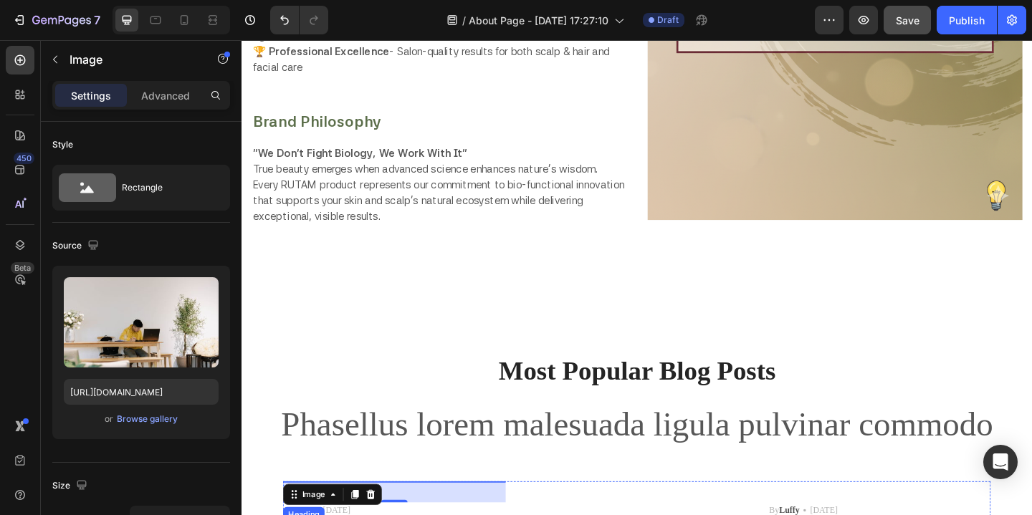
scroll to position [2816, 0]
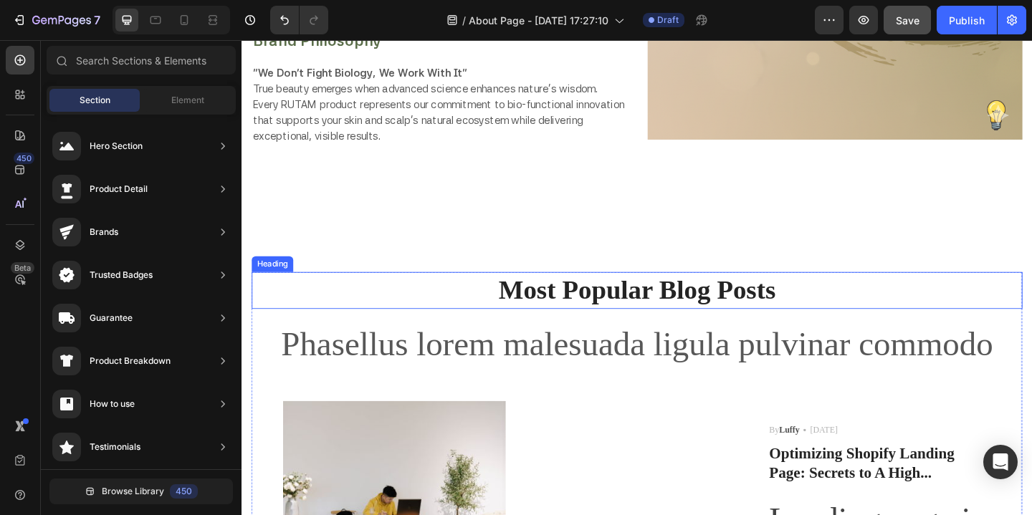
scroll to position [2899, 0]
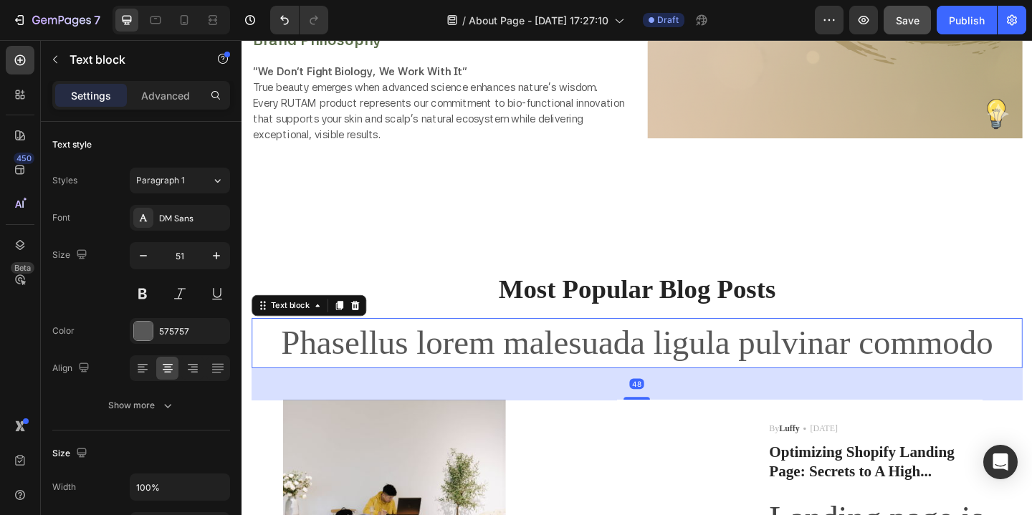
click at [921, 368] on p "Phasellus lorem malesuada ligula pulvinar commodo" at bounding box center [672, 369] width 836 height 51
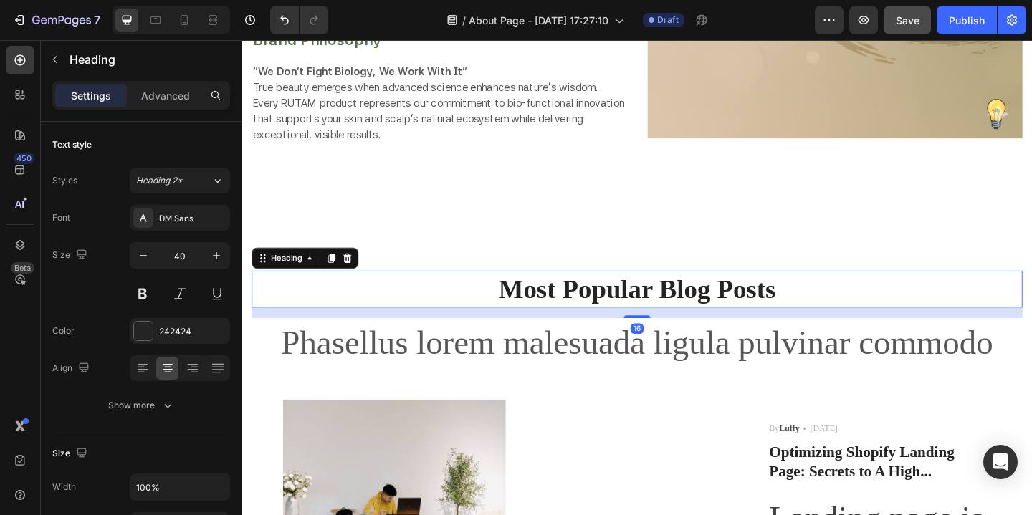
click at [853, 296] on p "Most Popular Blog Posts" at bounding box center [672, 310] width 836 height 37
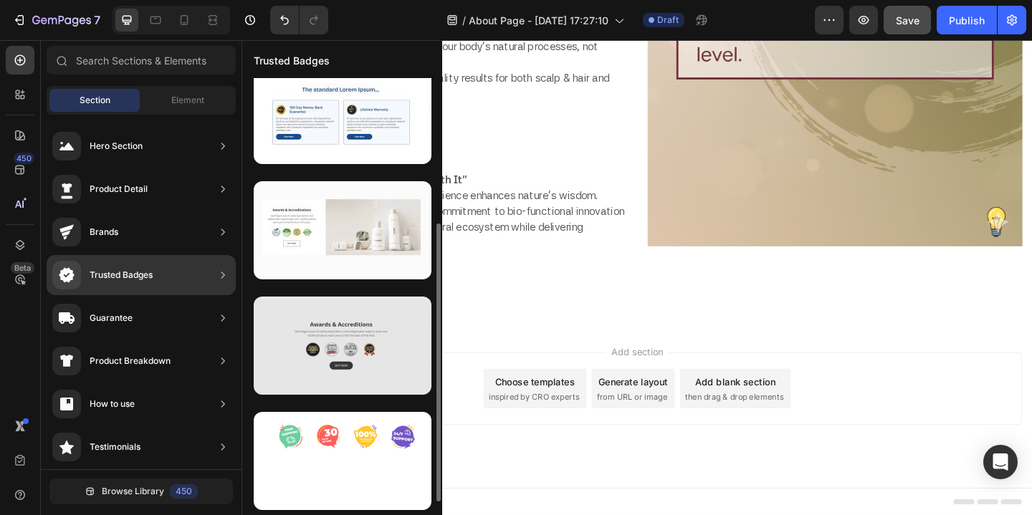
scroll to position [247, 0]
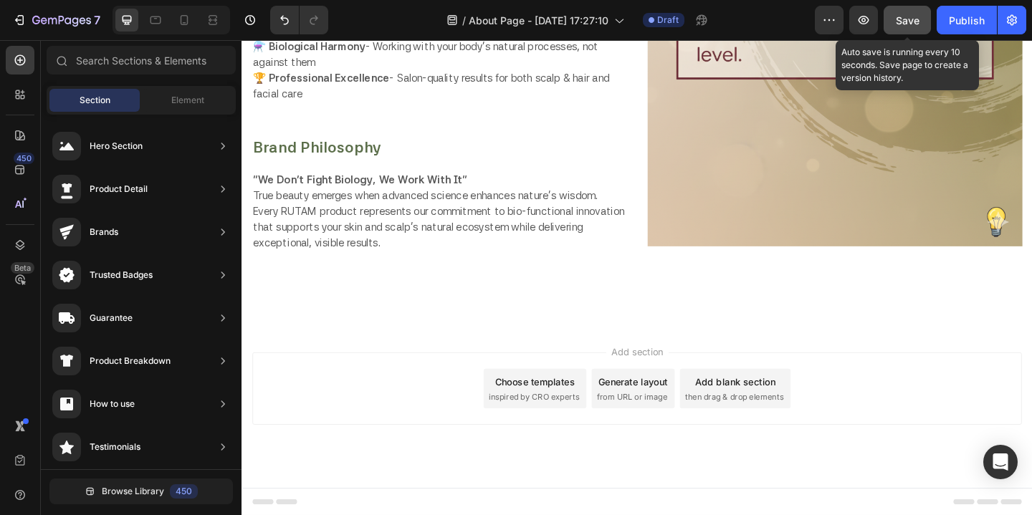
click at [905, 16] on span "Save" at bounding box center [908, 20] width 24 height 12
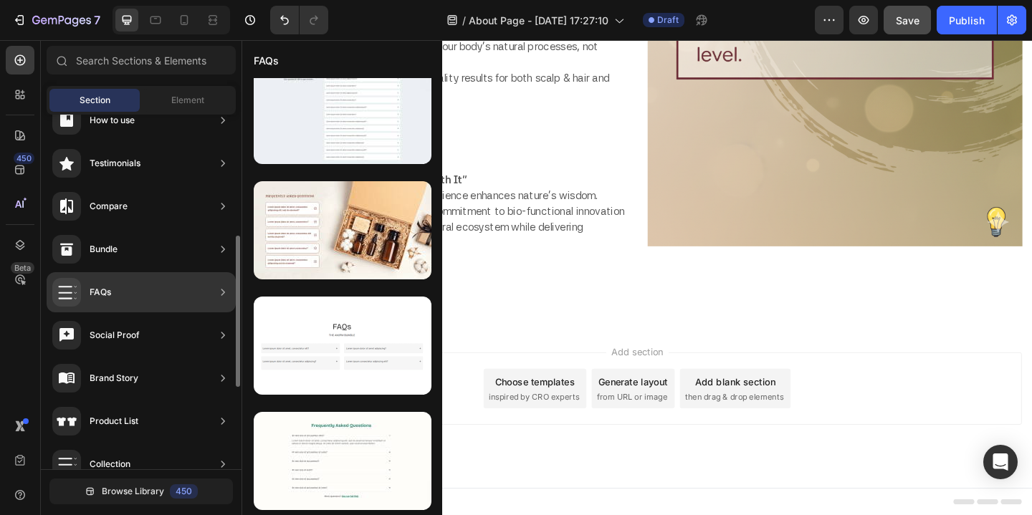
scroll to position [282, 0]
click at [146, 295] on div "FAQs" at bounding box center [141, 294] width 189 height 40
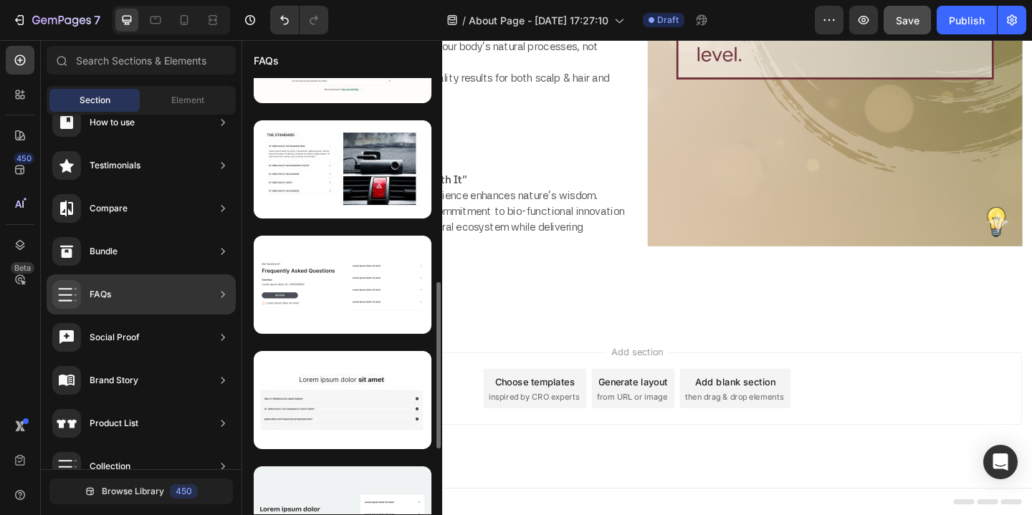
scroll to position [540, 0]
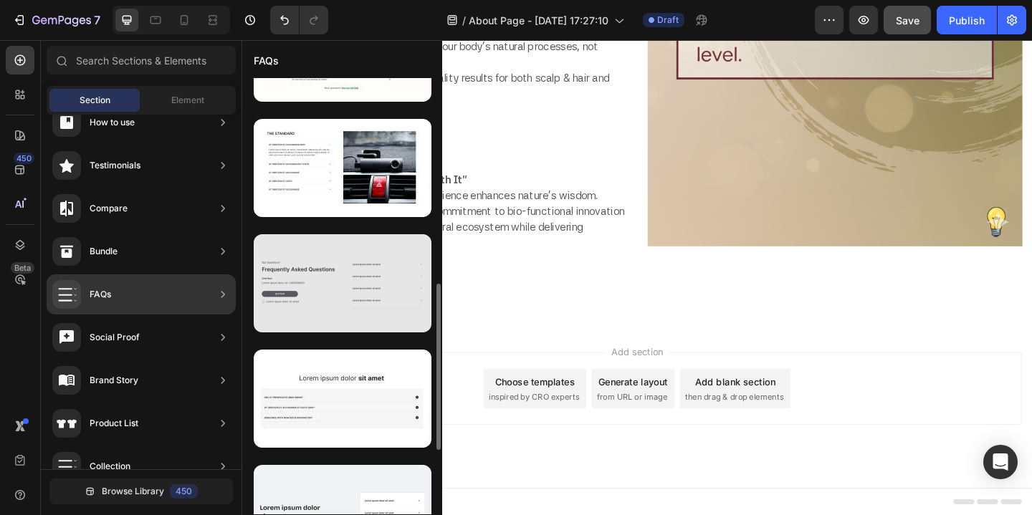
click at [327, 277] on div at bounding box center [343, 283] width 178 height 98
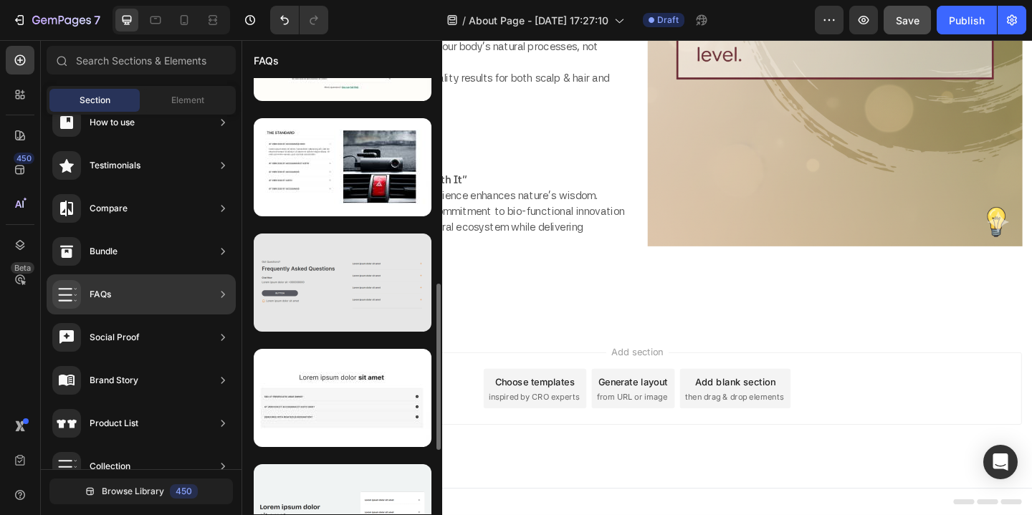
click at [327, 277] on div at bounding box center [343, 283] width 178 height 98
click at [337, 285] on div at bounding box center [343, 283] width 178 height 98
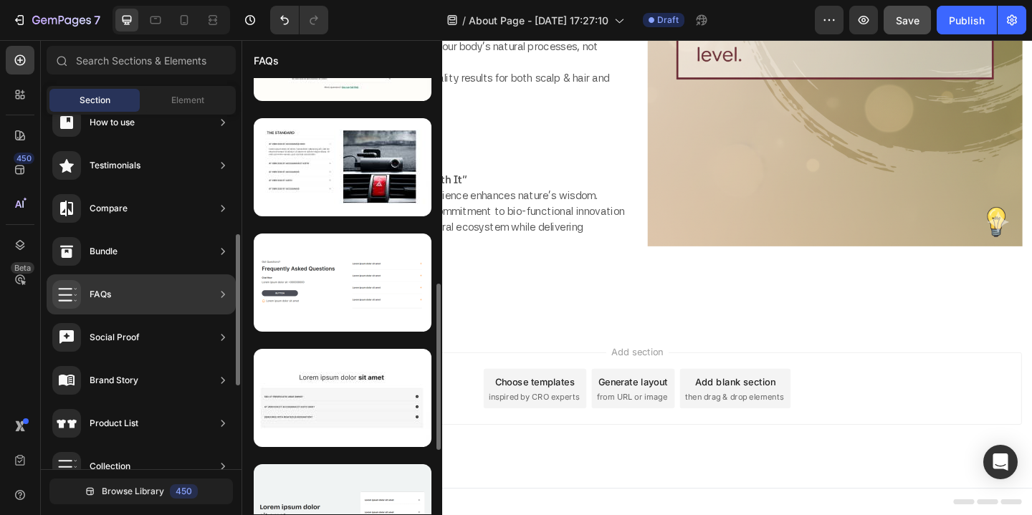
click at [147, 293] on div "FAQs" at bounding box center [141, 294] width 189 height 40
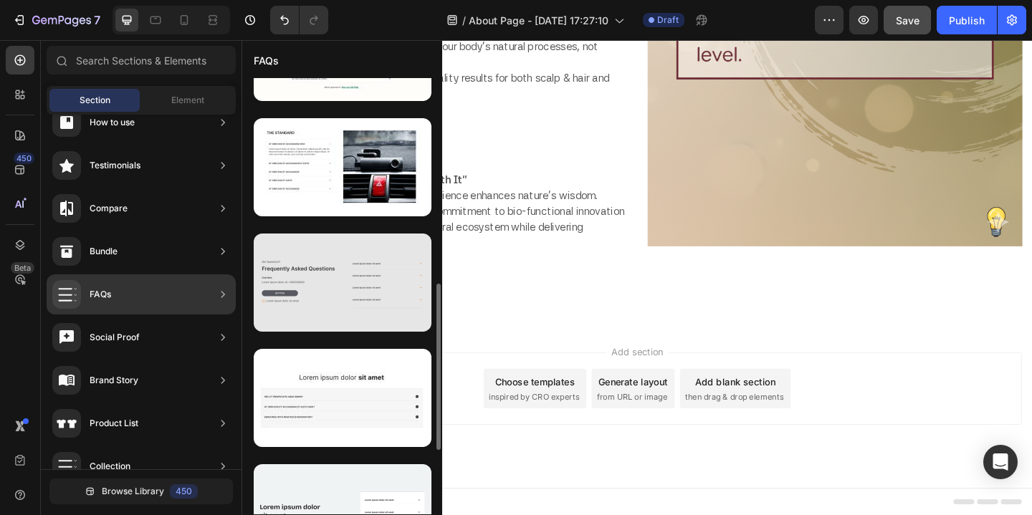
click at [337, 298] on div at bounding box center [343, 283] width 178 height 98
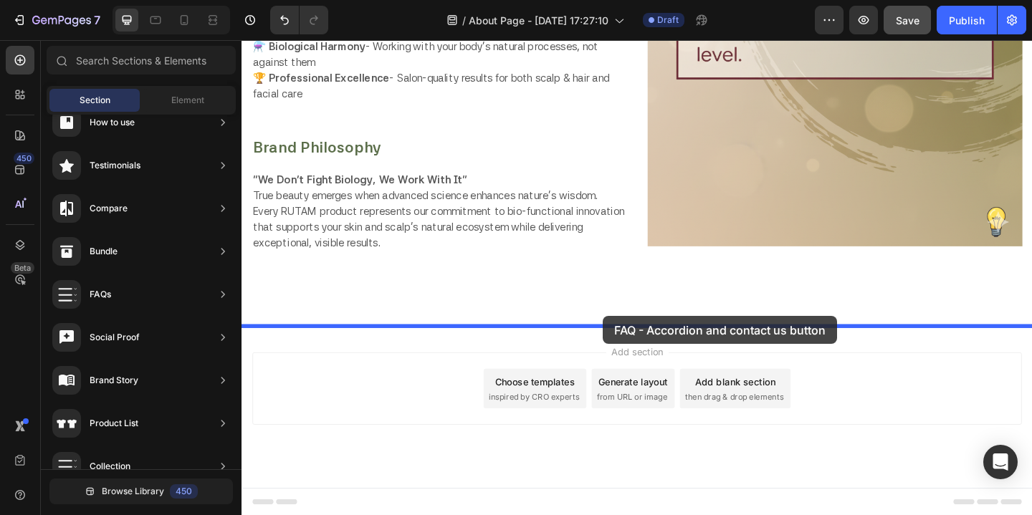
drag, startPoint x: 578, startPoint y: 338, endPoint x: 633, endPoint y: 340, distance: 55.2
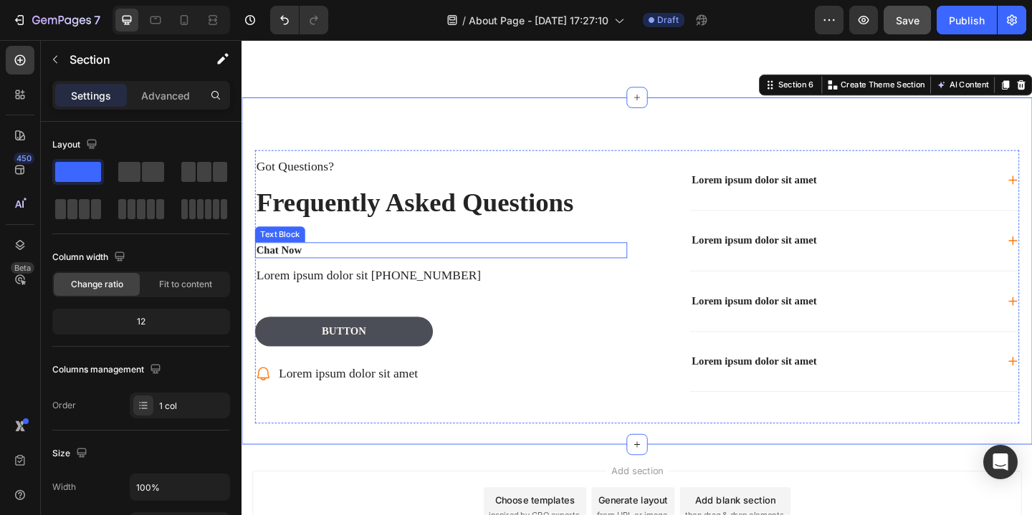
scroll to position [3038, 0]
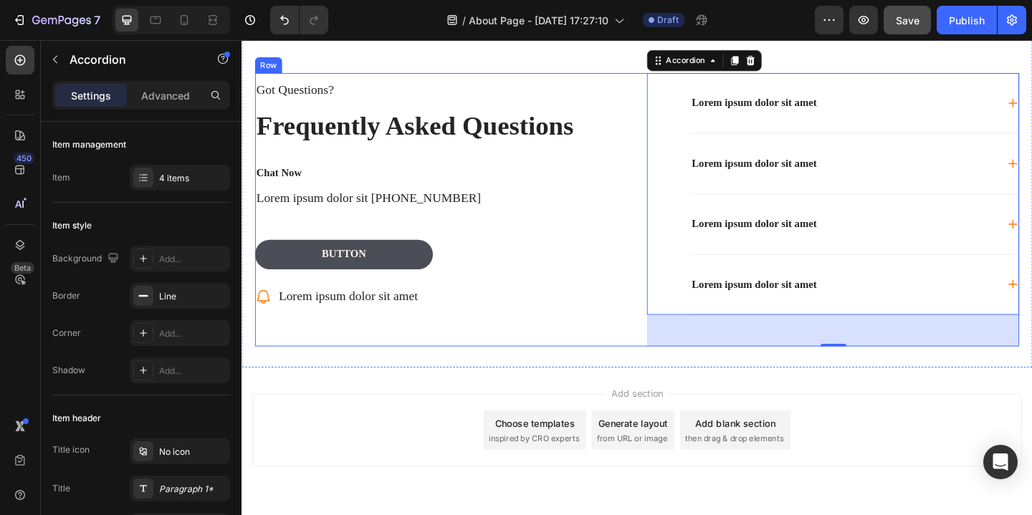
scroll to position [3136, 0]
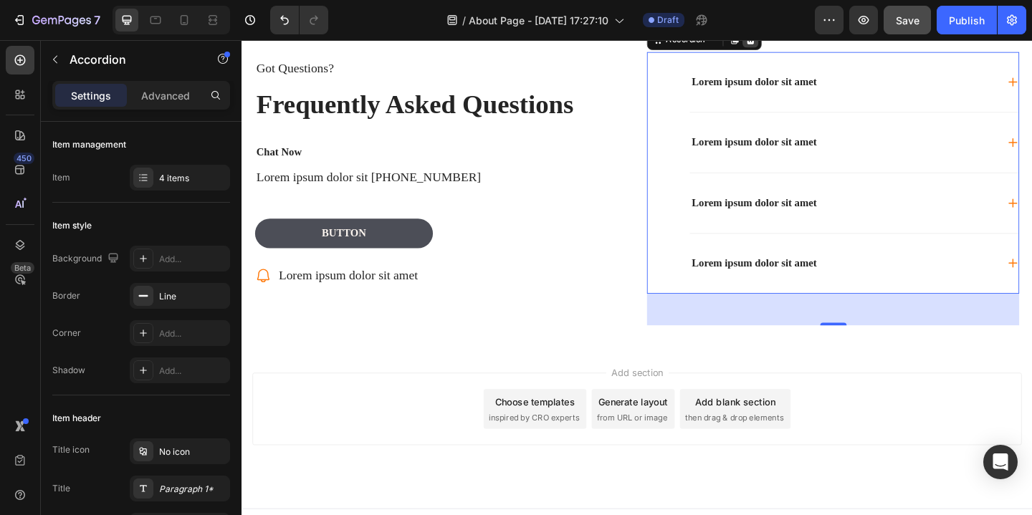
click at [796, 44] on icon at bounding box center [794, 39] width 9 height 10
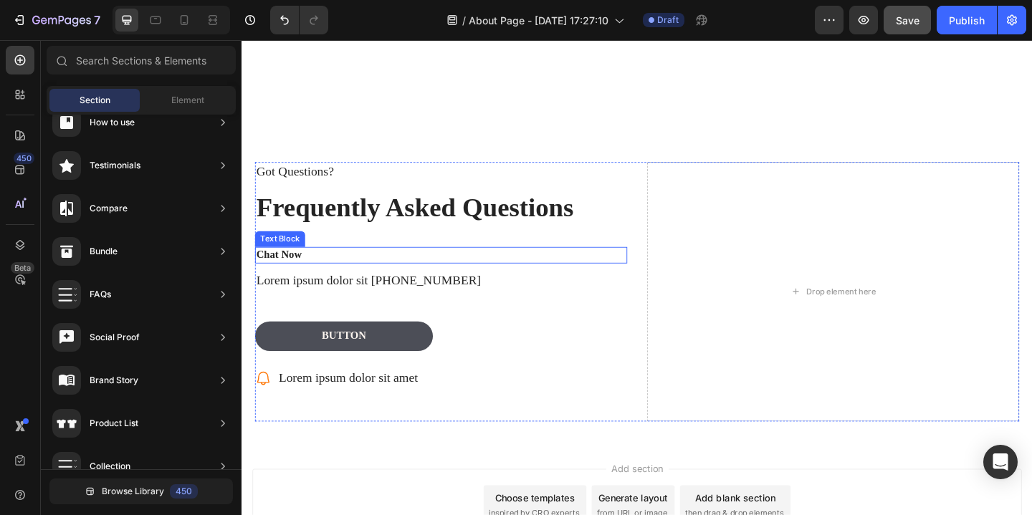
scroll to position [3005, 0]
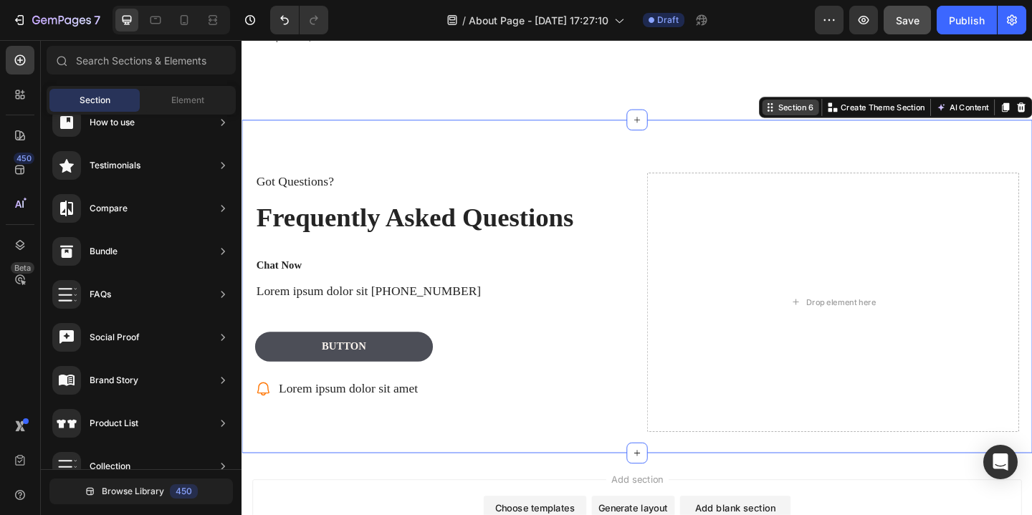
click at [1031, 120] on div "Section 6 You can create reusable sections Create Theme Section AI Content Writ…" at bounding box center [952, 113] width 297 height 23
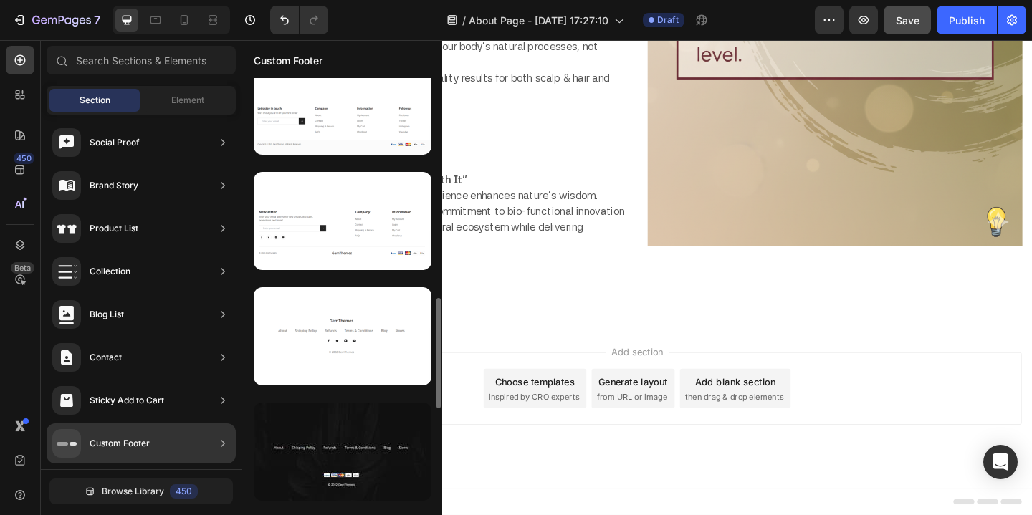
scroll to position [846, 0]
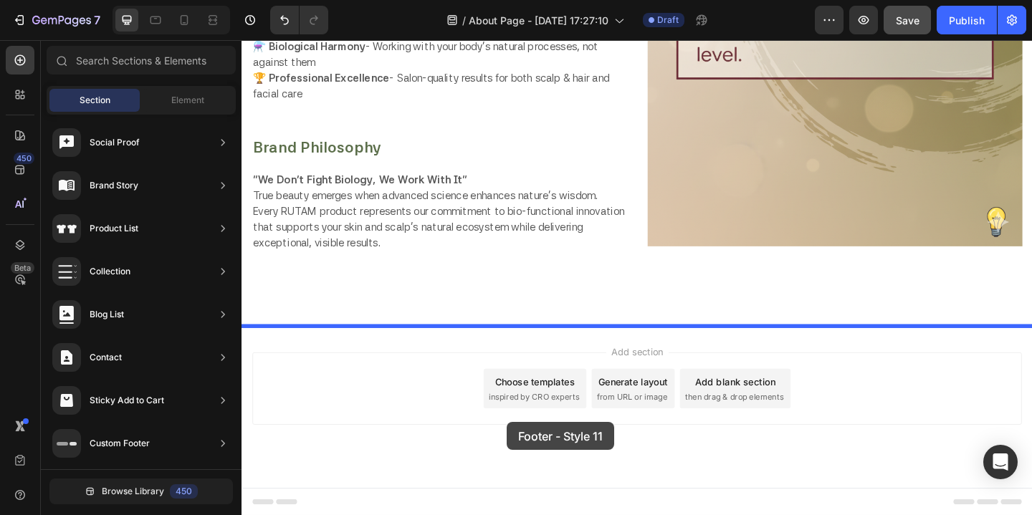
drag, startPoint x: 544, startPoint y: 342, endPoint x: 513, endPoint y: 456, distance: 118.7
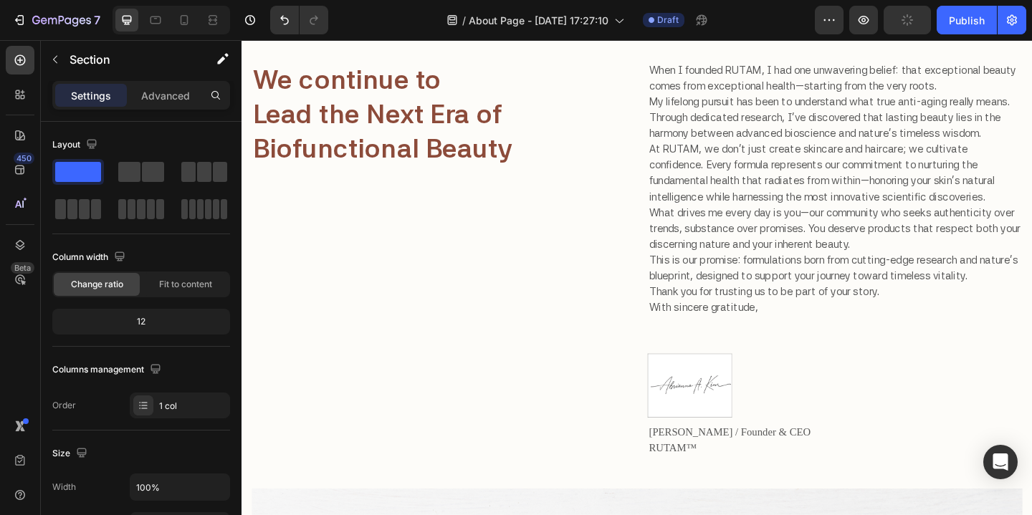
scroll to position [0, 0]
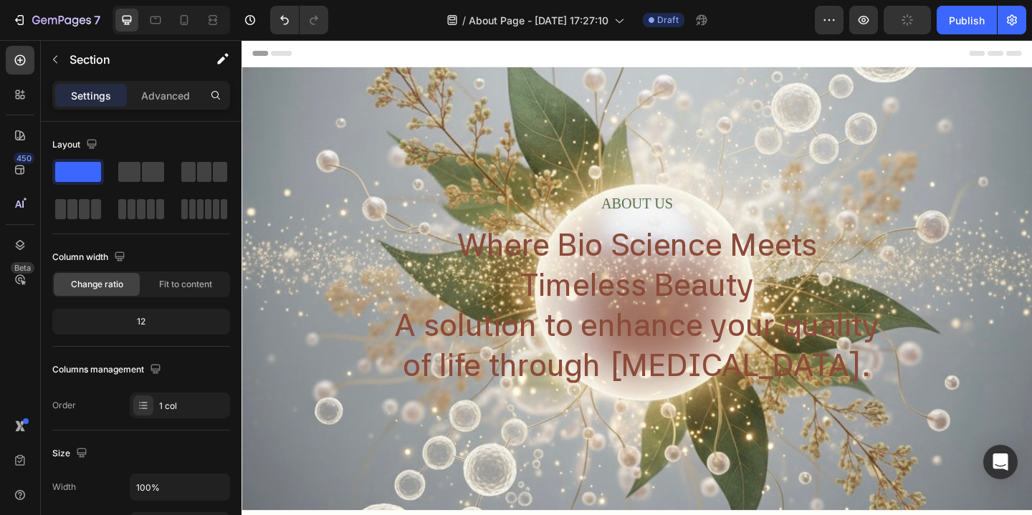
click at [359, 50] on div "Header" at bounding box center [671, 54] width 837 height 29
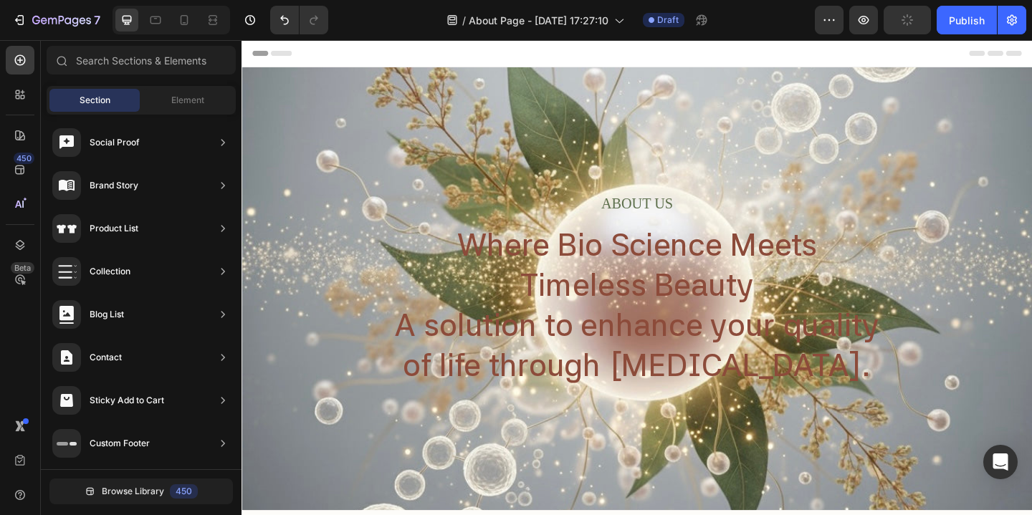
click at [359, 50] on div "Header" at bounding box center [671, 54] width 837 height 29
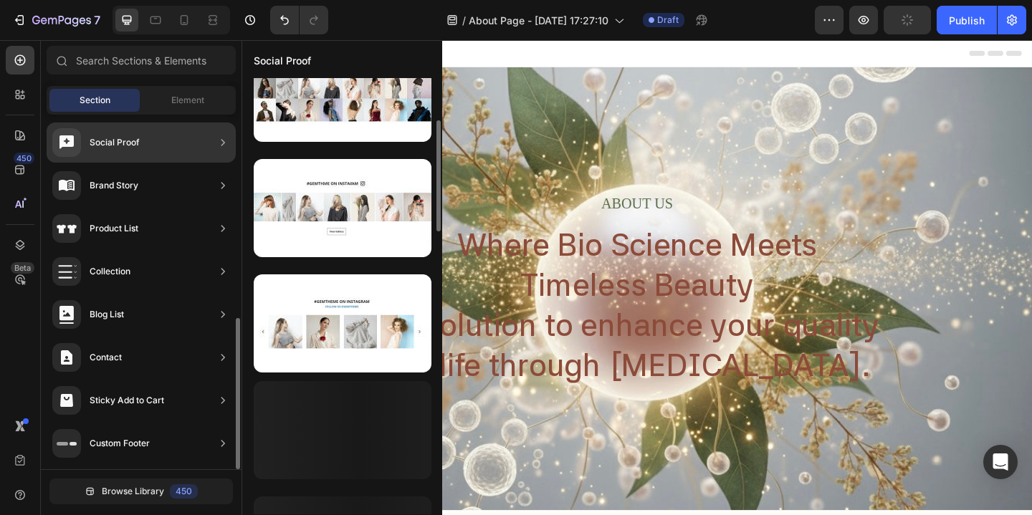
scroll to position [709, 0]
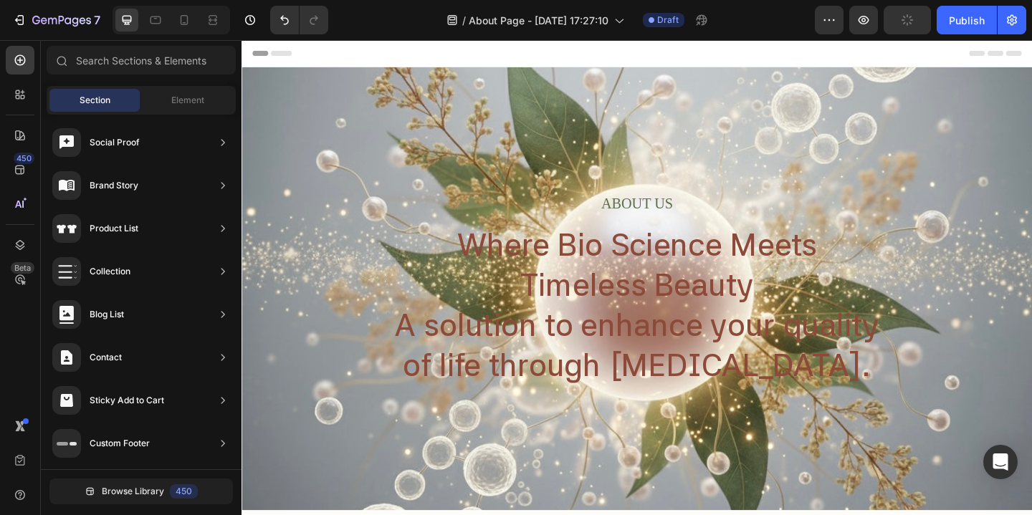
click at [444, 51] on div "Header" at bounding box center [671, 54] width 837 height 29
click at [287, 52] on span "Header" at bounding box center [285, 54] width 32 height 14
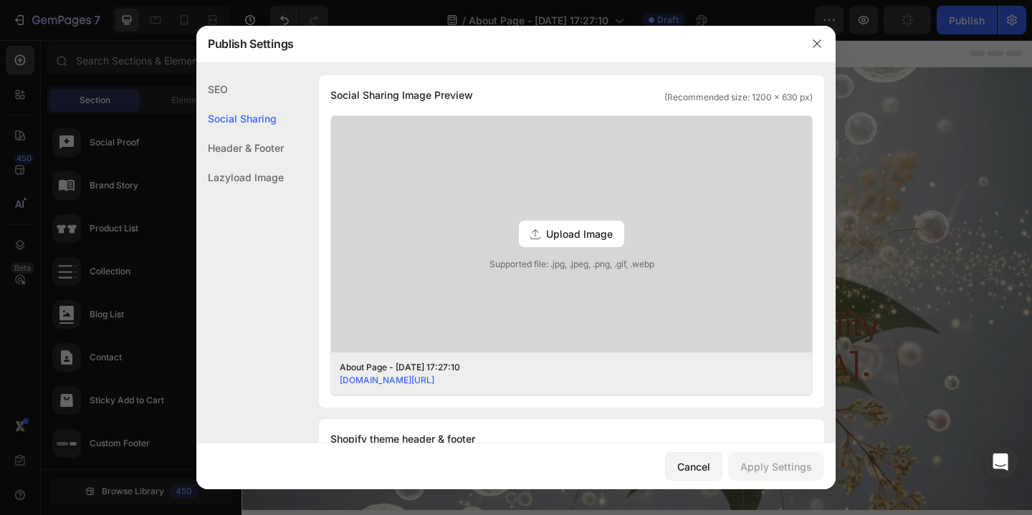
scroll to position [333, 0]
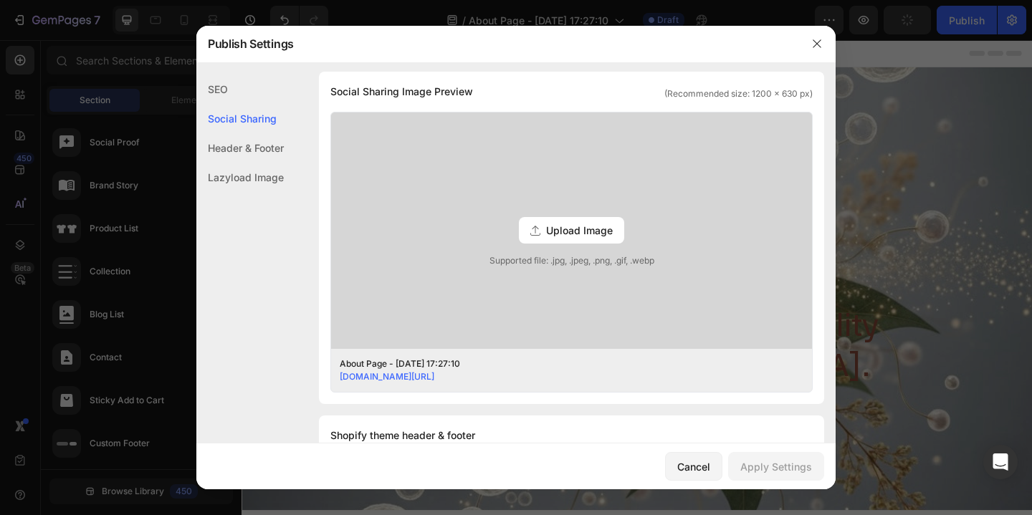
click at [563, 233] on span "Upload Image" at bounding box center [579, 230] width 67 height 15
click at [0, 0] on input "Upload Image Supported file: .jpg, .jpeg, .png, .gif, .webp" at bounding box center [0, 0] width 0 height 0
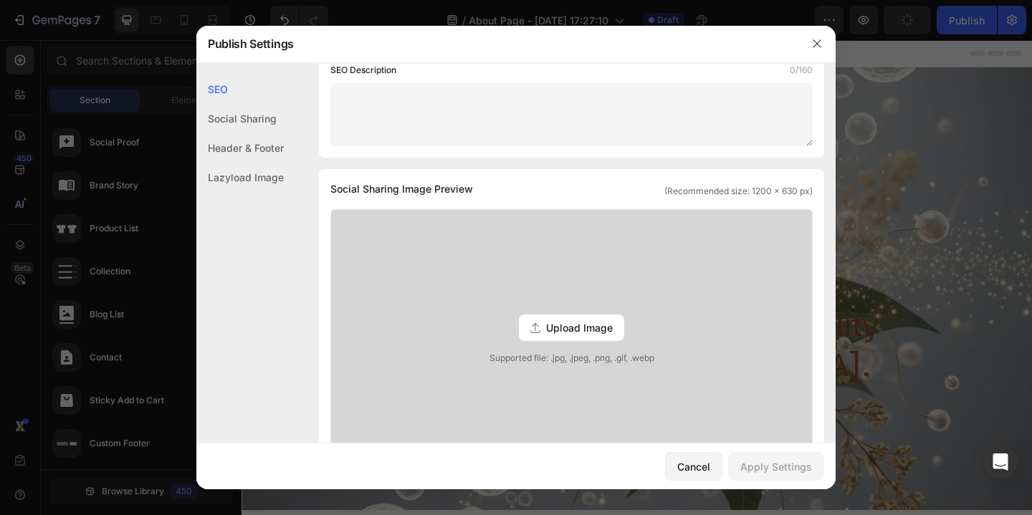
scroll to position [0, 0]
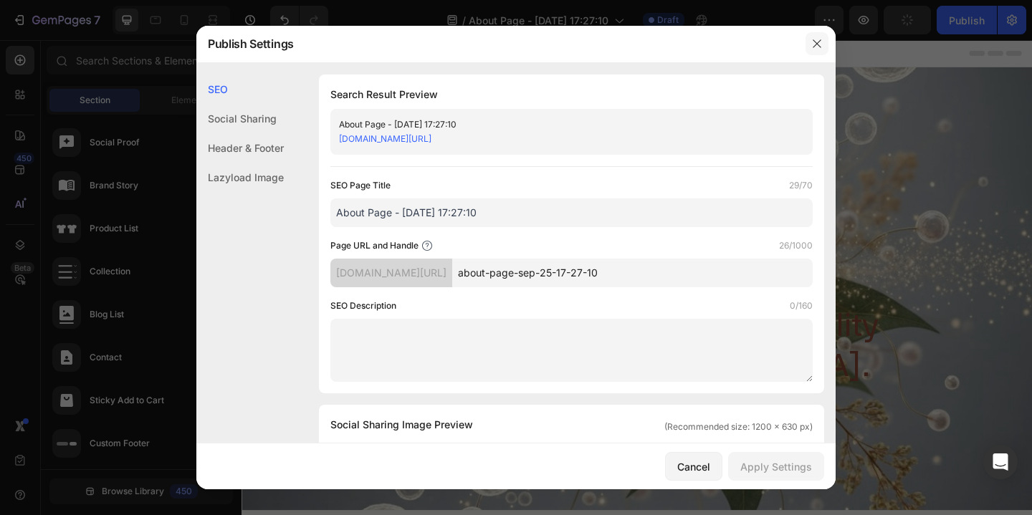
click at [808, 44] on button "button" at bounding box center [816, 43] width 23 height 23
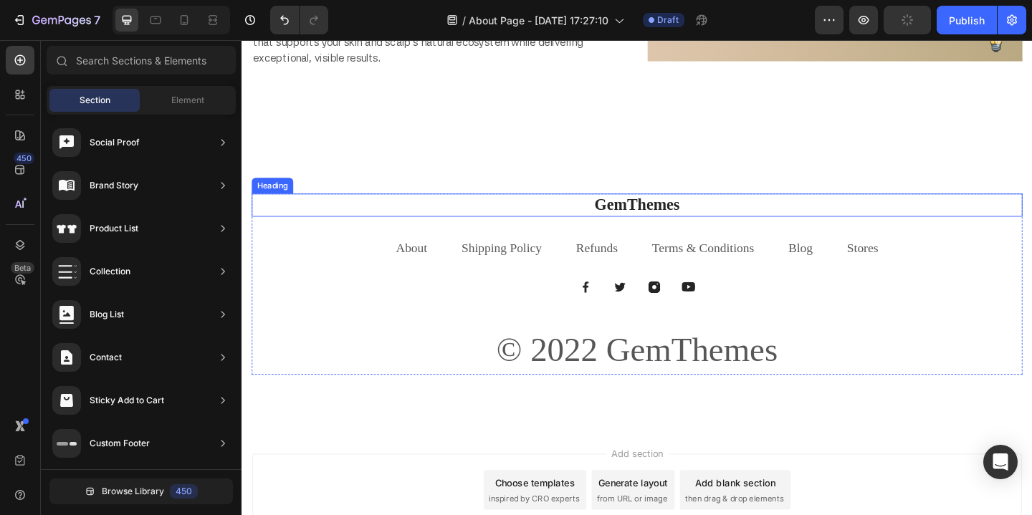
scroll to position [2979, 0]
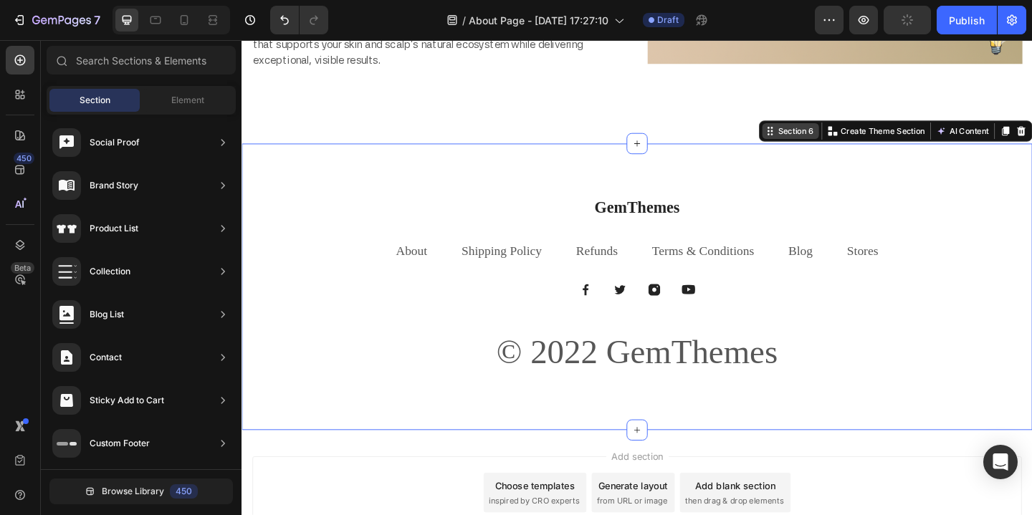
click at [1031, 148] on div "Section 6 You can create reusable sections Create Theme Section AI Content Writ…" at bounding box center [952, 139] width 297 height 23
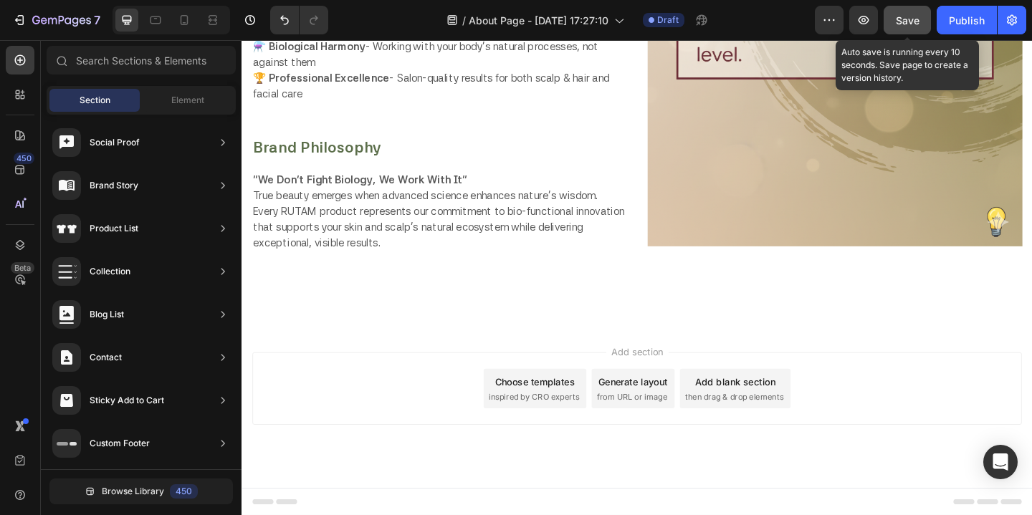
click at [904, 22] on span "Save" at bounding box center [908, 20] width 24 height 12
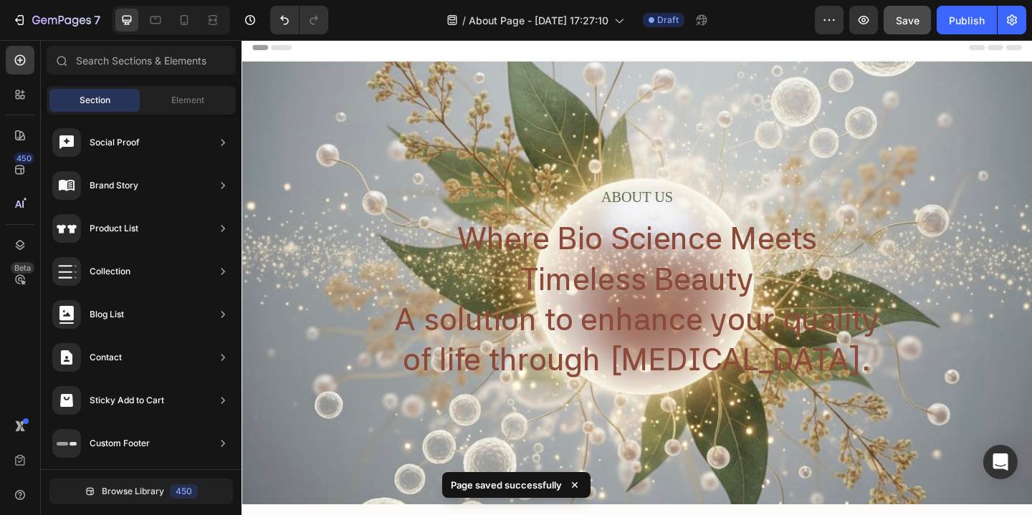
scroll to position [0, 0]
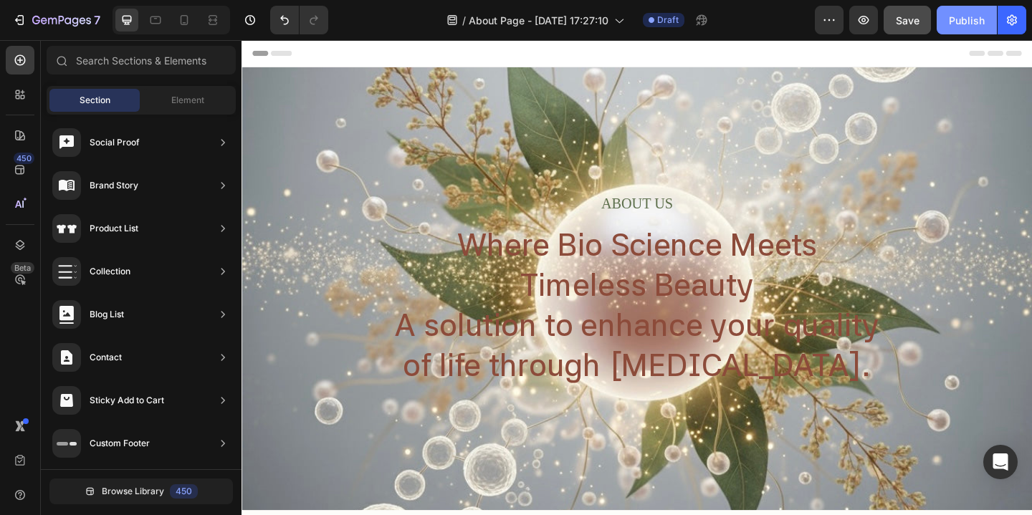
click at [952, 26] on div "Publish" at bounding box center [967, 20] width 36 height 15
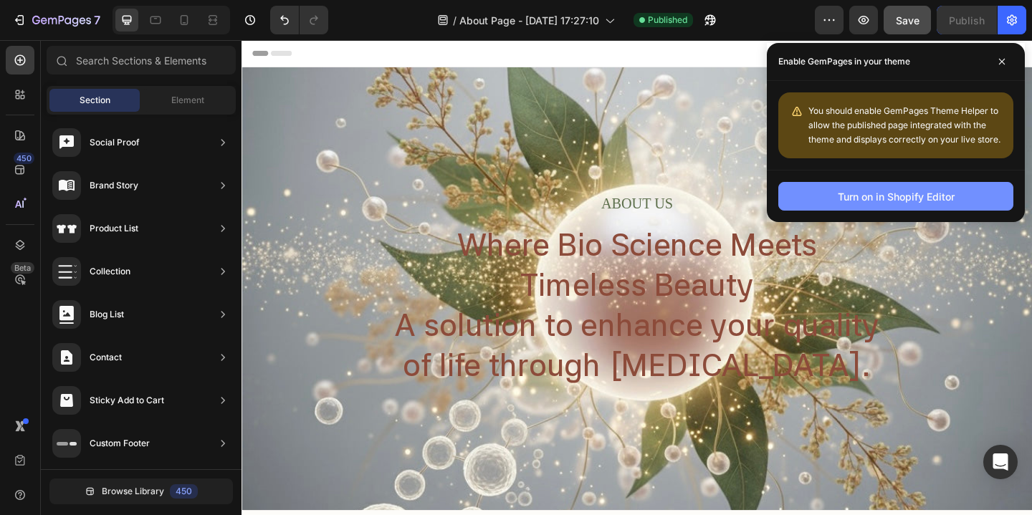
click at [881, 199] on div "Turn on in Shopify Editor" at bounding box center [896, 196] width 117 height 15
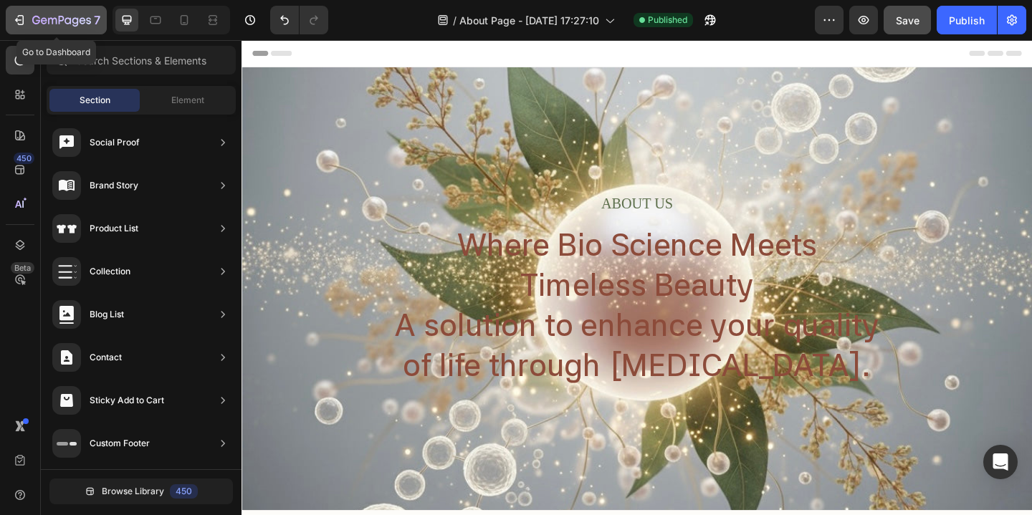
click at [39, 24] on icon "button" at bounding box center [61, 21] width 59 height 12
